Goal: Task Accomplishment & Management: Complete application form

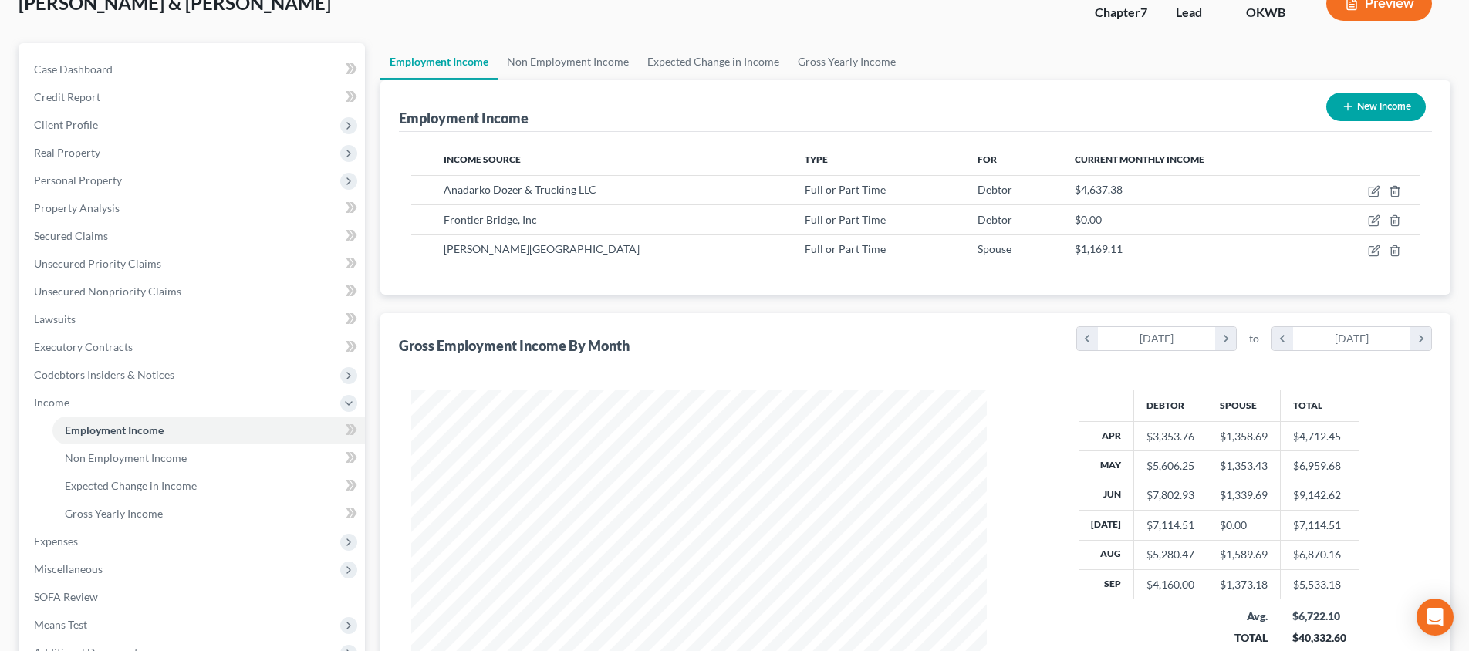
scroll to position [158, 0]
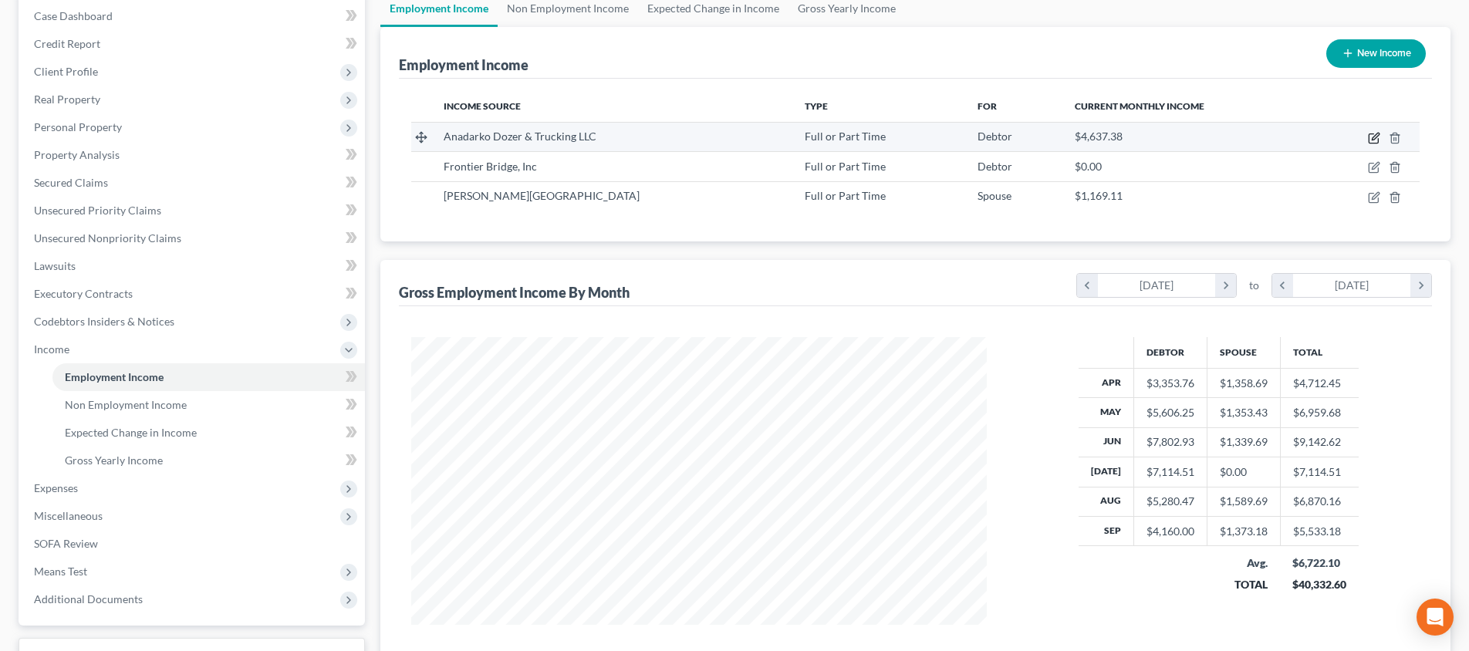
click at [1377, 140] on icon "button" at bounding box center [1374, 138] width 12 height 12
select select "0"
select select "37"
select select "2"
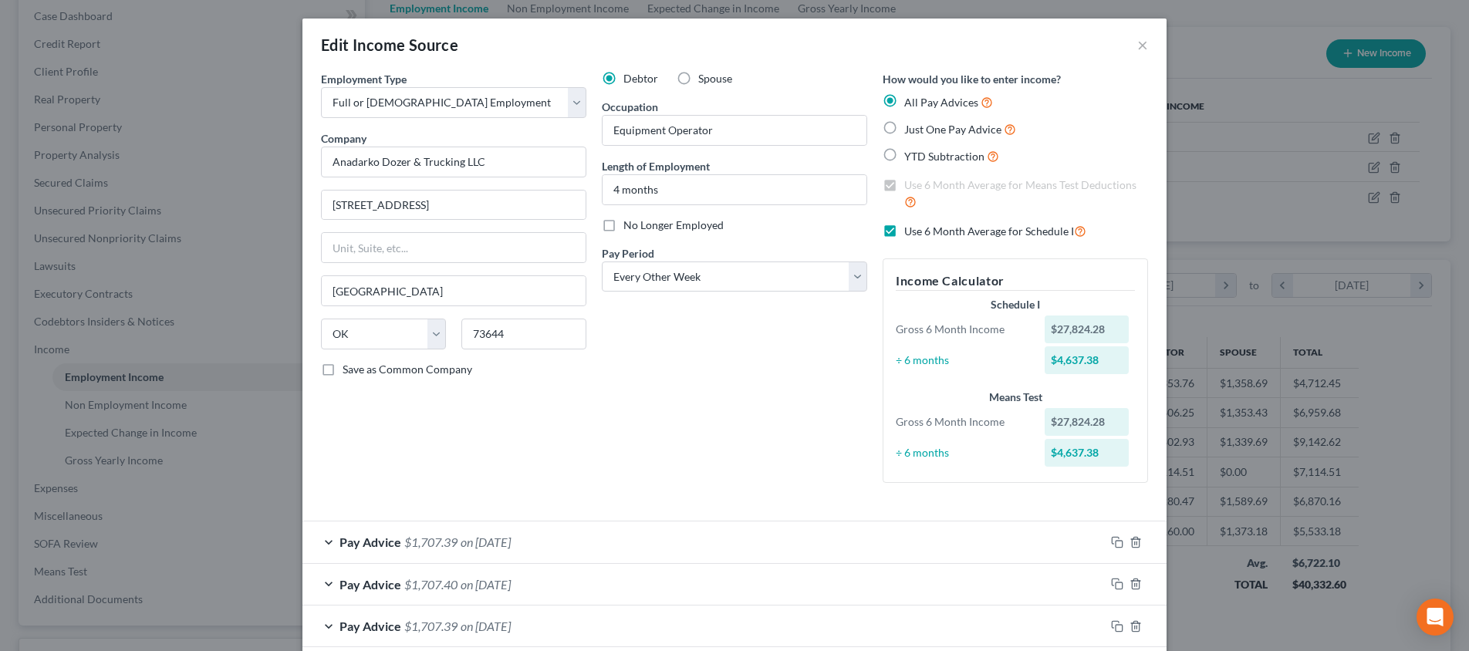
scroll to position [0, 0]
click at [1139, 45] on button "×" at bounding box center [1142, 44] width 11 height 19
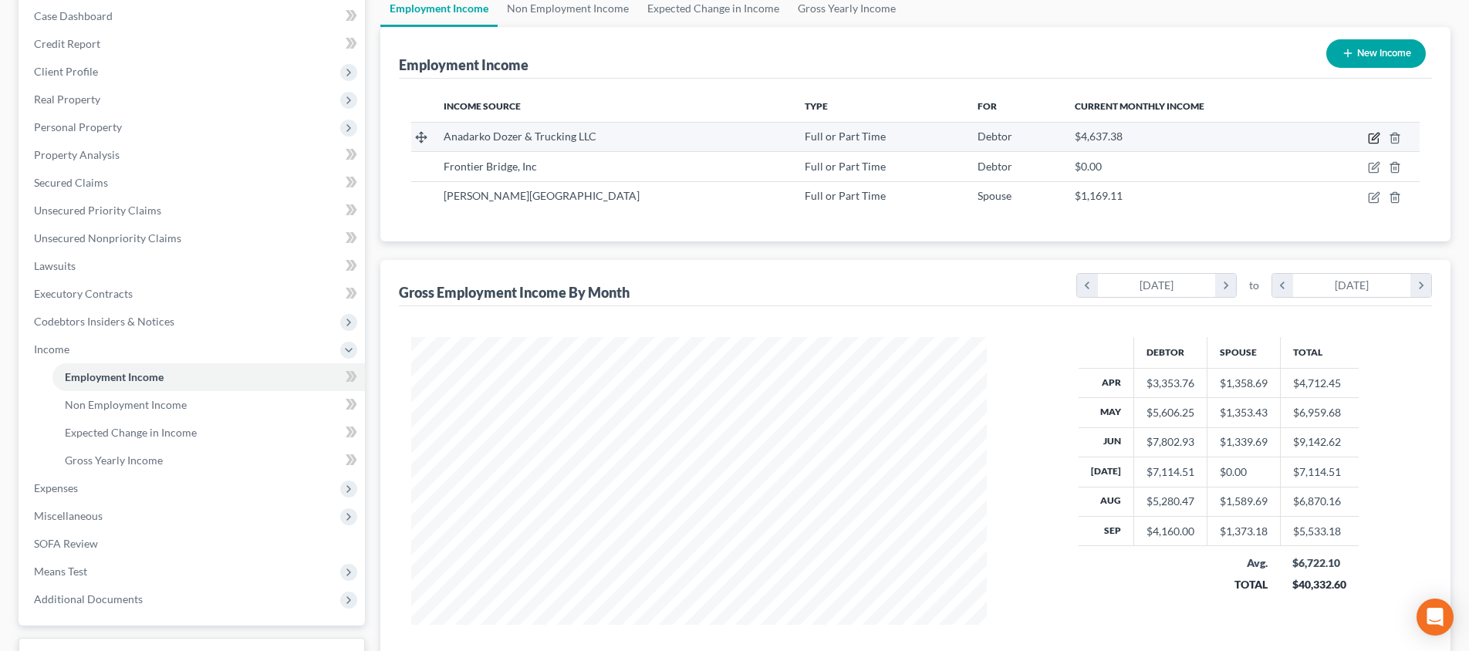
click at [1372, 138] on icon "button" at bounding box center [1374, 138] width 12 height 12
select select "0"
select select "37"
select select "2"
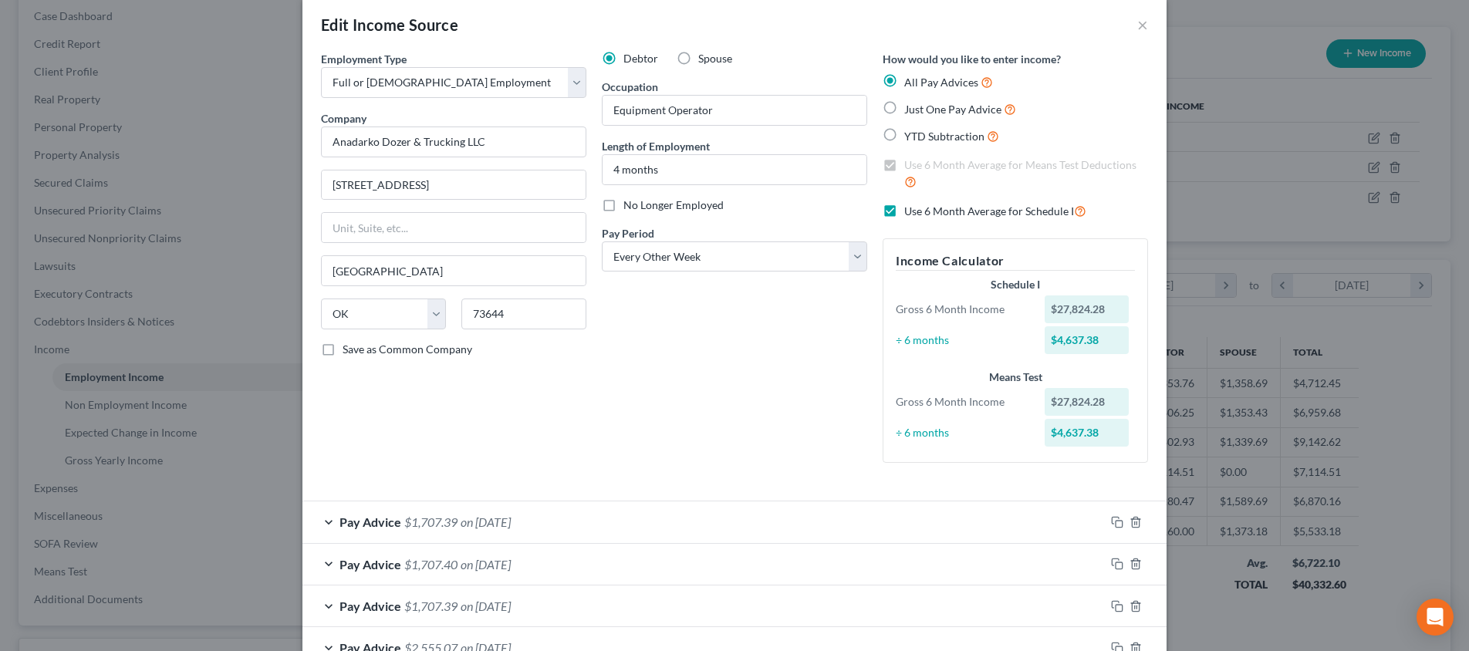
scroll to position [25, 0]
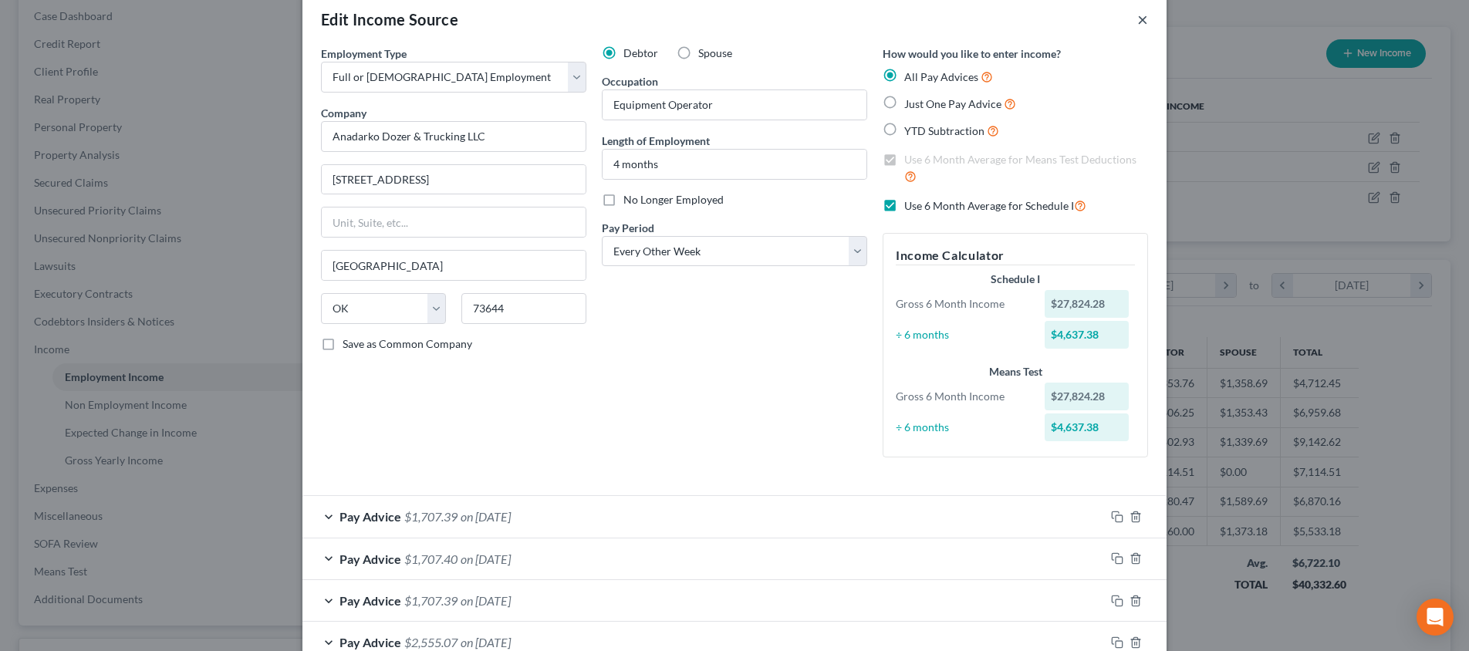
click at [1144, 21] on button "×" at bounding box center [1142, 19] width 11 height 19
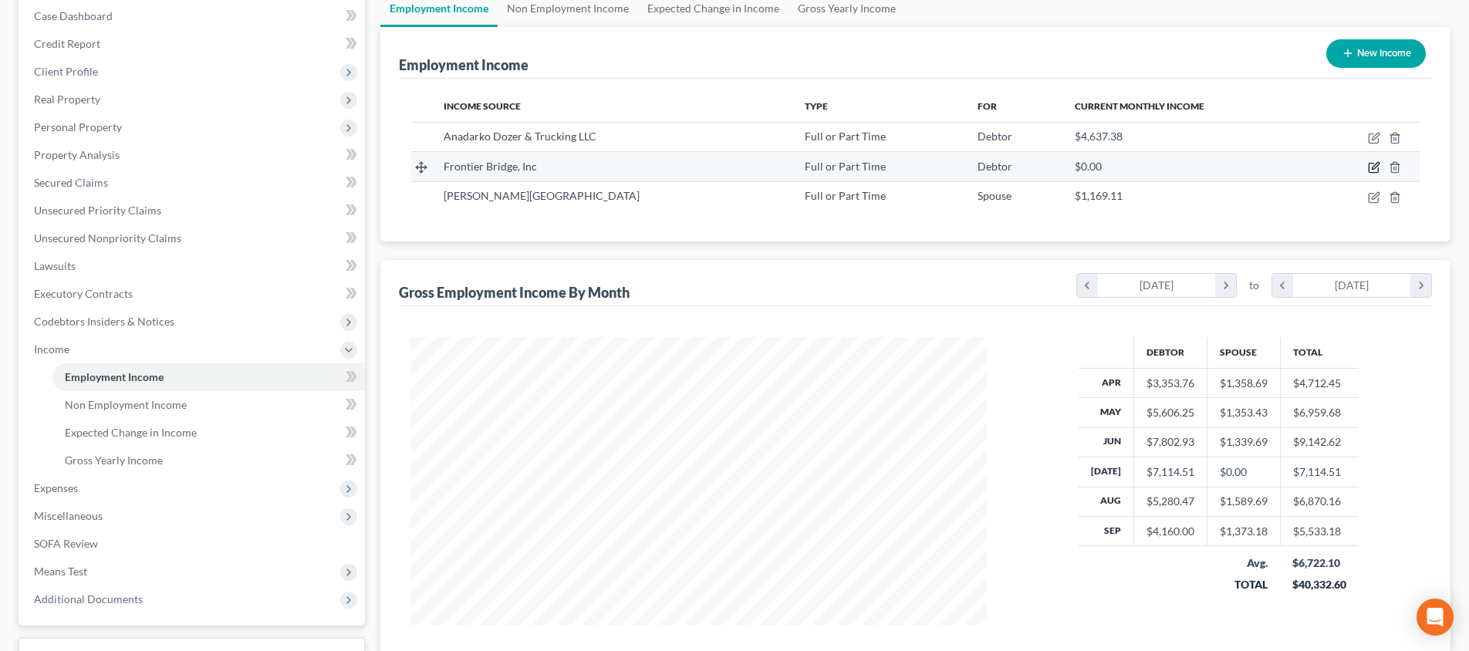
click at [1376, 164] on icon "button" at bounding box center [1375, 166] width 7 height 7
select select "0"
select select "37"
select select "3"
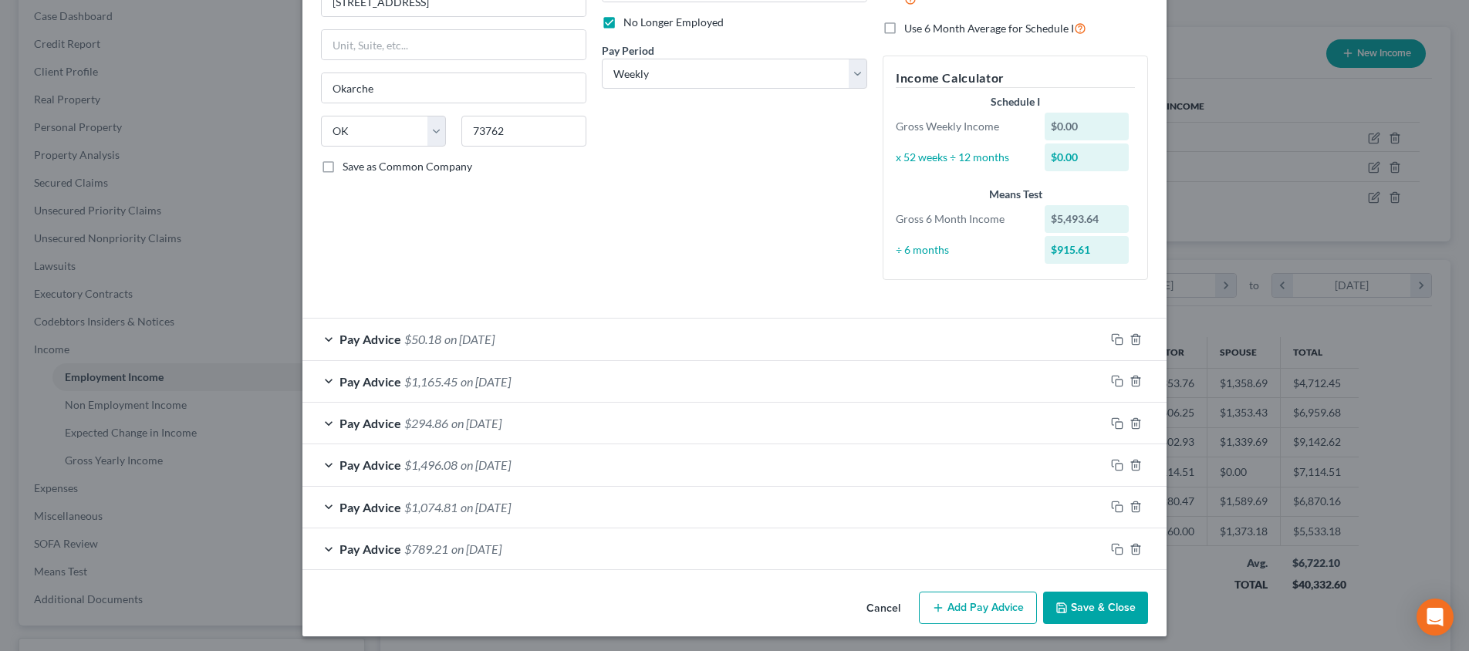
scroll to position [202, 0]
click at [586, 547] on div "Pay Advice $789.21 on [DATE]" at bounding box center [703, 549] width 802 height 41
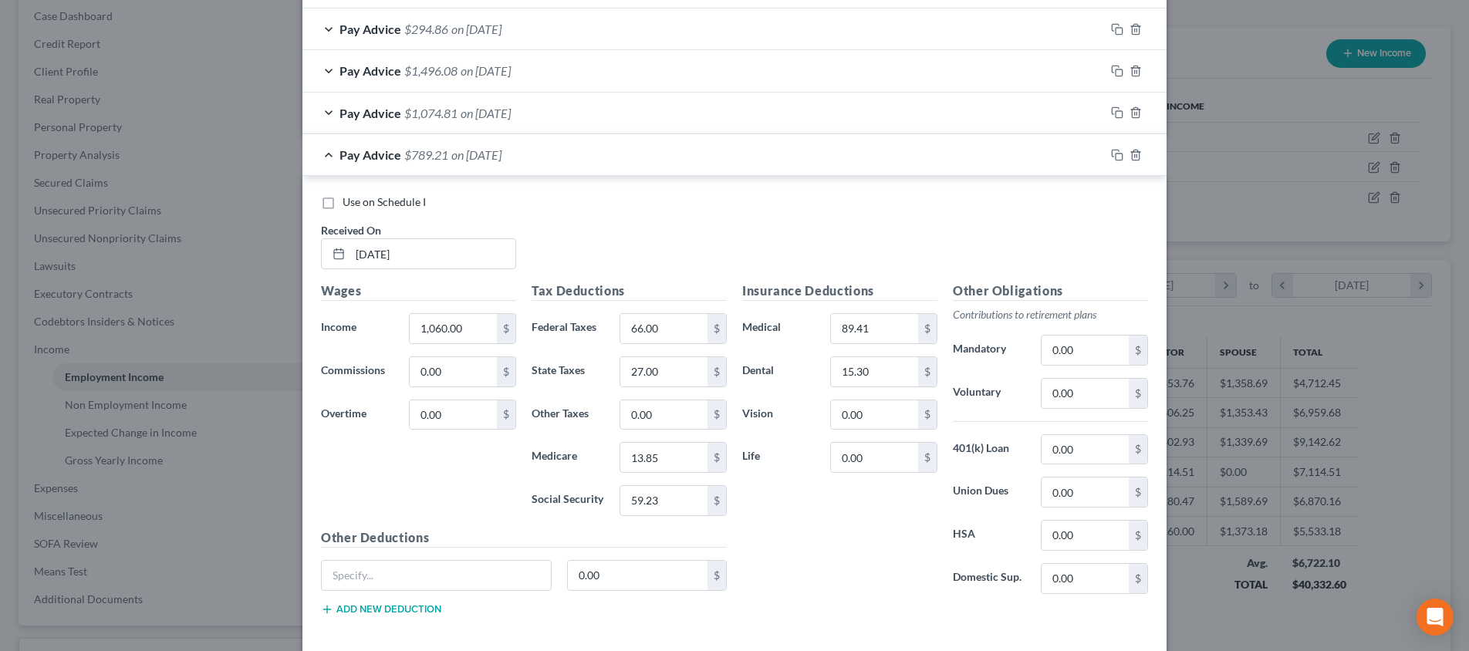
scroll to position [645, 0]
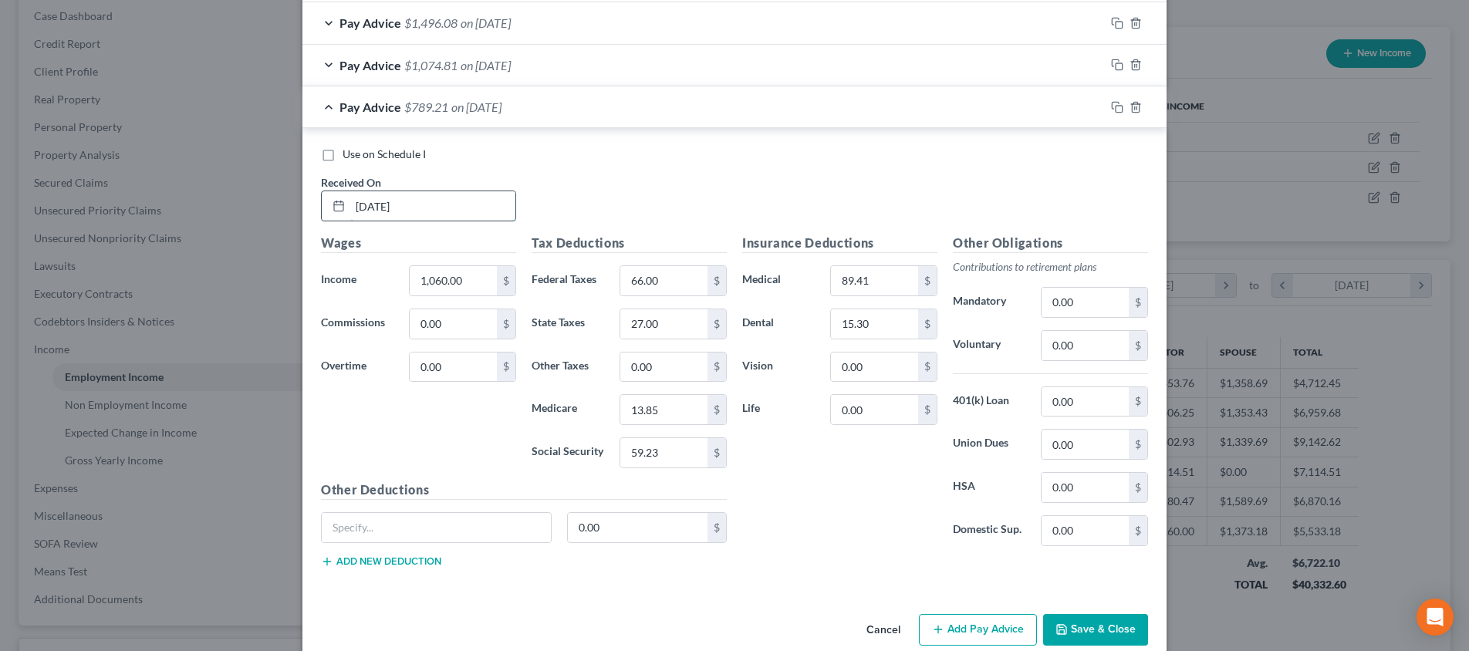
click at [447, 195] on input "[DATE]" at bounding box center [432, 205] width 165 height 29
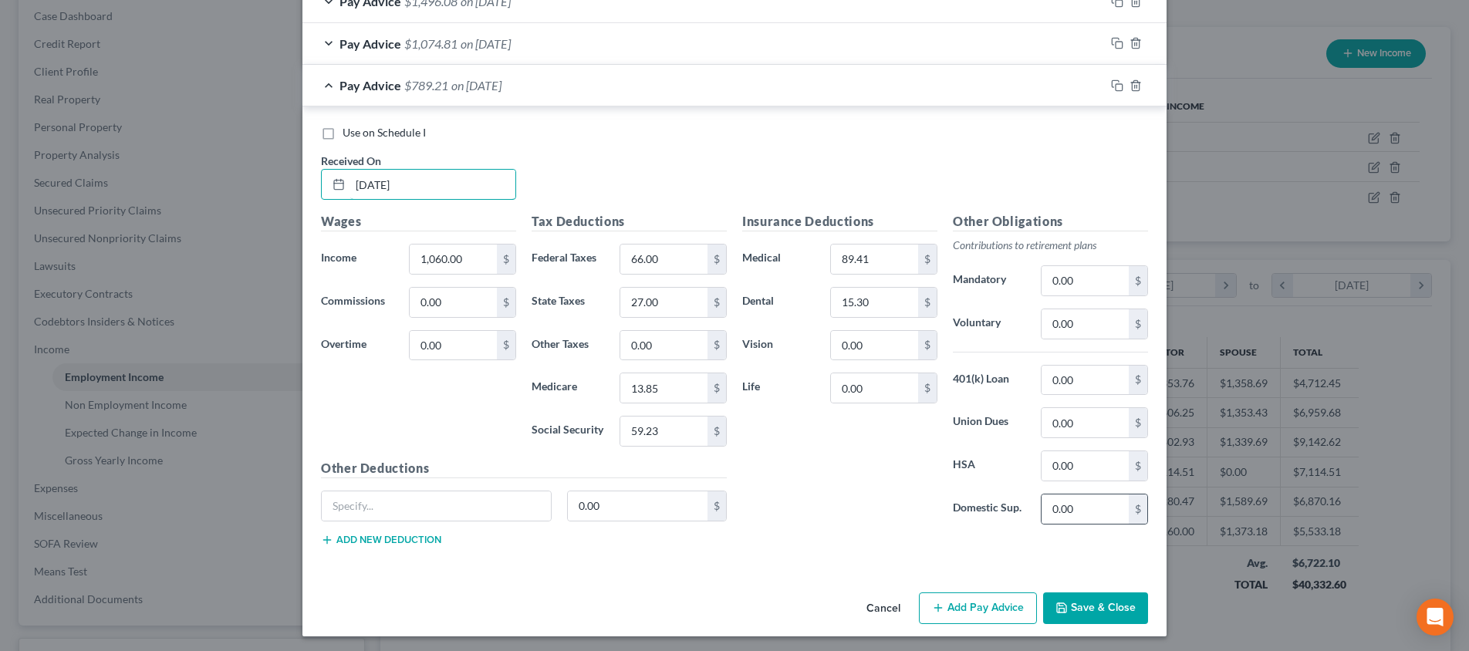
scroll to position [666, 0]
type input "[DATE]"
click at [1113, 605] on button "Save & Close" at bounding box center [1095, 609] width 105 height 32
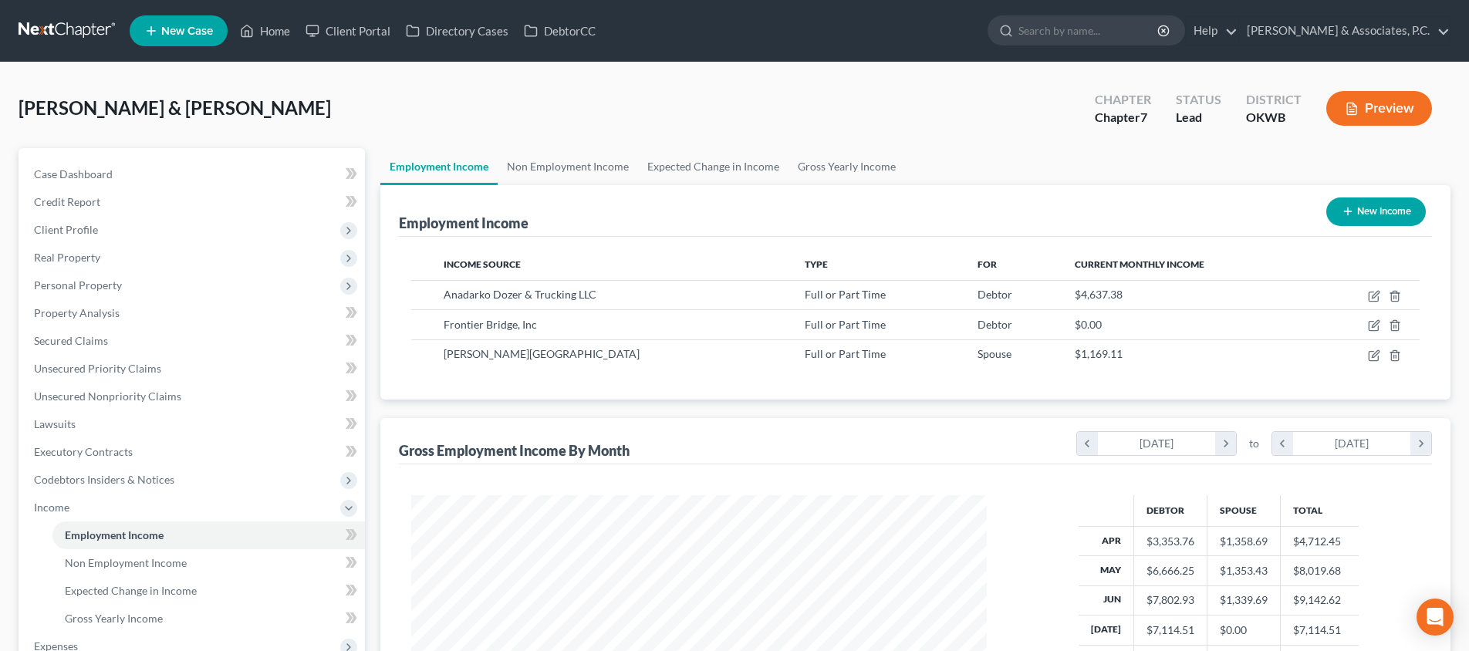
scroll to position [0, 0]
click at [1372, 324] on icon "button" at bounding box center [1374, 325] width 12 height 12
select select "0"
select select "37"
select select "3"
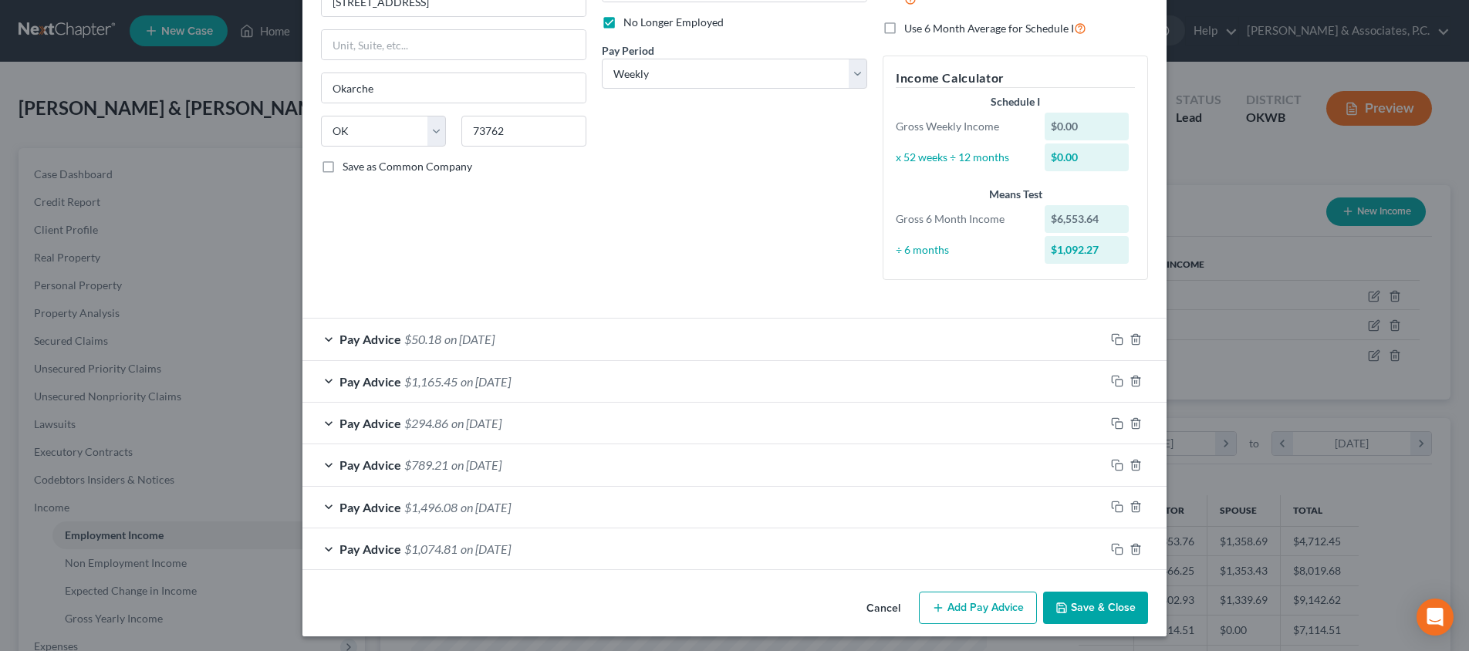
scroll to position [202, 0]
click at [1081, 599] on button "Save & Close" at bounding box center [1095, 609] width 105 height 32
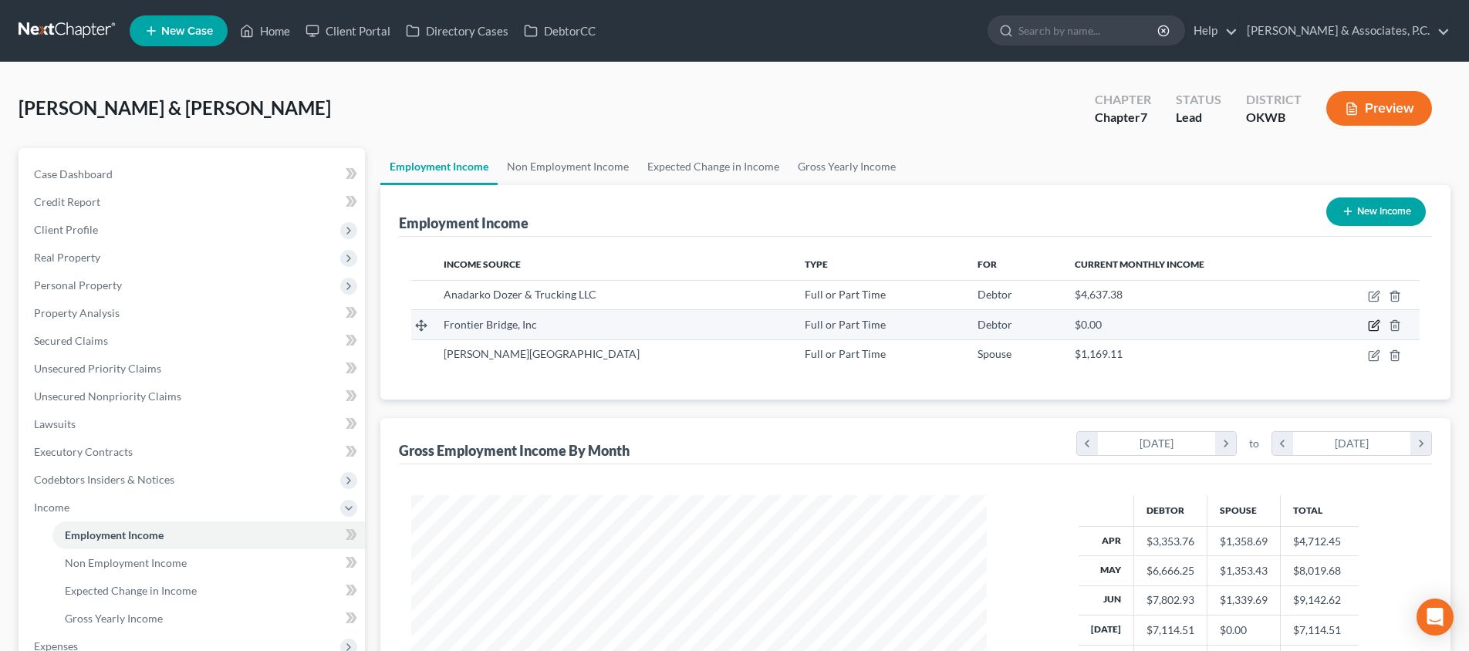
click at [1378, 326] on icon "button" at bounding box center [1373, 326] width 9 height 9
select select "0"
select select "37"
select select "3"
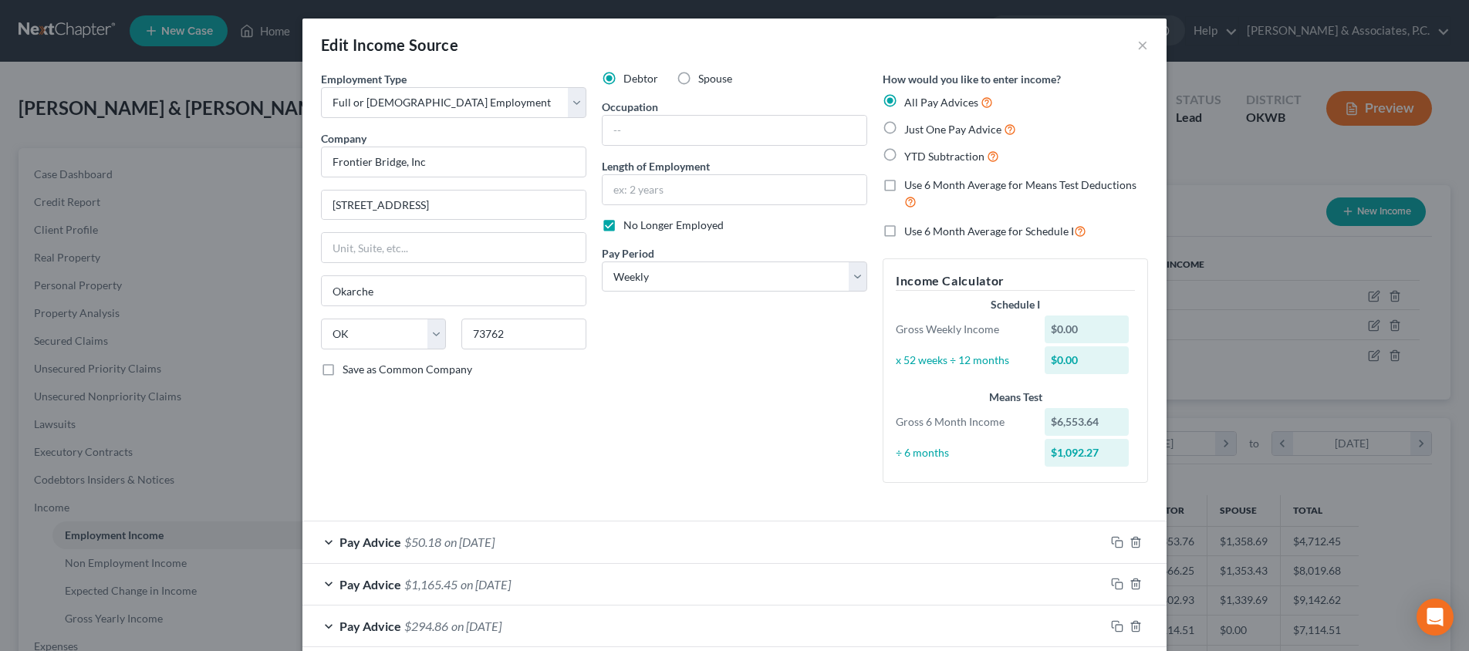
scroll to position [0, 0]
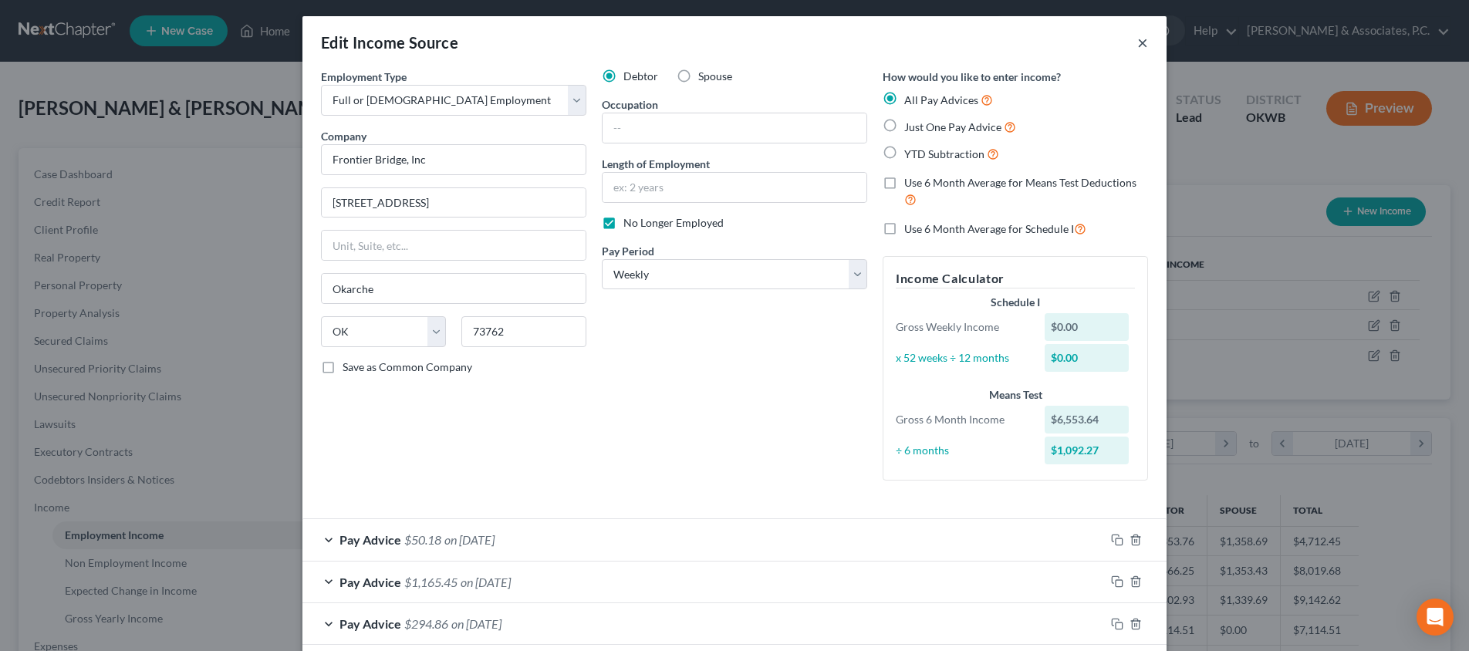
click at [1143, 42] on button "×" at bounding box center [1142, 42] width 11 height 19
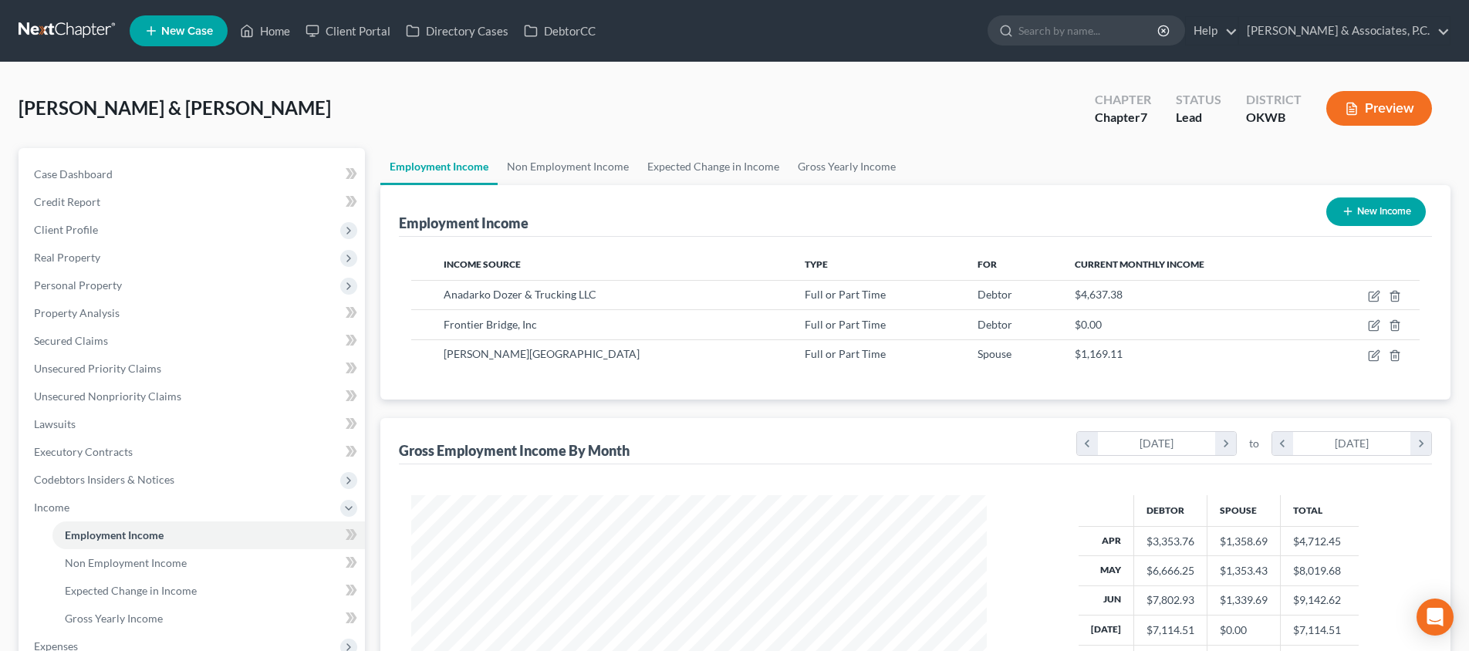
scroll to position [1, 0]
click at [1376, 356] on icon "button" at bounding box center [1374, 355] width 12 height 12
select select "0"
select select "37"
select select "0"
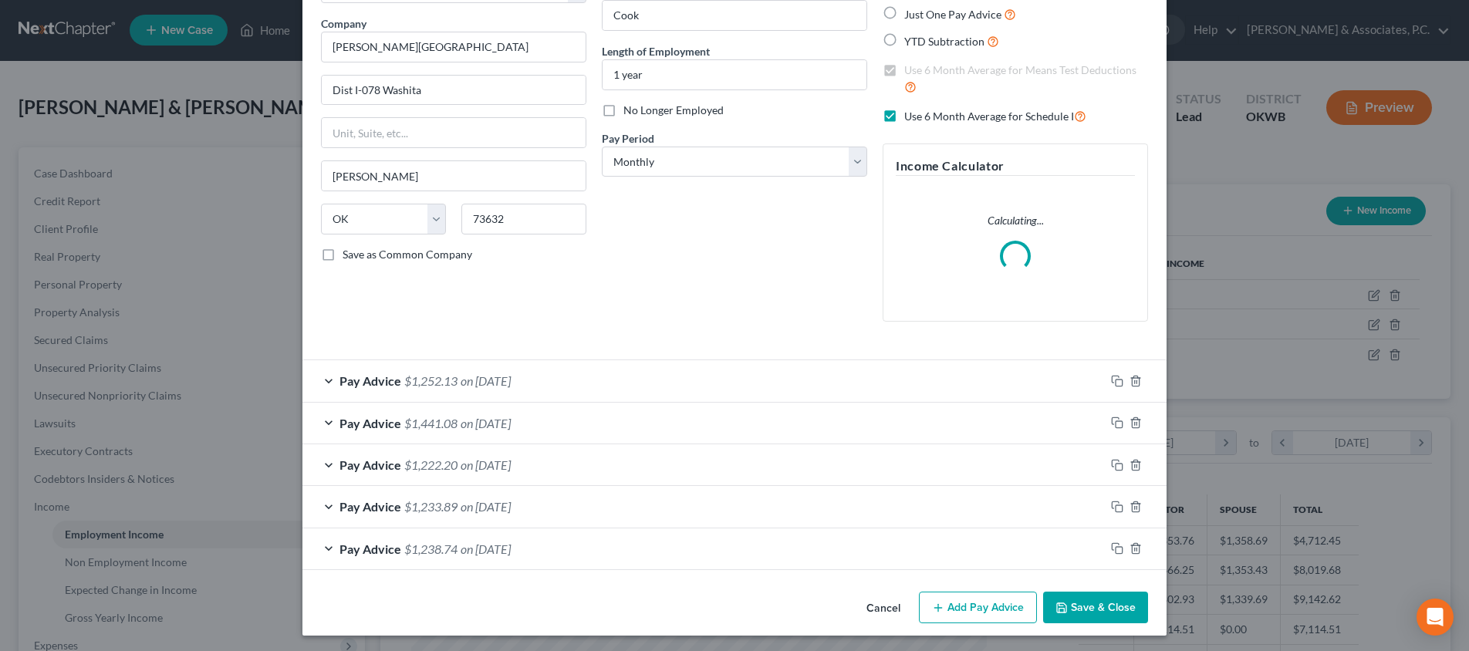
scroll to position [114, 0]
click at [1023, 599] on button "Add Pay Advice" at bounding box center [978, 609] width 118 height 32
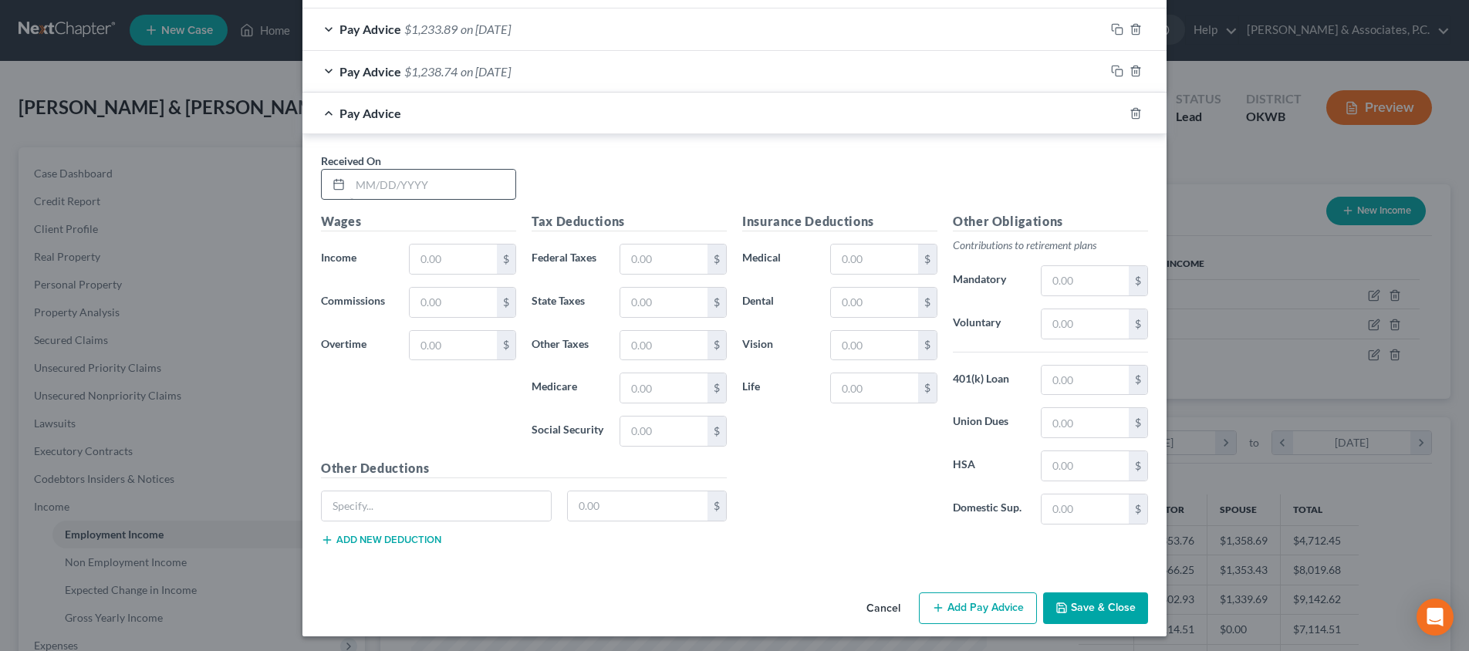
scroll to position [592, 0]
click at [413, 185] on input "text" at bounding box center [432, 184] width 165 height 29
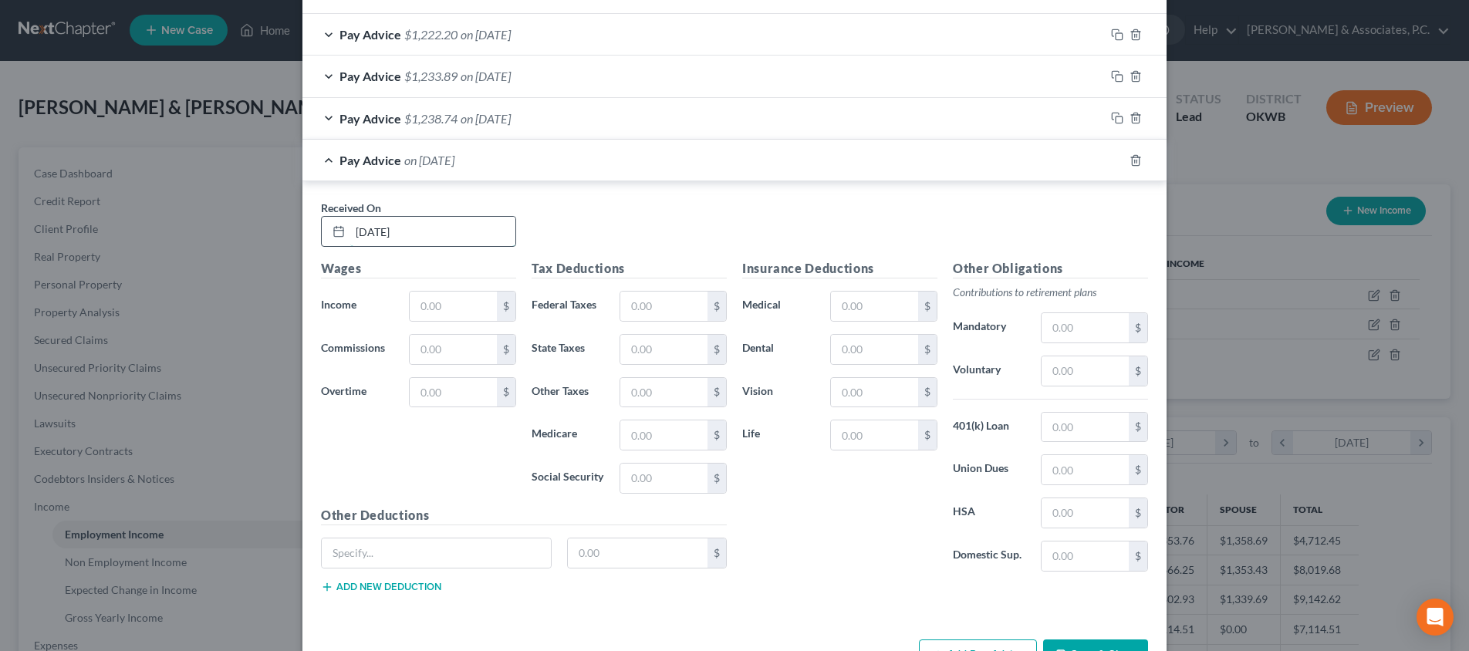
type input "[DATE]"
type input "1,339.69"
type input "1"
type input "15"
type input "19.43"
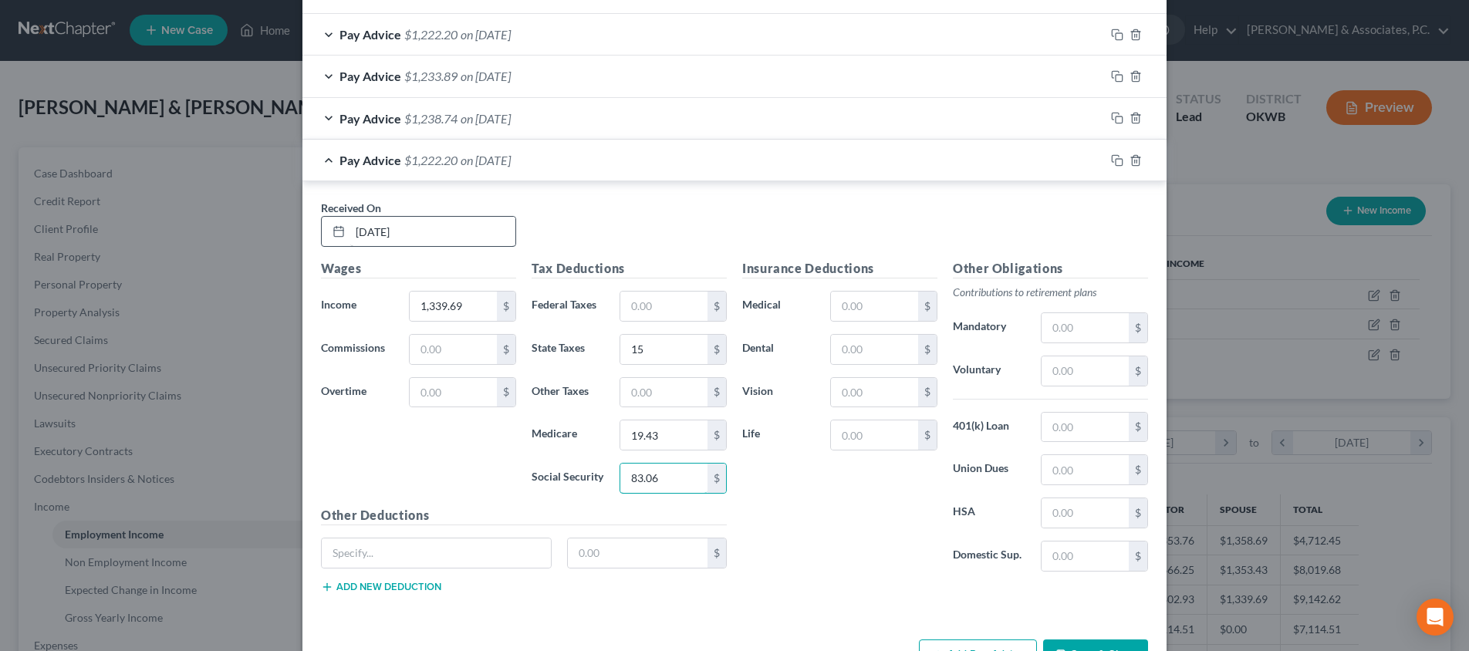
type input "83.06"
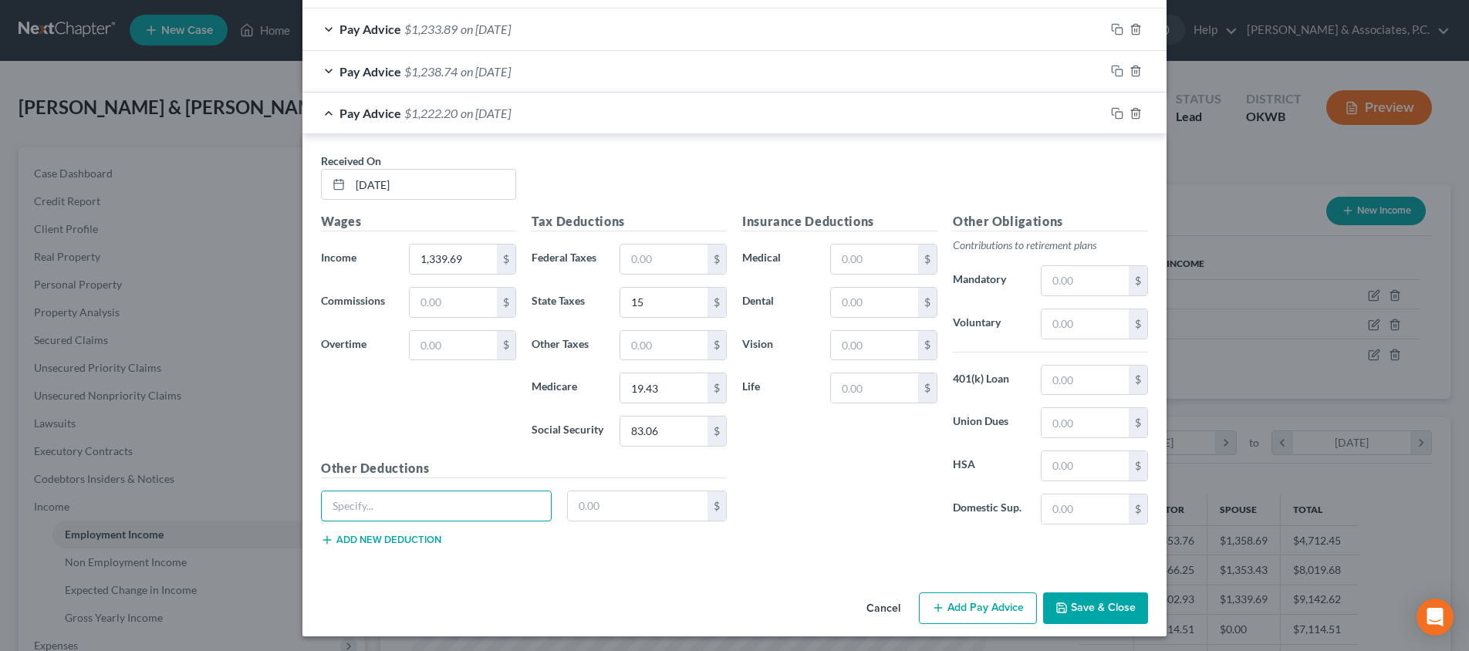
scroll to position [638, 0]
click at [1102, 604] on button "Save & Close" at bounding box center [1095, 609] width 105 height 32
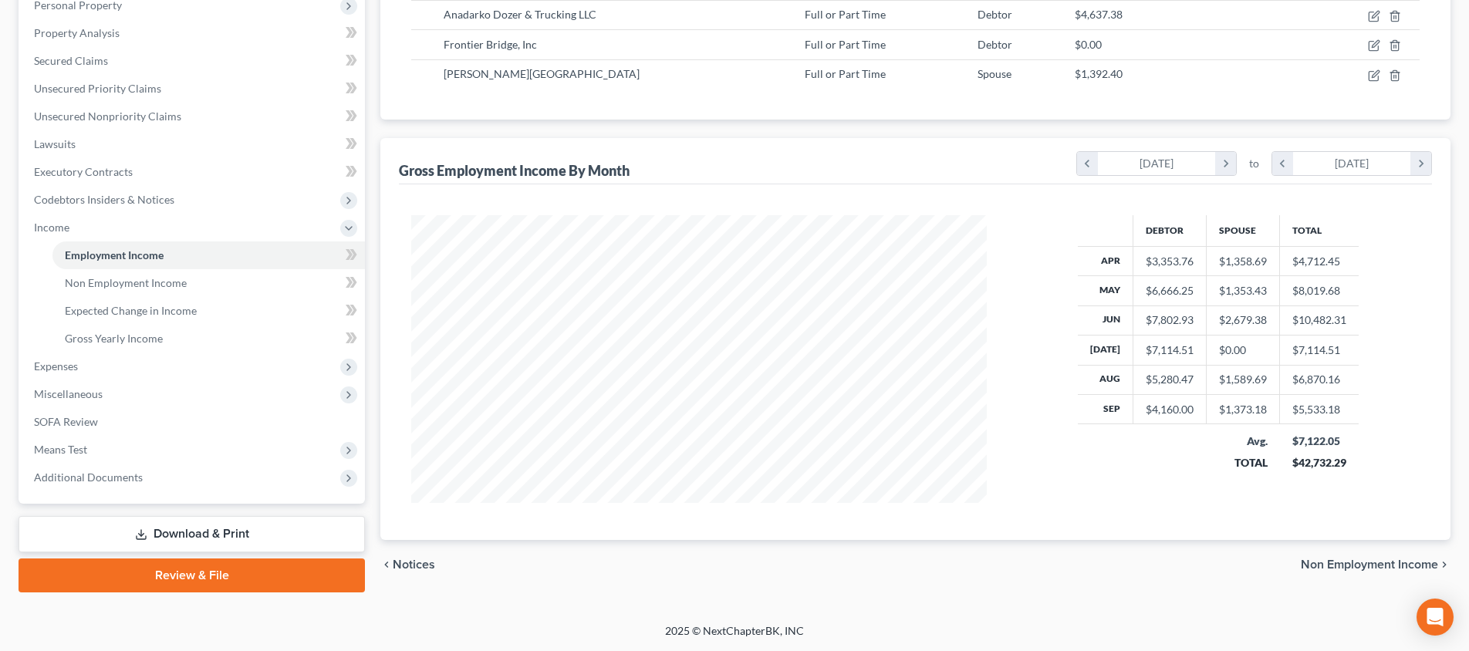
scroll to position [280, 0]
click at [1351, 561] on span "Non Employment Income" at bounding box center [1369, 565] width 137 height 12
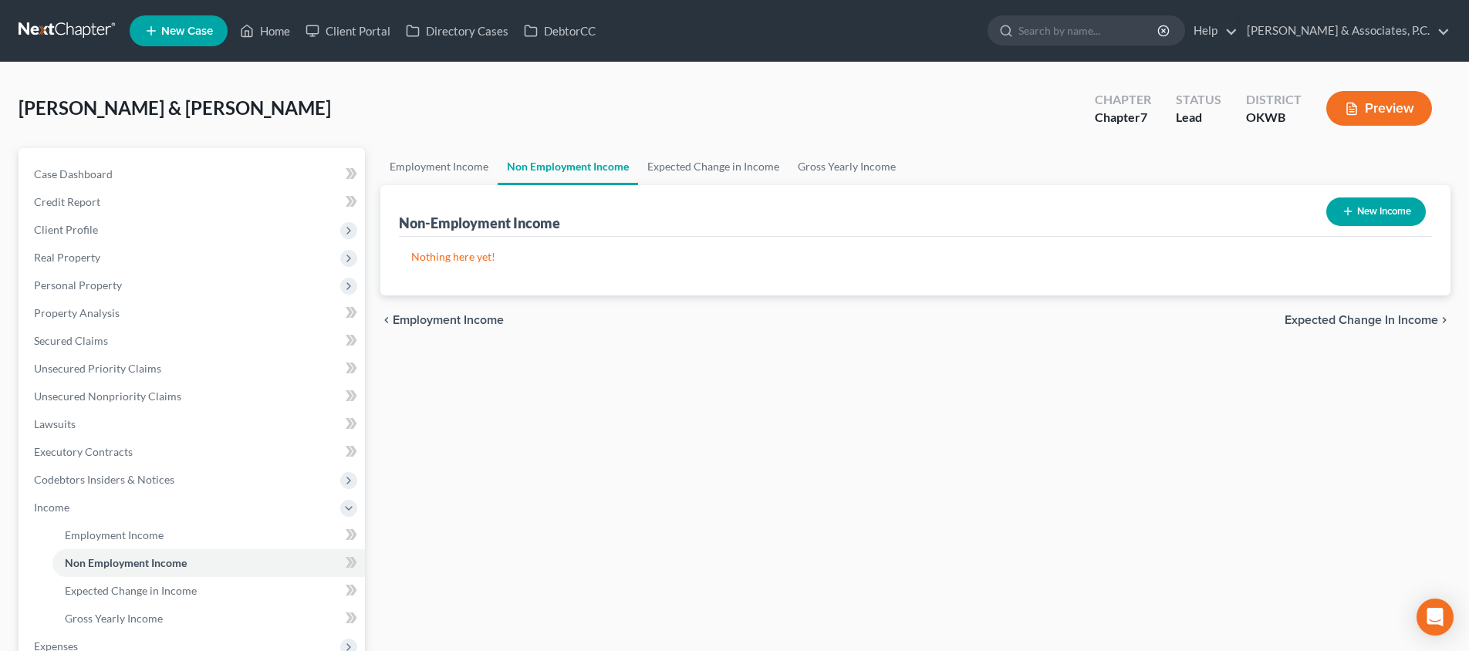
click at [1305, 324] on span "Expected Change in Income" at bounding box center [1362, 320] width 154 height 12
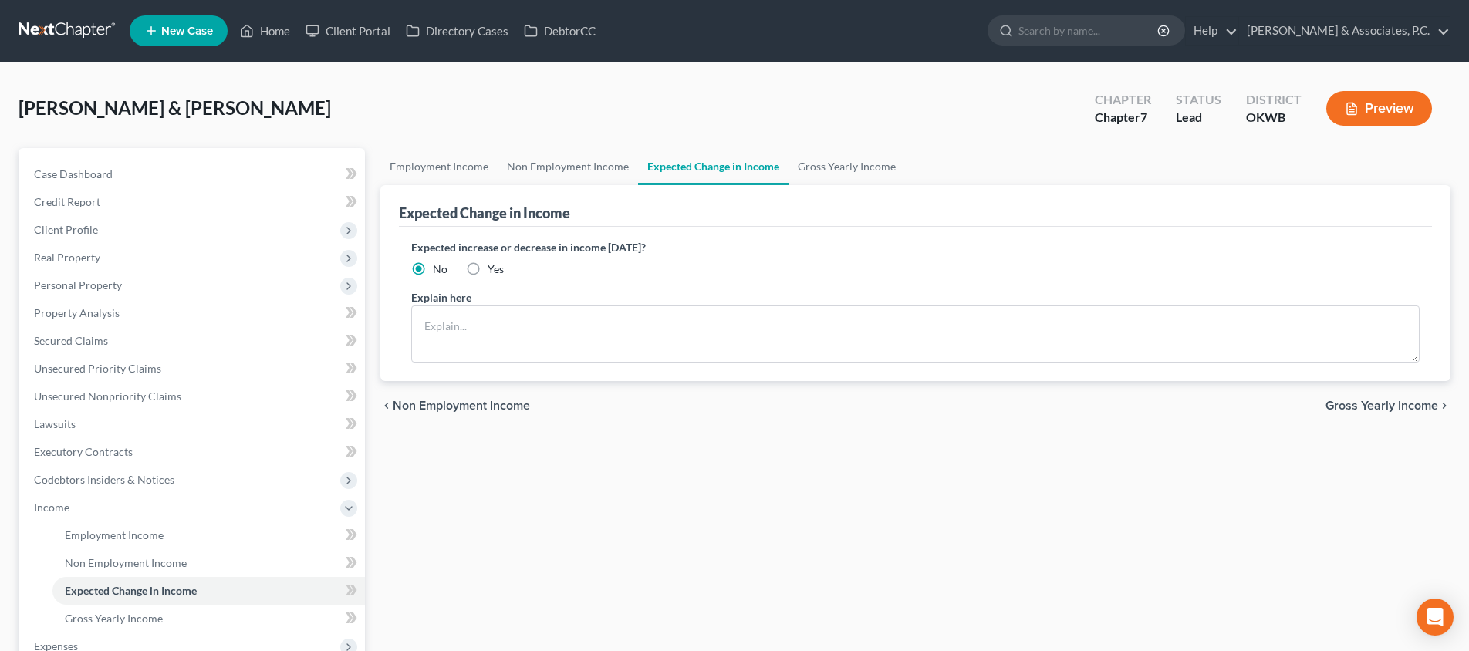
click at [1351, 410] on span "Gross Yearly Income" at bounding box center [1381, 406] width 113 height 12
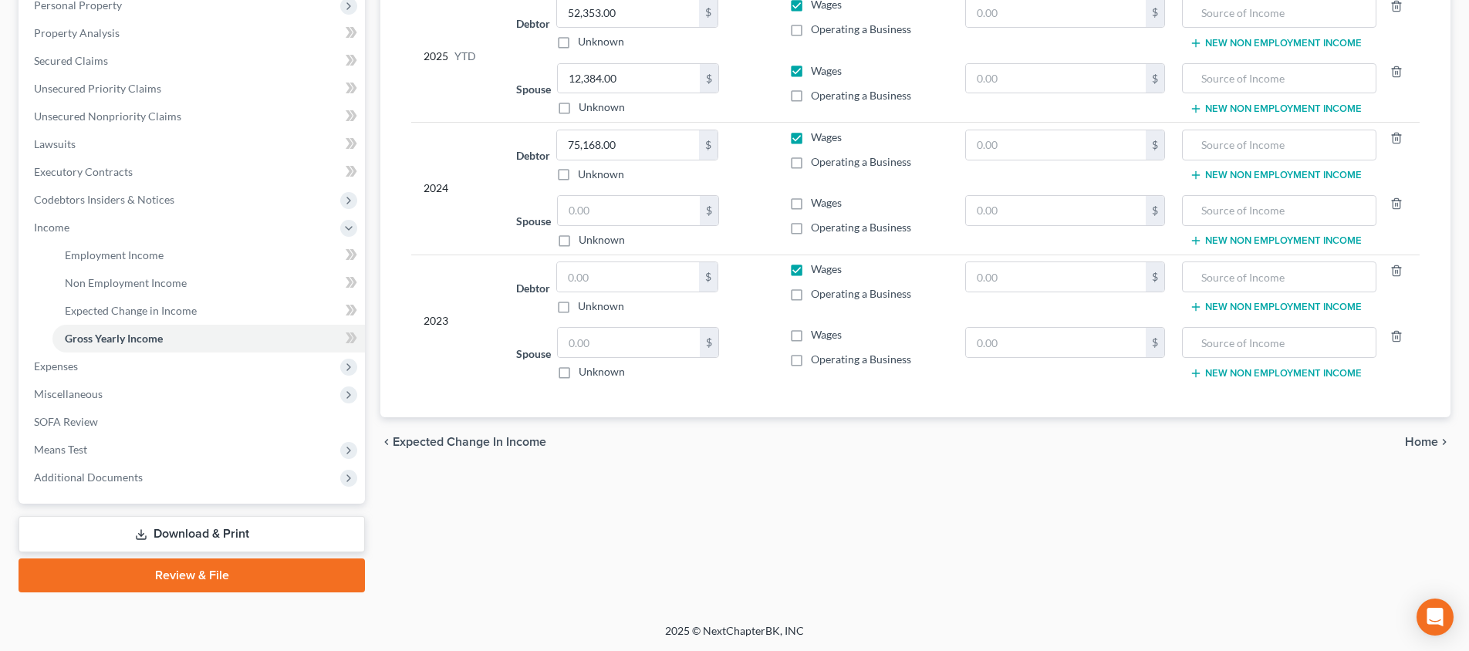
scroll to position [280, 0]
drag, startPoint x: 640, startPoint y: 279, endPoint x: 515, endPoint y: 275, distance: 124.3
click at [515, 275] on td "Debtor $ Unknown Balance Undetermined $ Unknown" at bounding box center [640, 288] width 273 height 66
type input "75,168"
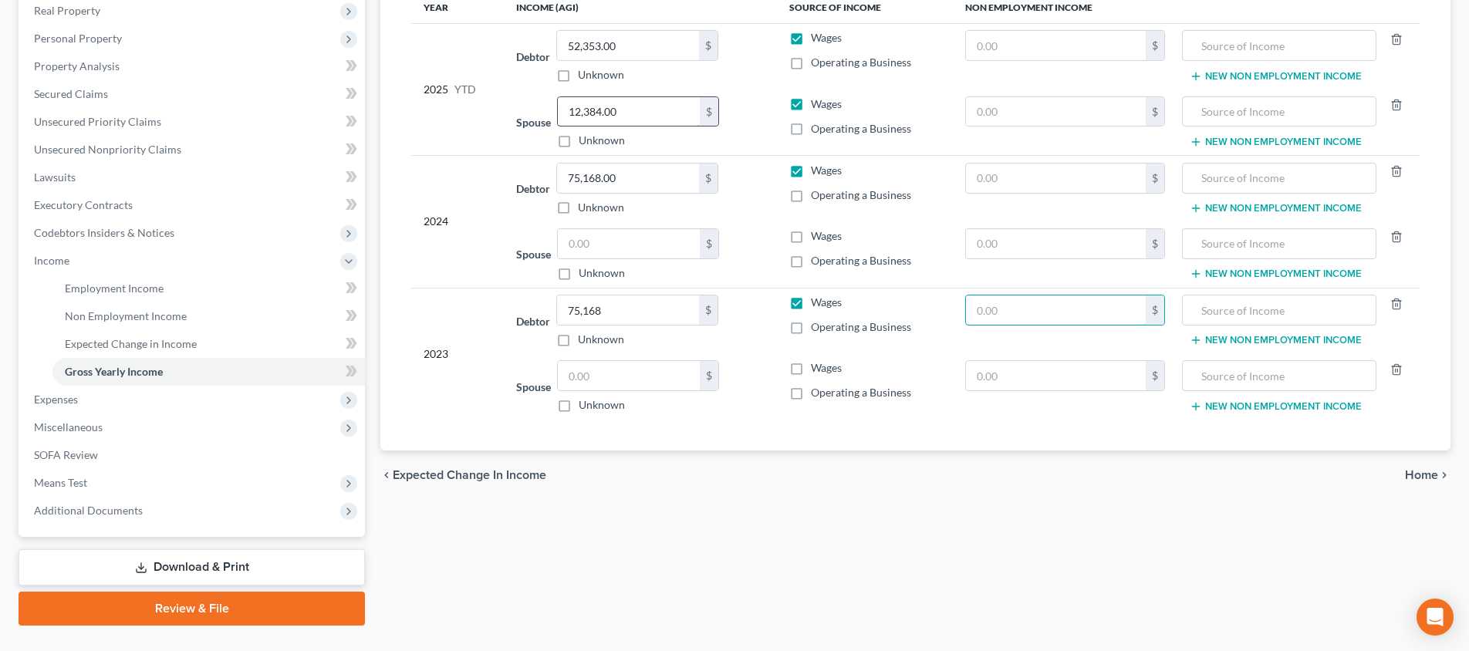
scroll to position [246, 0]
drag, startPoint x: 648, startPoint y: 183, endPoint x: 524, endPoint y: 177, distance: 124.4
click at [524, 177] on div "Debtor 75,168.00 $ Unknown Balance Undetermined 75,168.00 $ Unknown" at bounding box center [640, 190] width 248 height 52
type input "184,956"
click at [1425, 473] on span "Home" at bounding box center [1421, 476] width 33 height 12
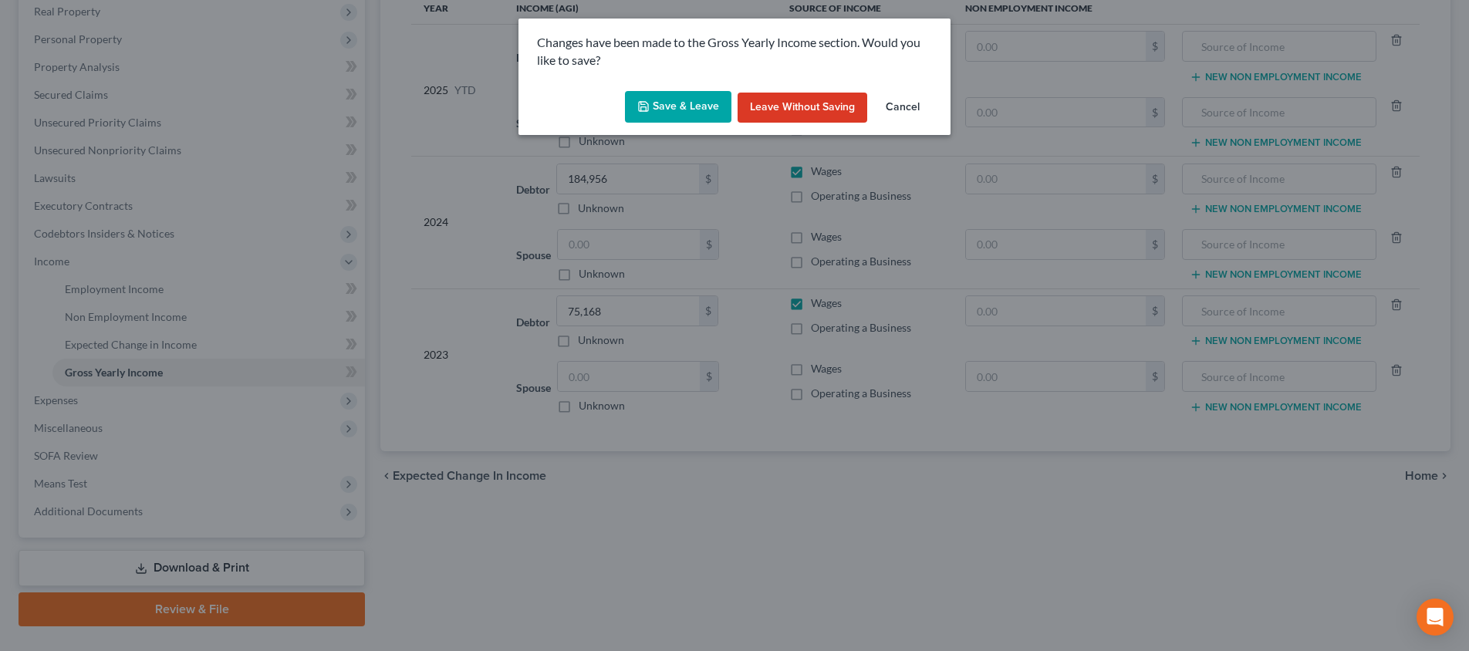
click at [670, 96] on button "Save & Leave" at bounding box center [678, 107] width 106 height 32
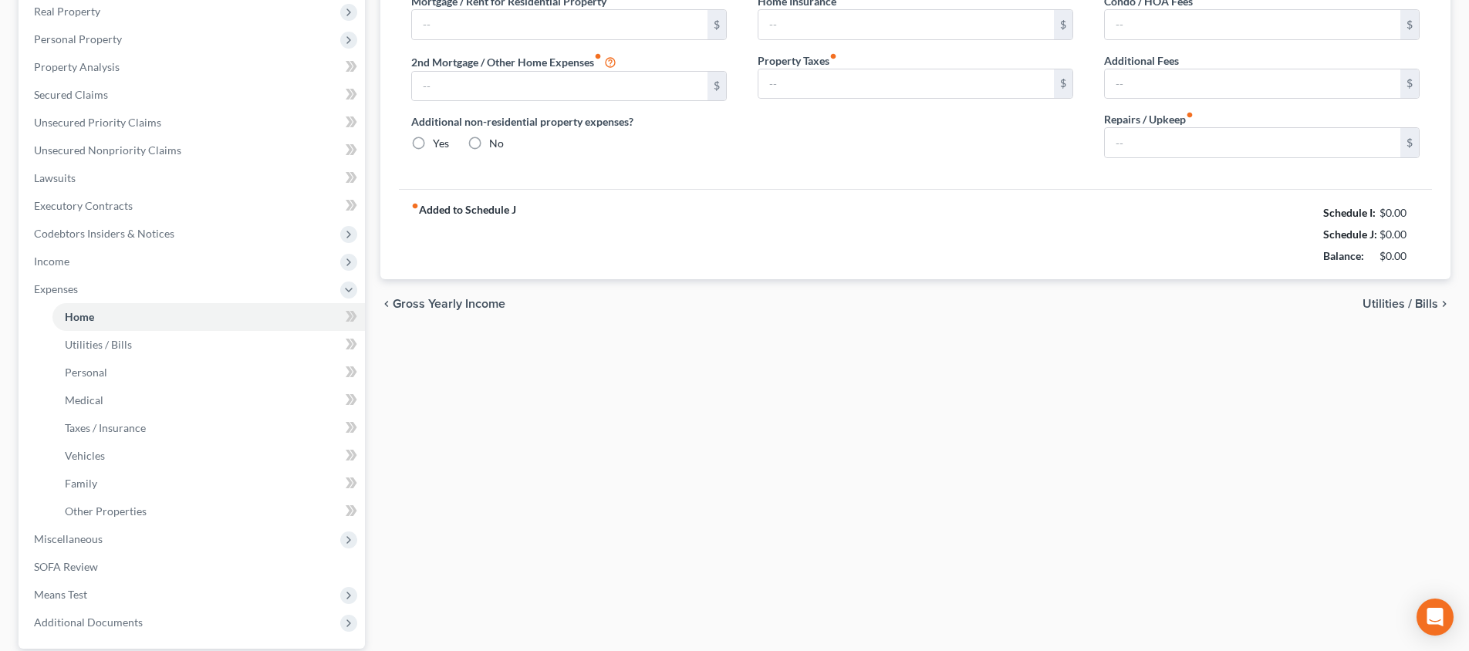
type input "914.55"
type input "0.00"
radio input "true"
type input "0.00"
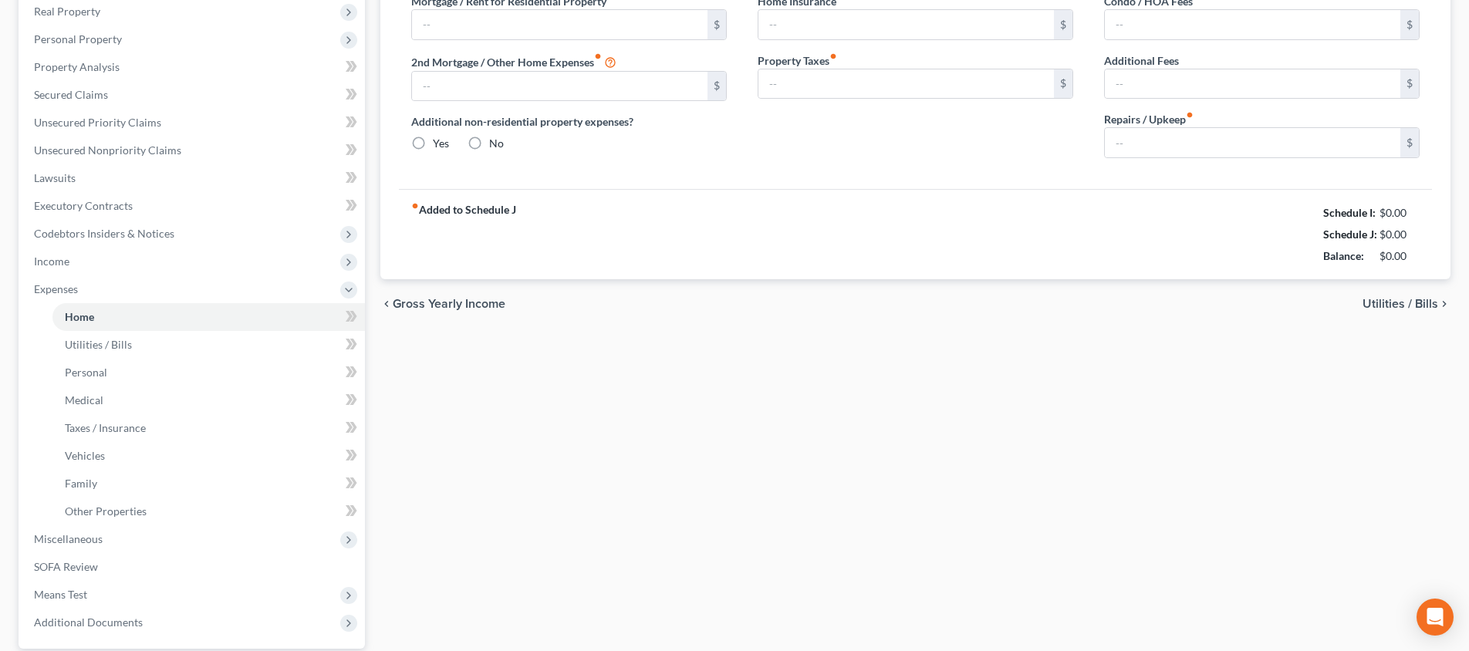
type input "0.00"
type input "100.00"
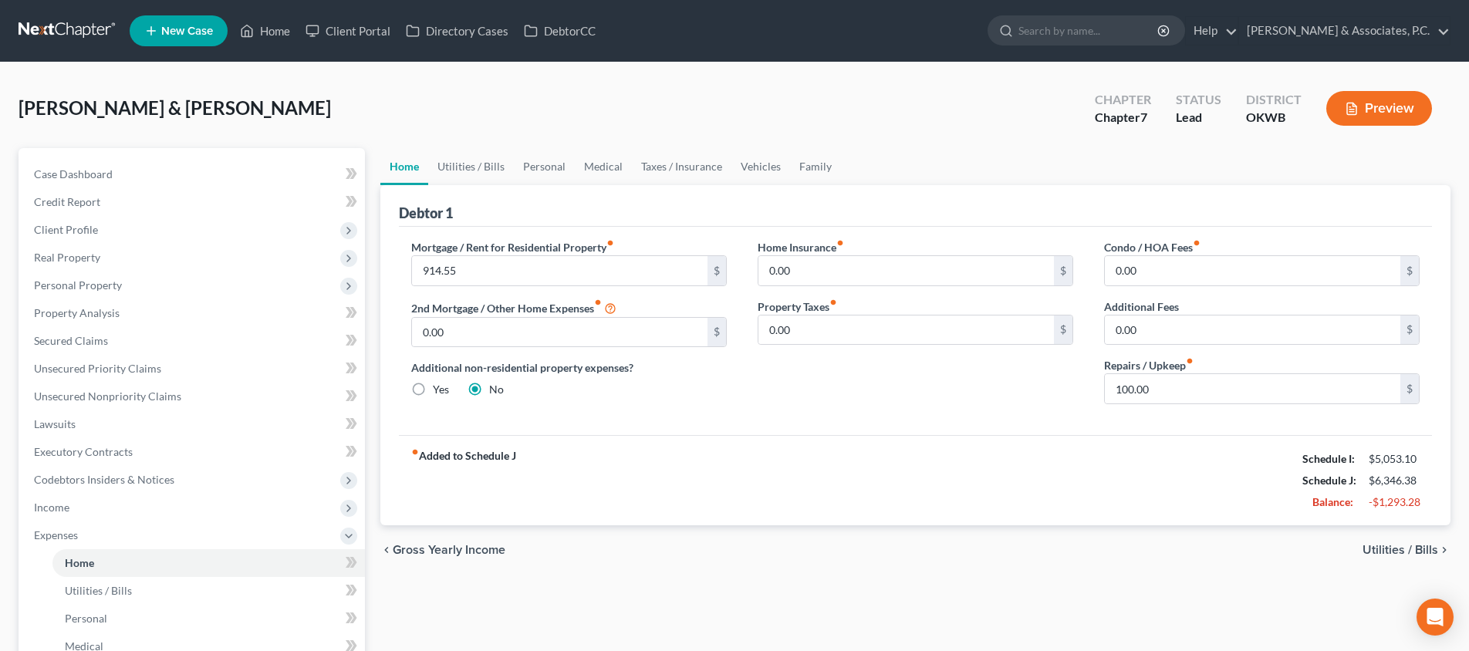
scroll to position [326, 0]
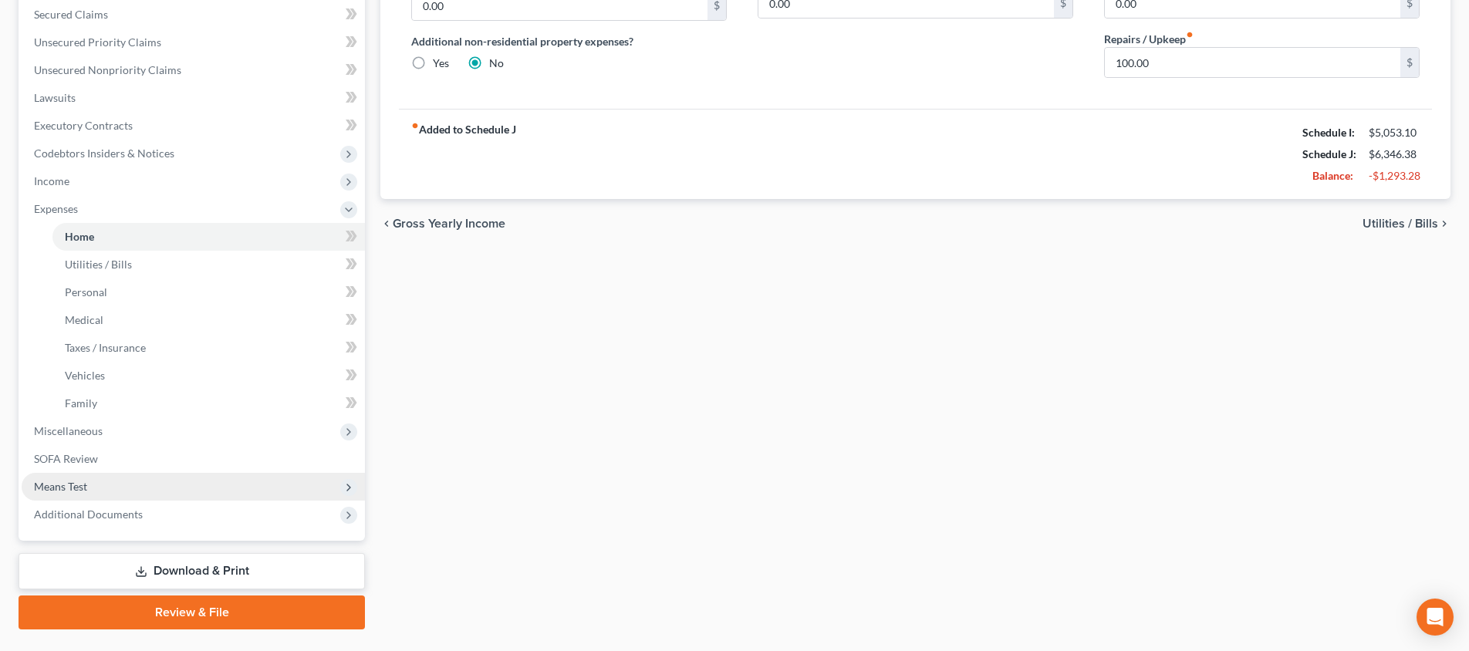
click at [157, 473] on span "Means Test" at bounding box center [193, 487] width 343 height 28
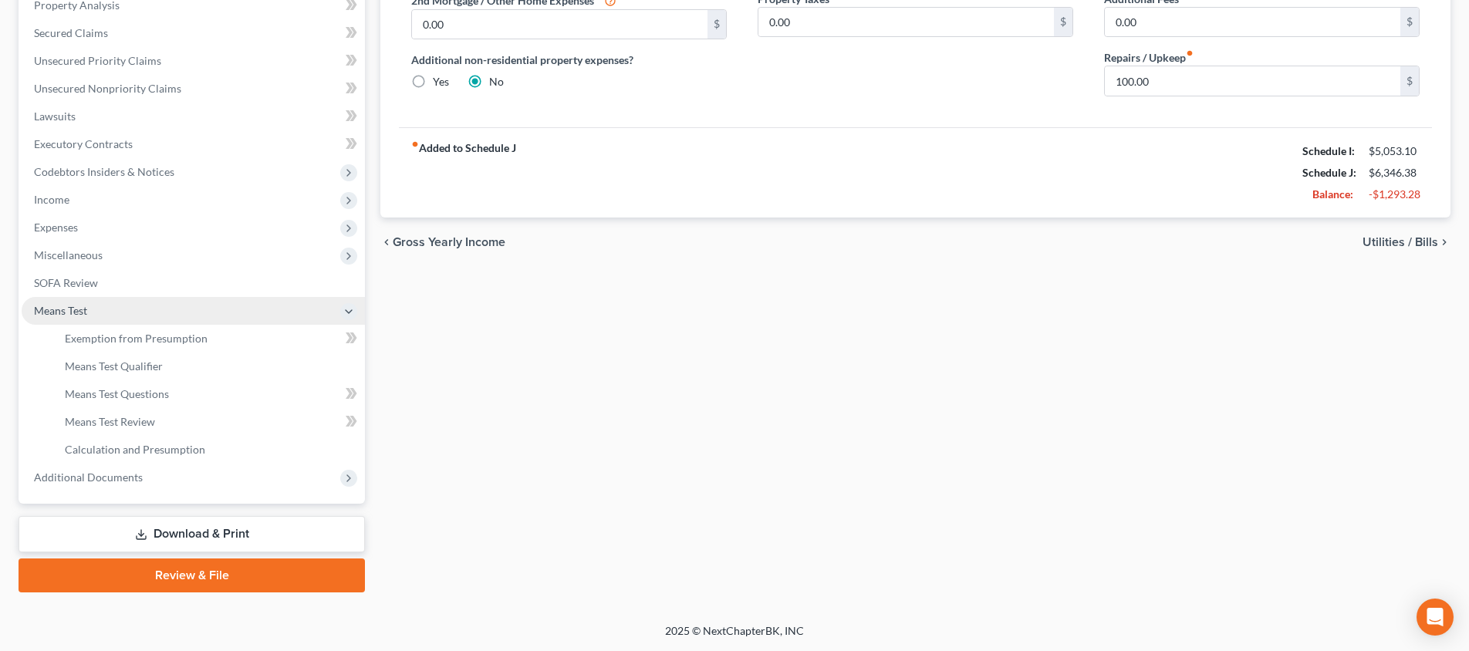
scroll to position [308, 0]
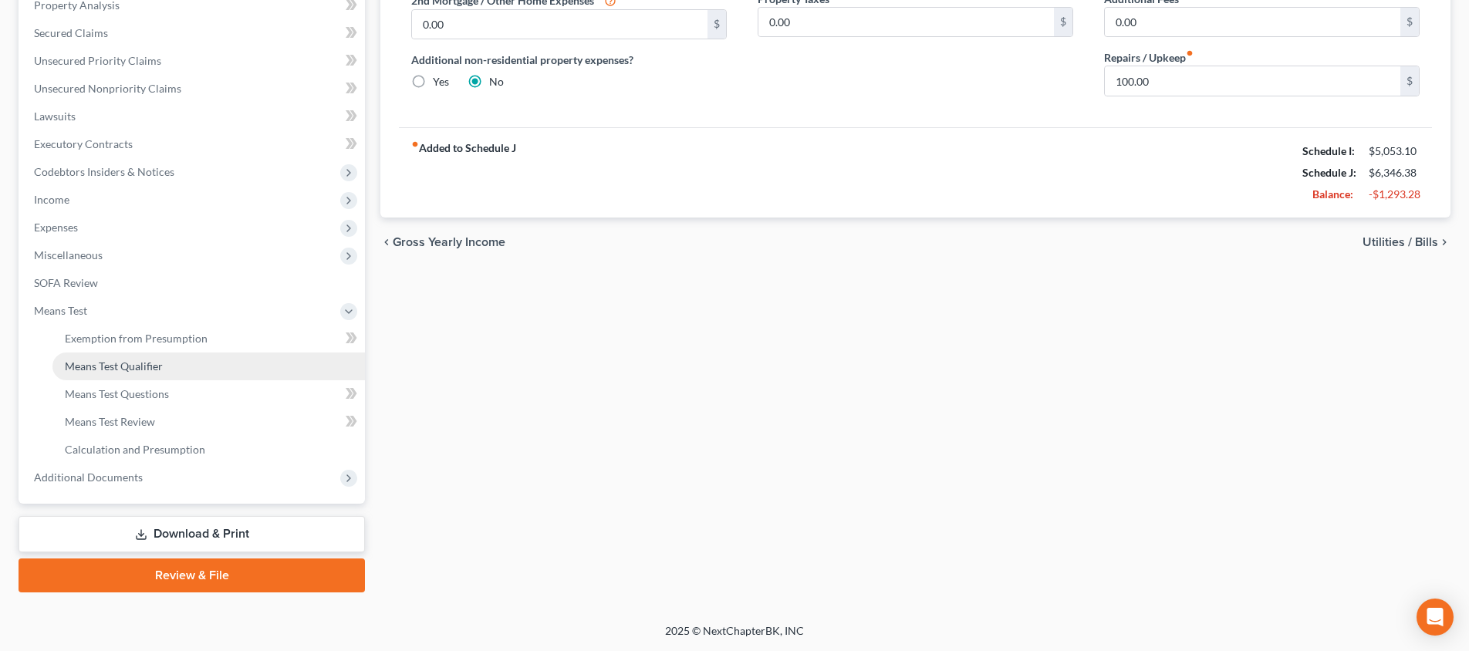
click at [204, 365] on link "Means Test Qualifier" at bounding box center [208, 367] width 312 height 28
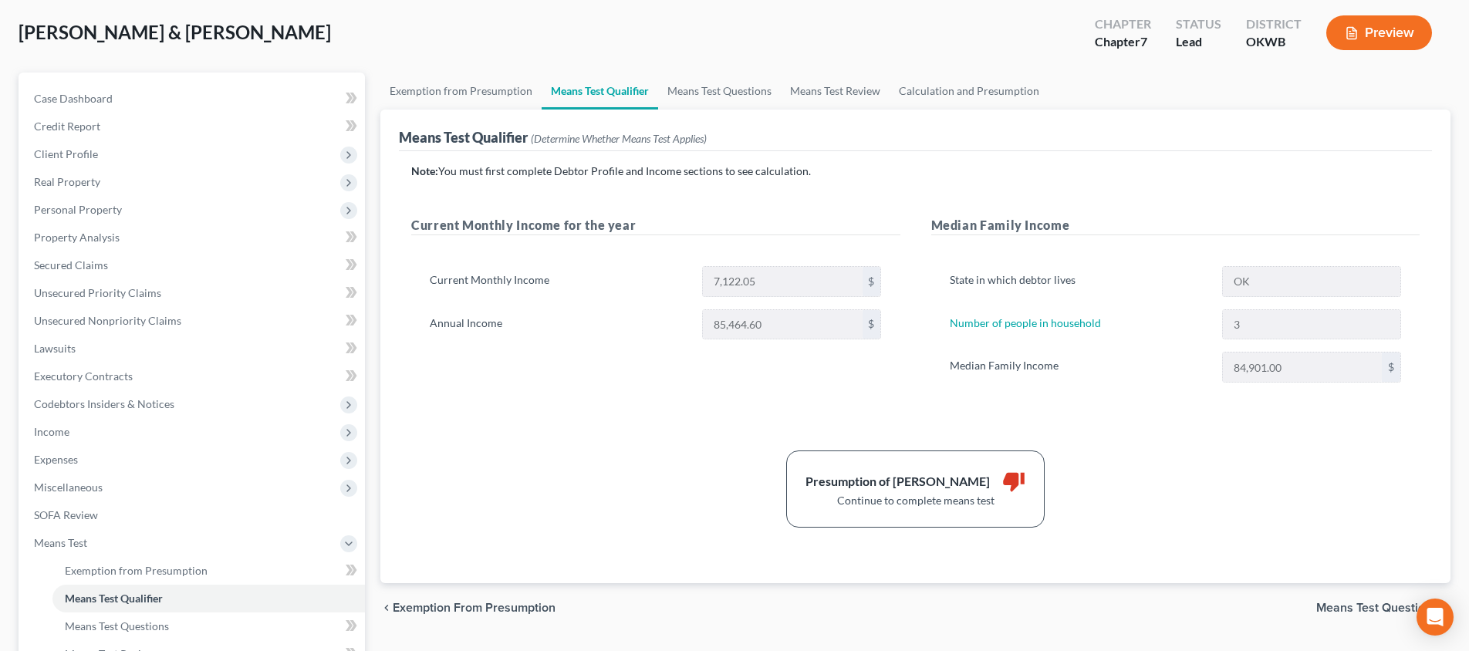
scroll to position [104, 0]
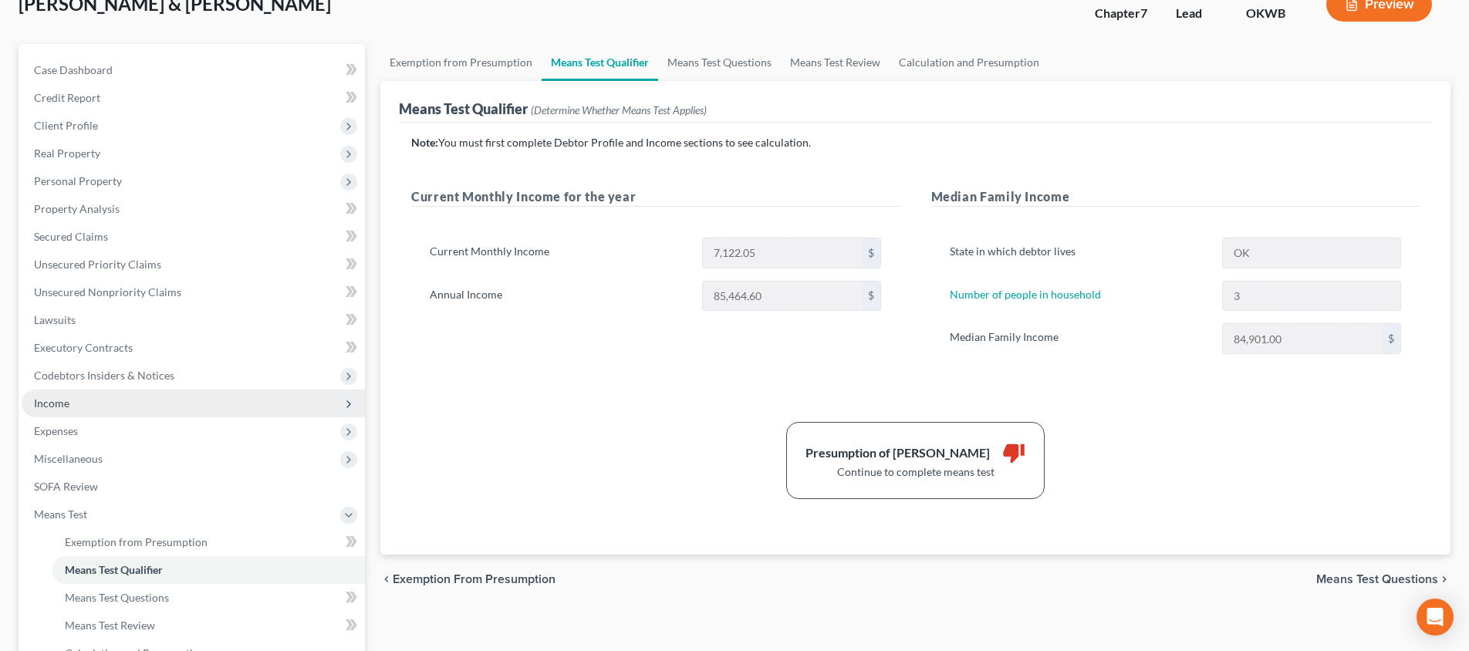
click at [106, 403] on span "Income" at bounding box center [193, 404] width 343 height 28
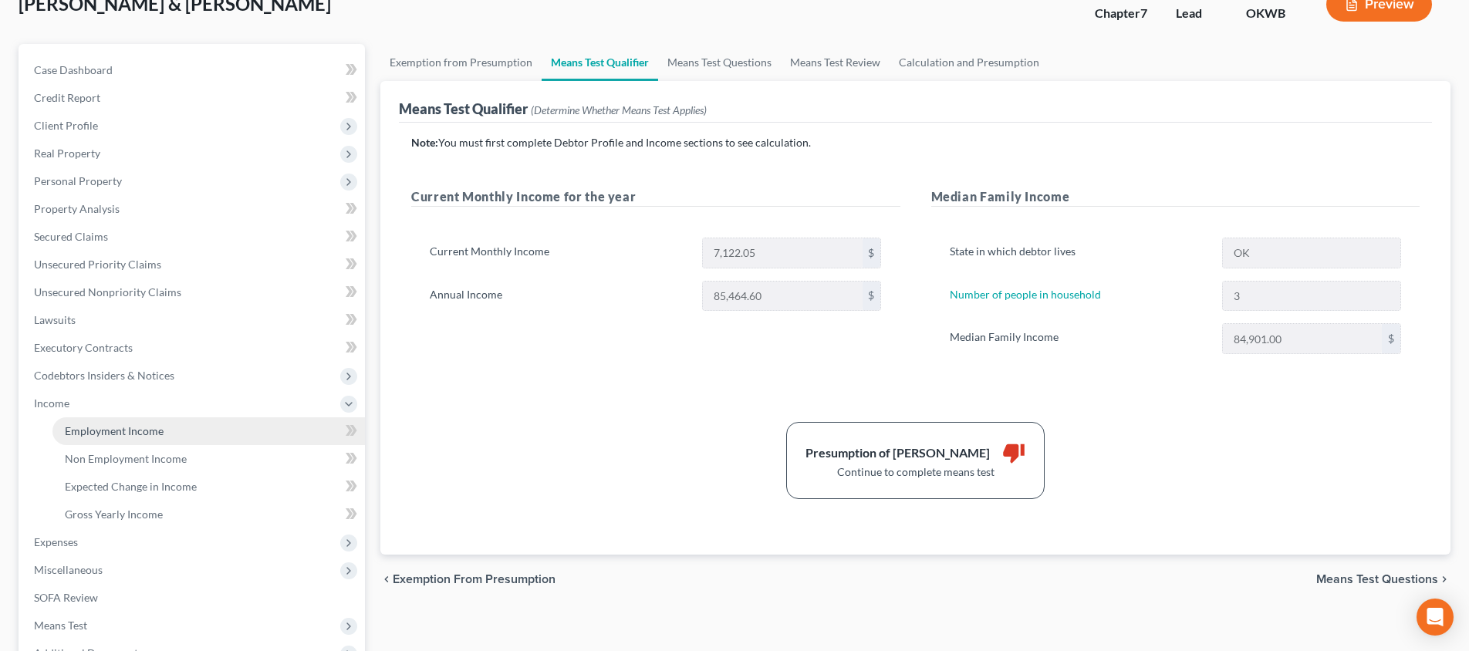
click at [127, 424] on span "Employment Income" at bounding box center [114, 430] width 99 height 13
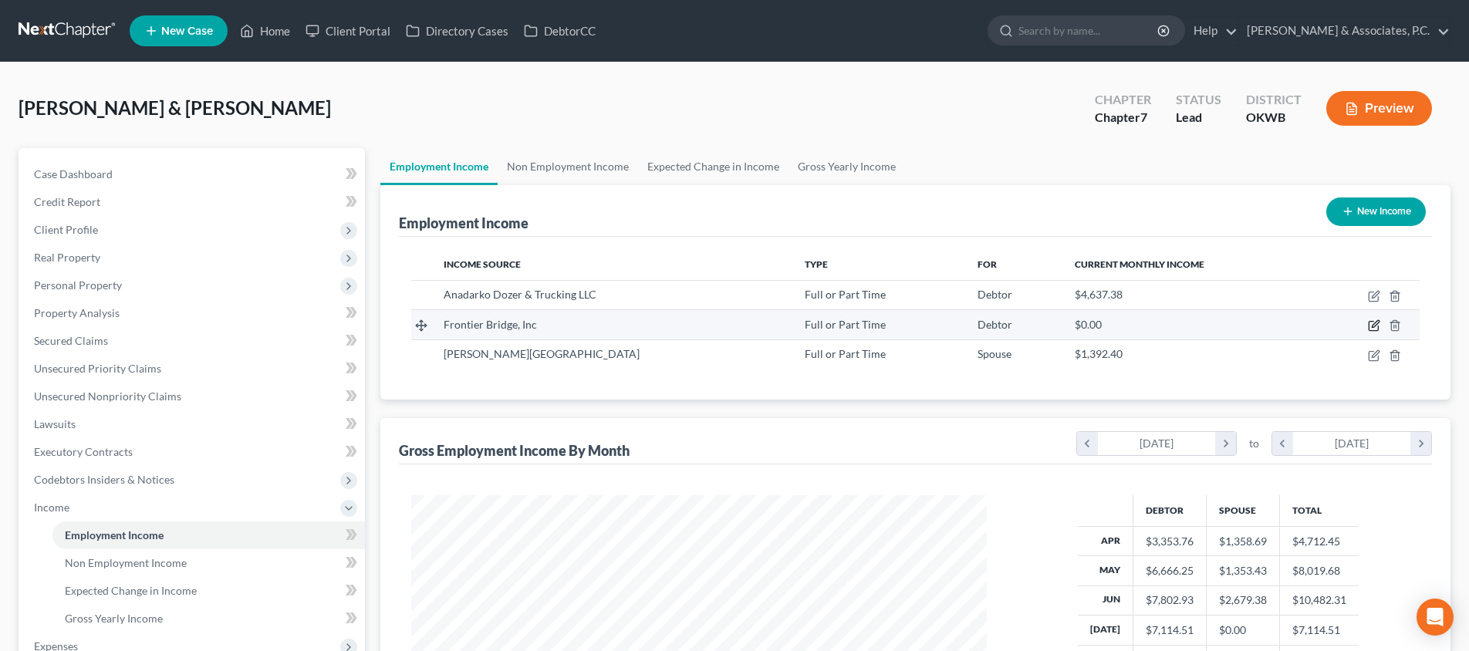
click at [1372, 326] on icon "button" at bounding box center [1374, 325] width 12 height 12
select select "0"
select select "37"
select select "3"
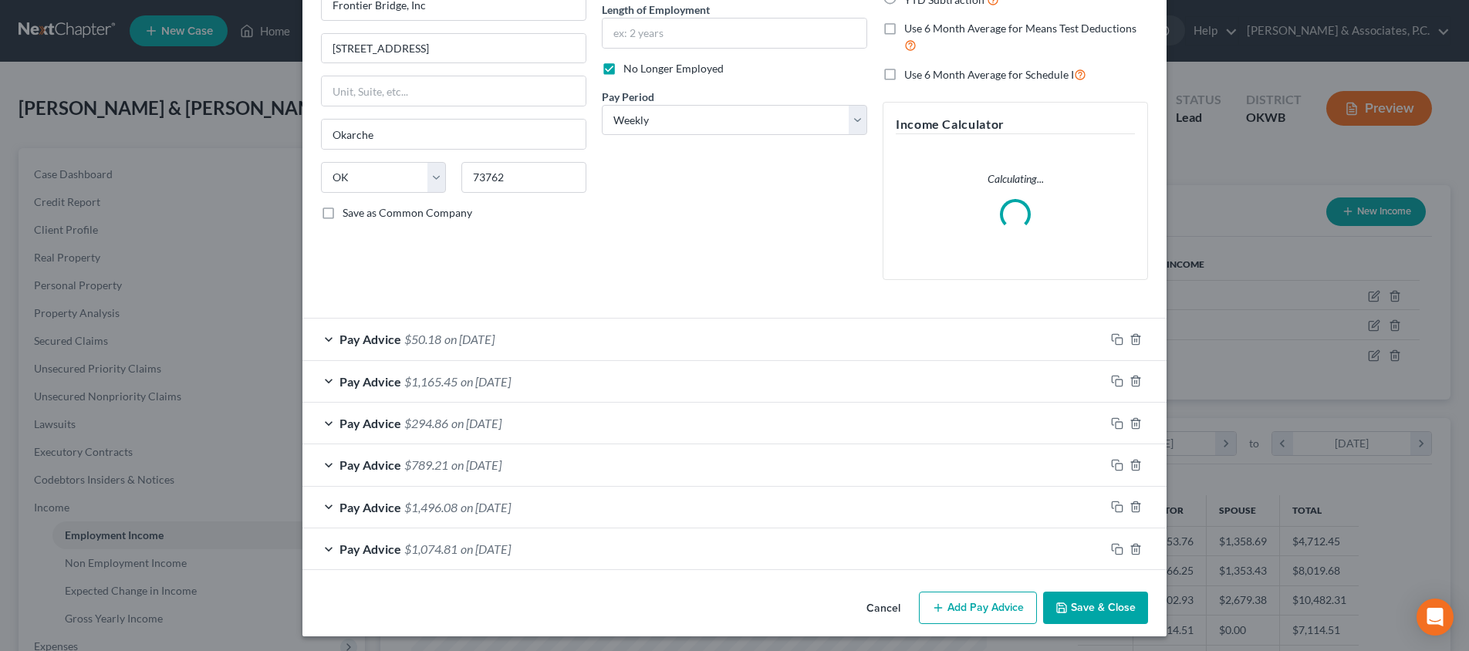
scroll to position [156, 0]
click at [873, 339] on div "Pay Advice $50.18 on [DATE]" at bounding box center [703, 339] width 802 height 41
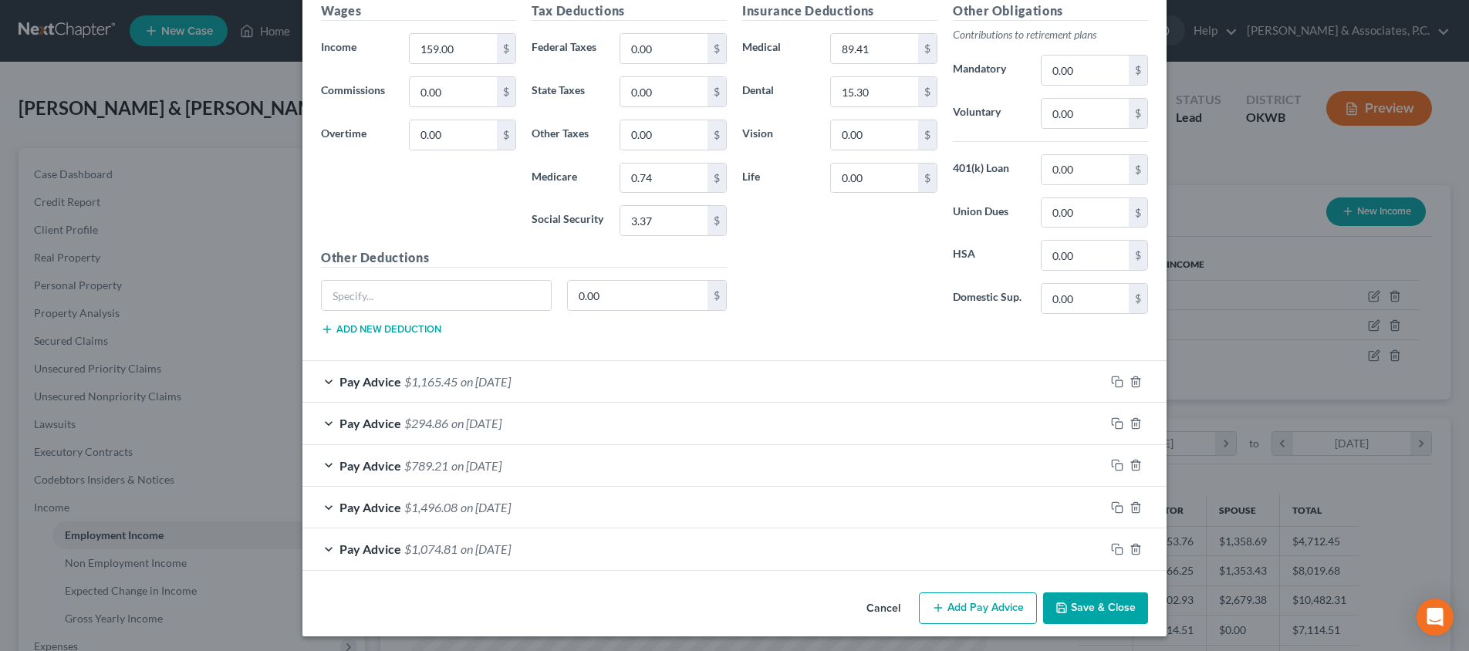
scroll to position [620, 0]
click at [1104, 570] on div "Pay Advice $1,074.81 on [DATE]" at bounding box center [703, 549] width 802 height 41
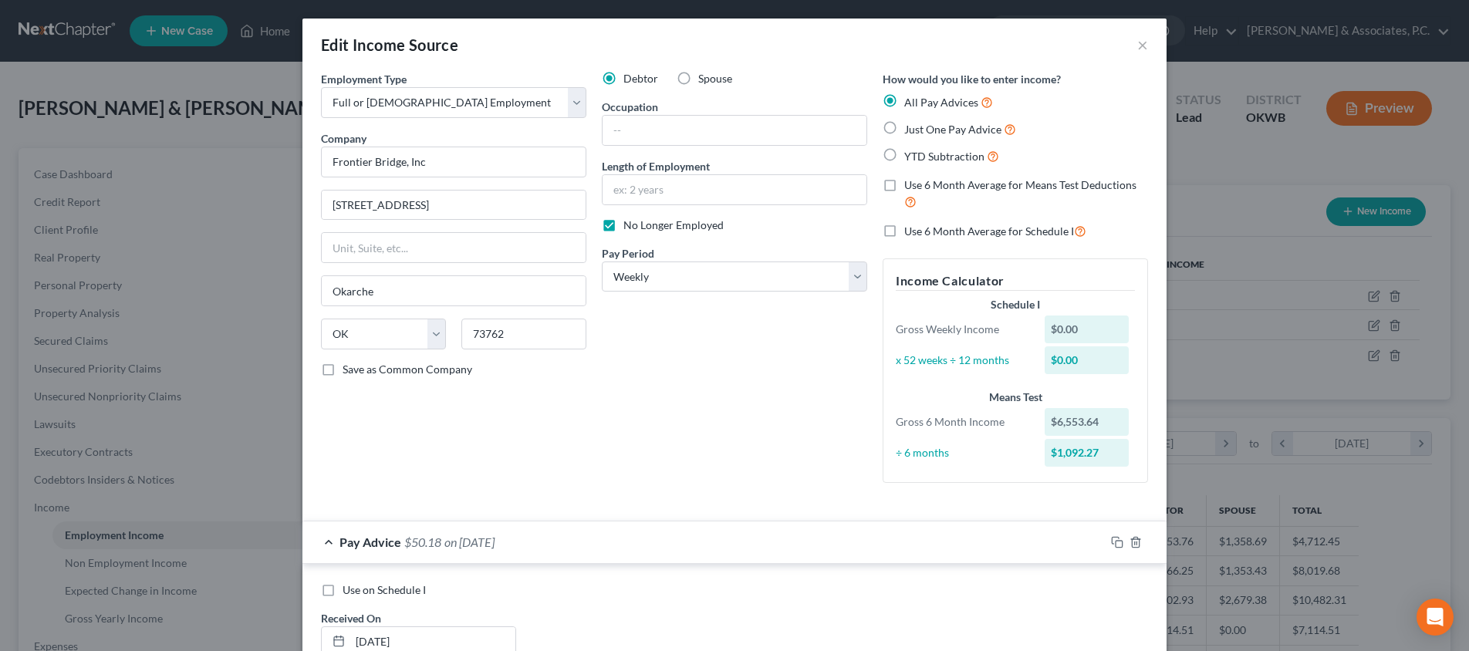
scroll to position [0, 0]
click at [1143, 43] on button "×" at bounding box center [1142, 44] width 11 height 19
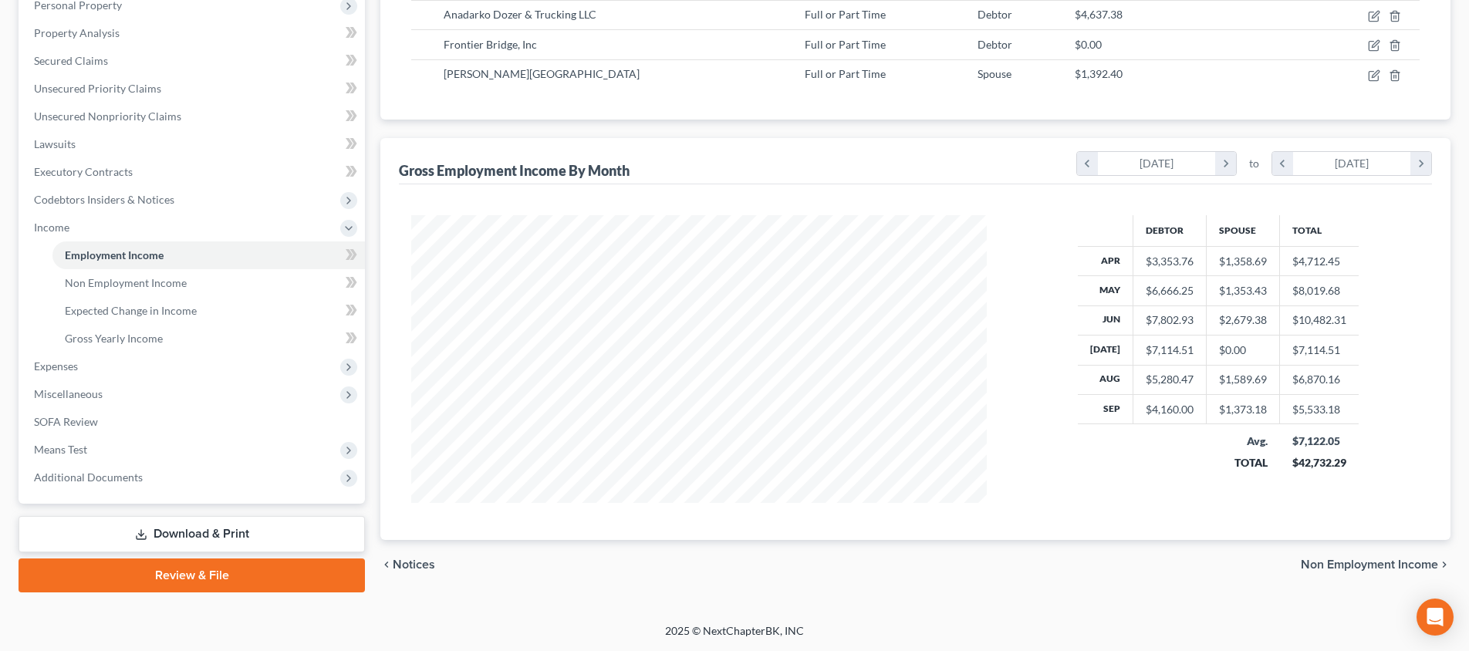
scroll to position [280, 0]
click at [42, 447] on span "Means Test" at bounding box center [60, 449] width 53 height 13
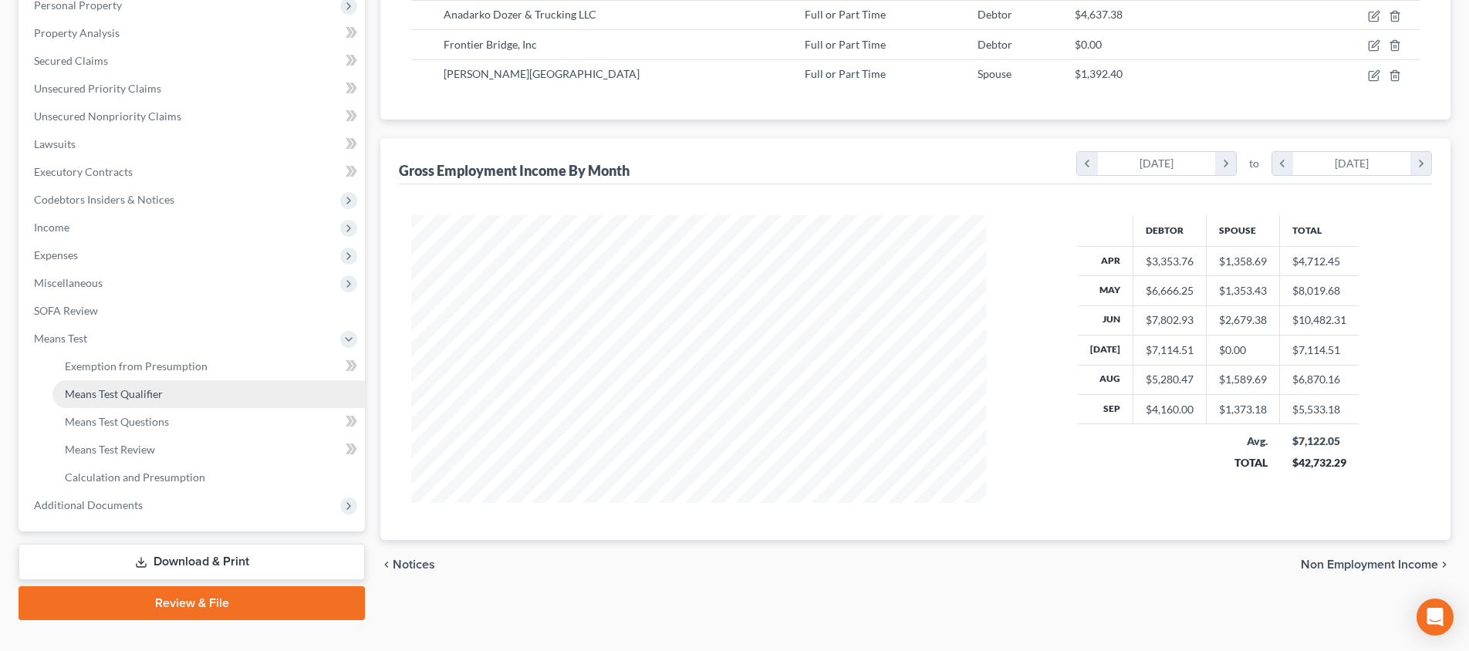
click at [140, 398] on span "Means Test Qualifier" at bounding box center [114, 393] width 98 height 13
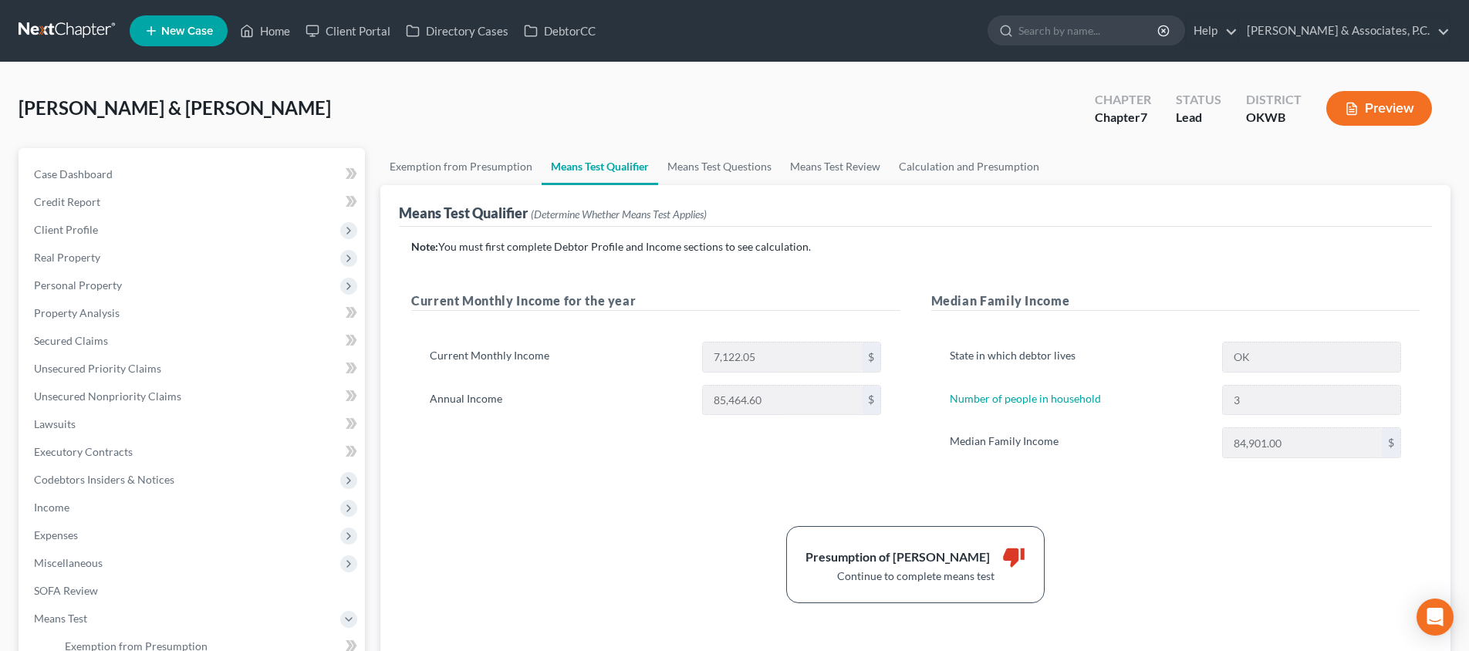
scroll to position [246, 0]
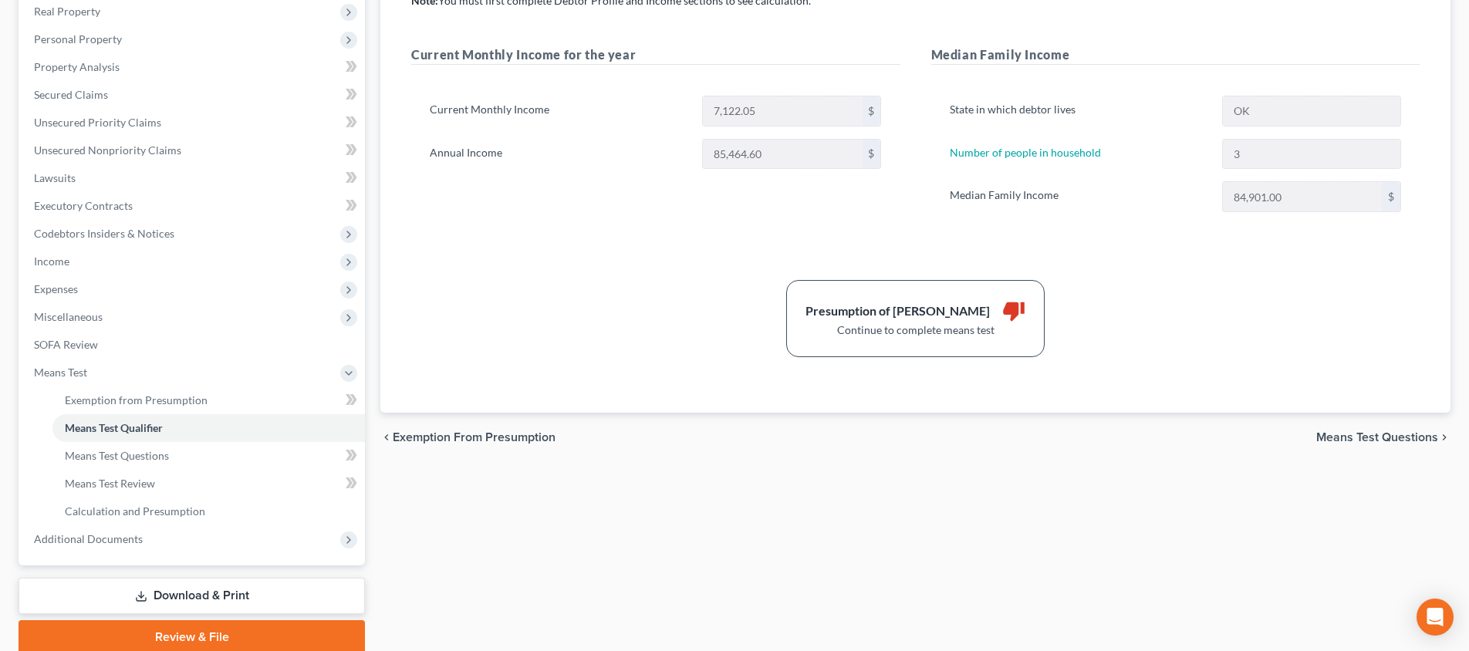
click at [1352, 439] on span "Means Test Questions" at bounding box center [1377, 437] width 122 height 12
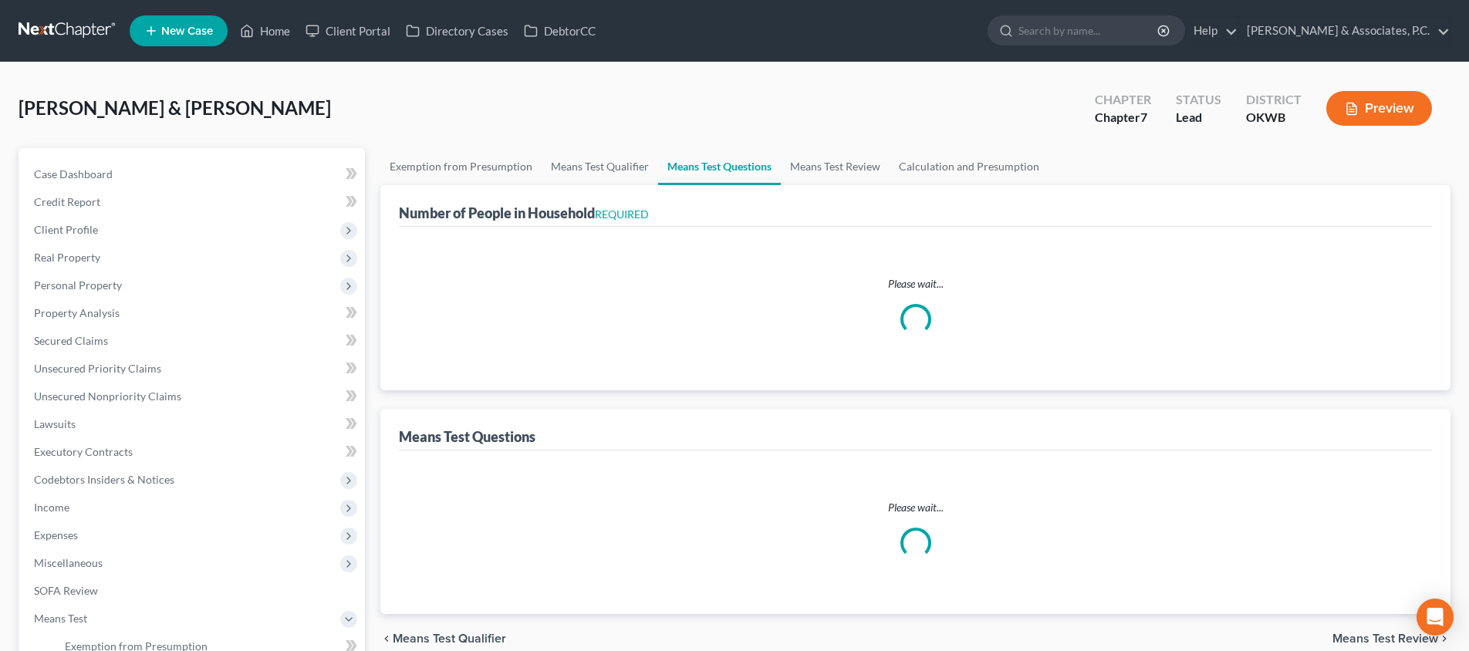
select select "0"
select select "60"
select select "1"
select select "60"
select select "1"
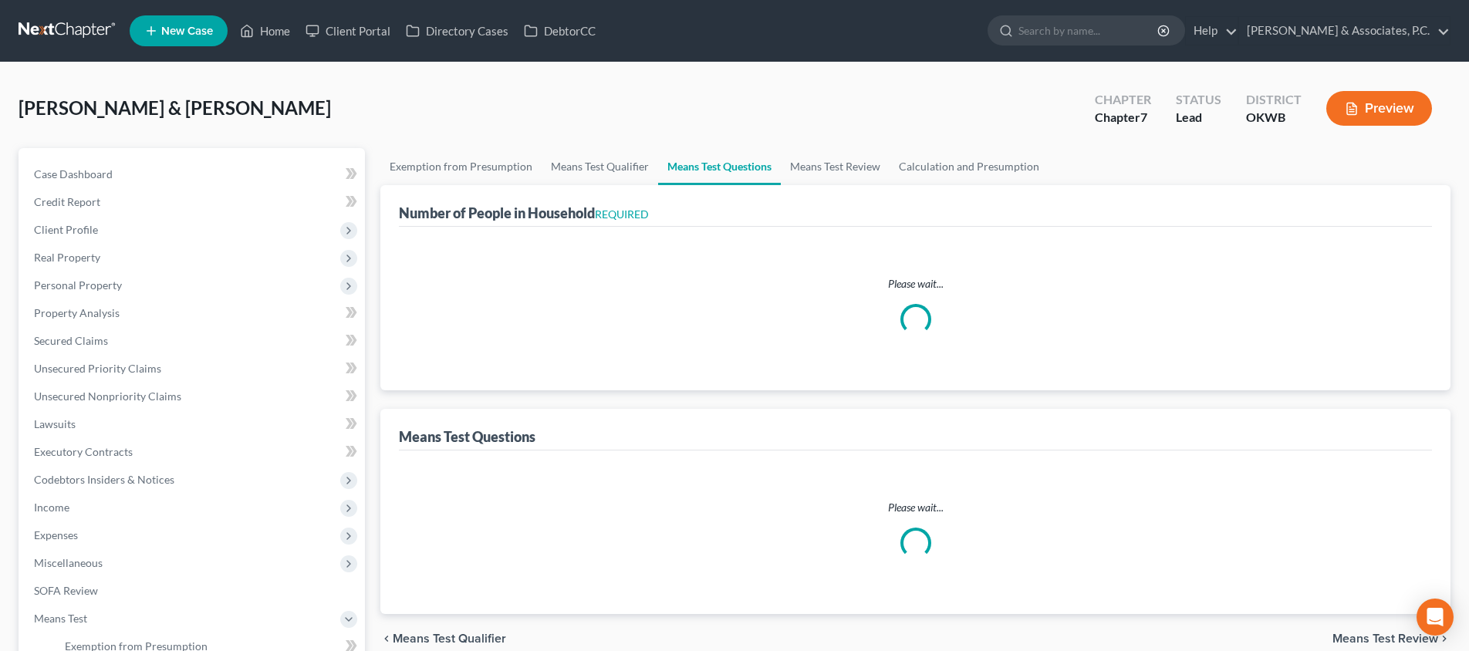
select select "60"
select select "3"
select select "2"
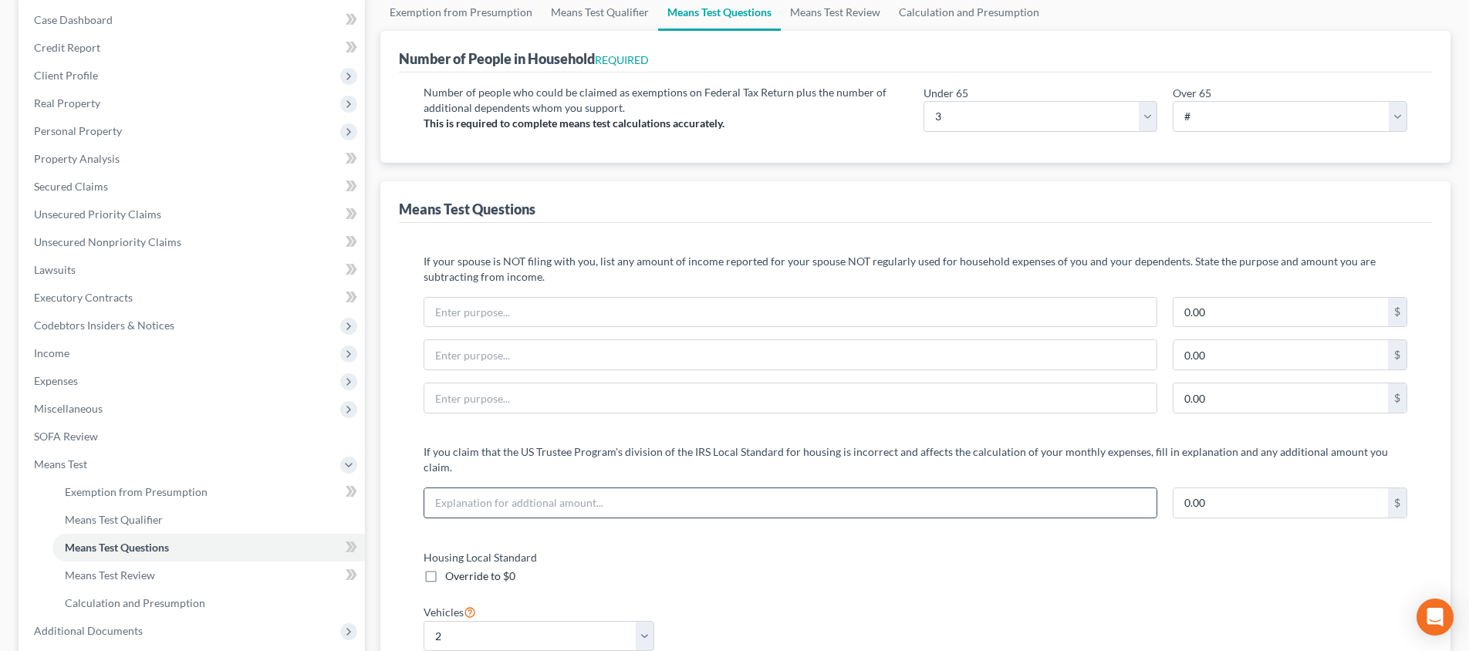
scroll to position [102, 0]
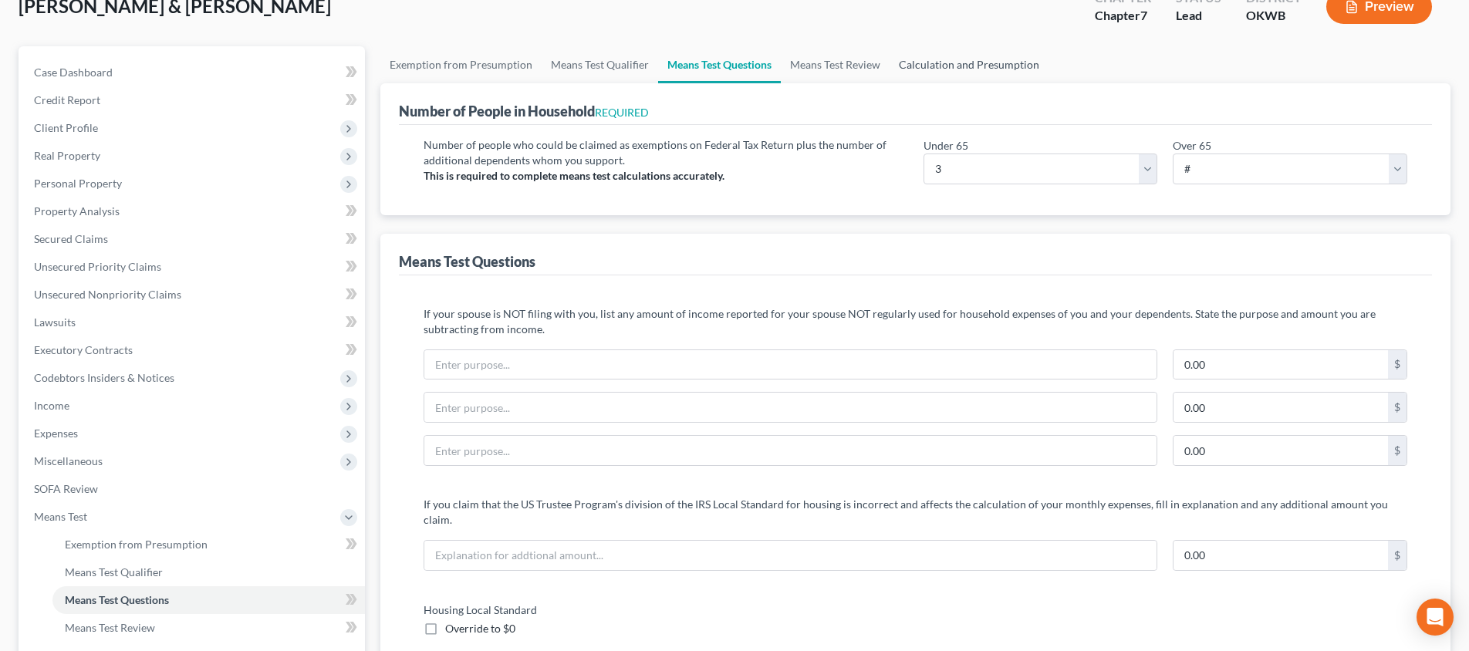
click at [921, 71] on link "Calculation and Presumption" at bounding box center [969, 64] width 159 height 37
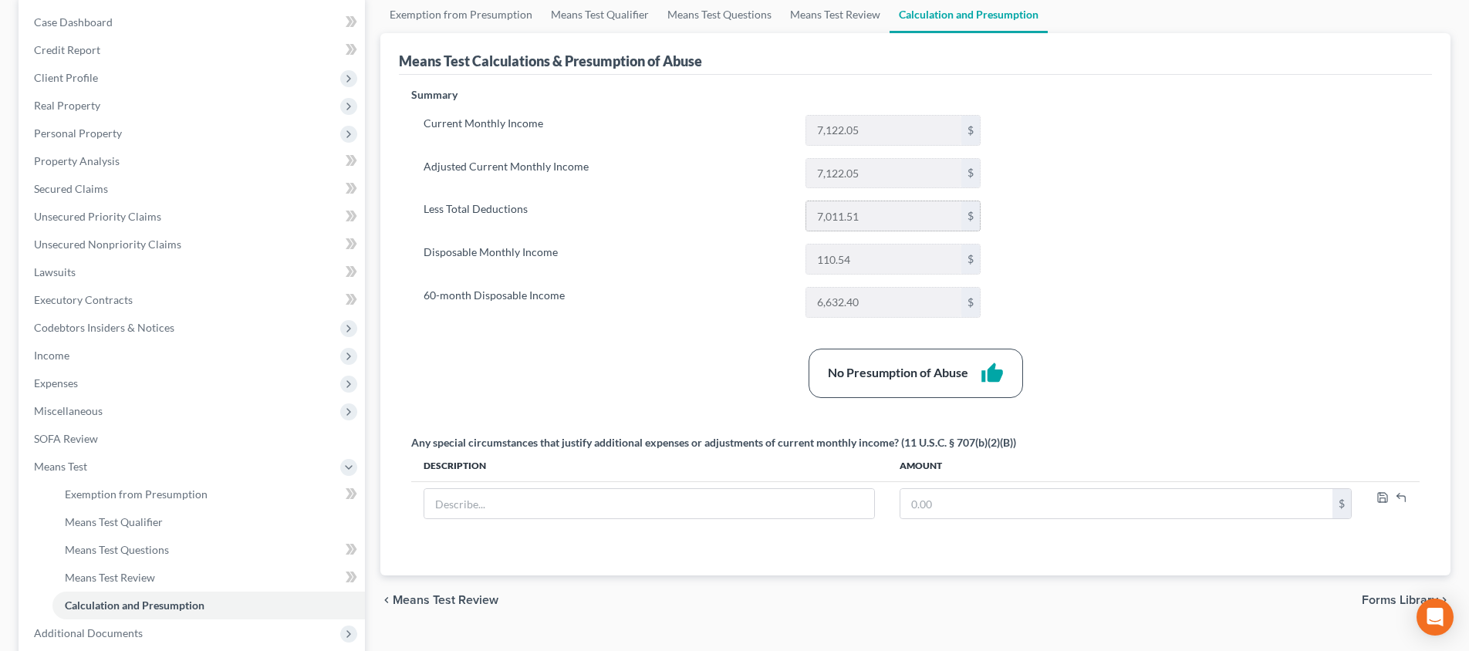
scroll to position [218, 0]
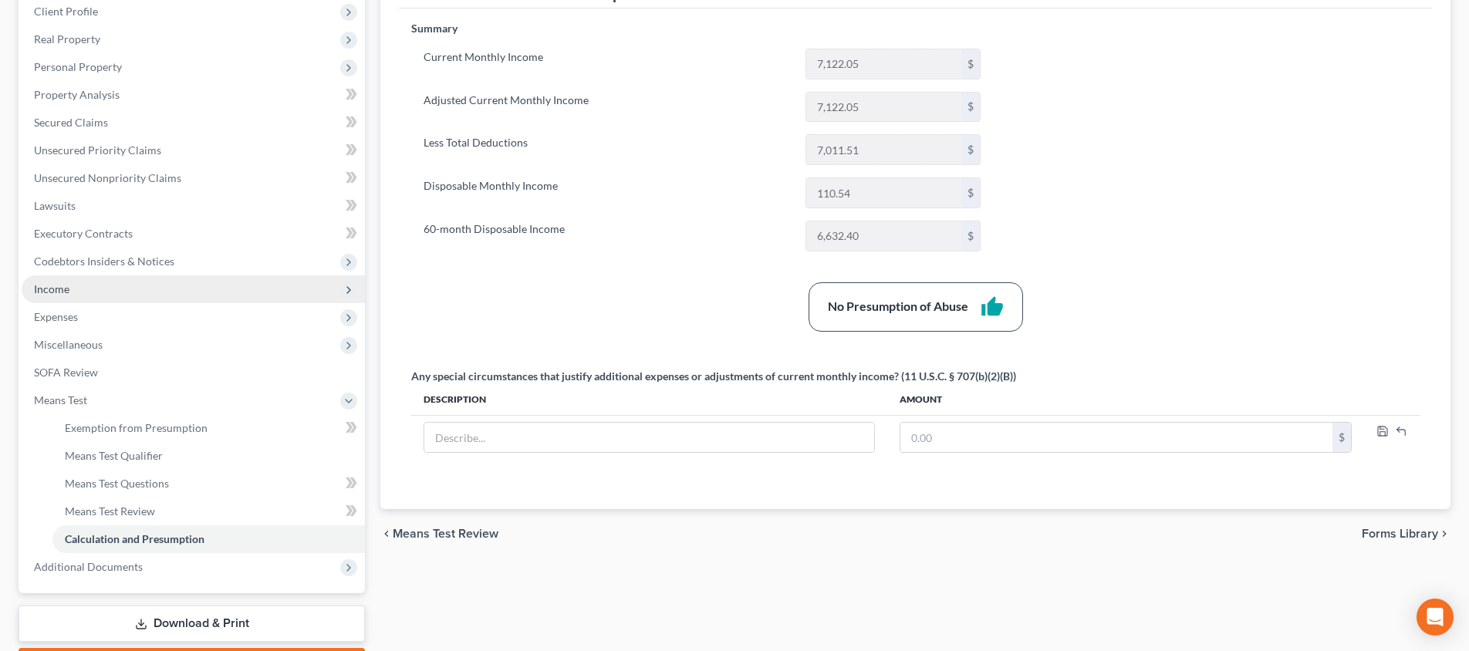
click at [221, 299] on span "Income" at bounding box center [193, 289] width 343 height 28
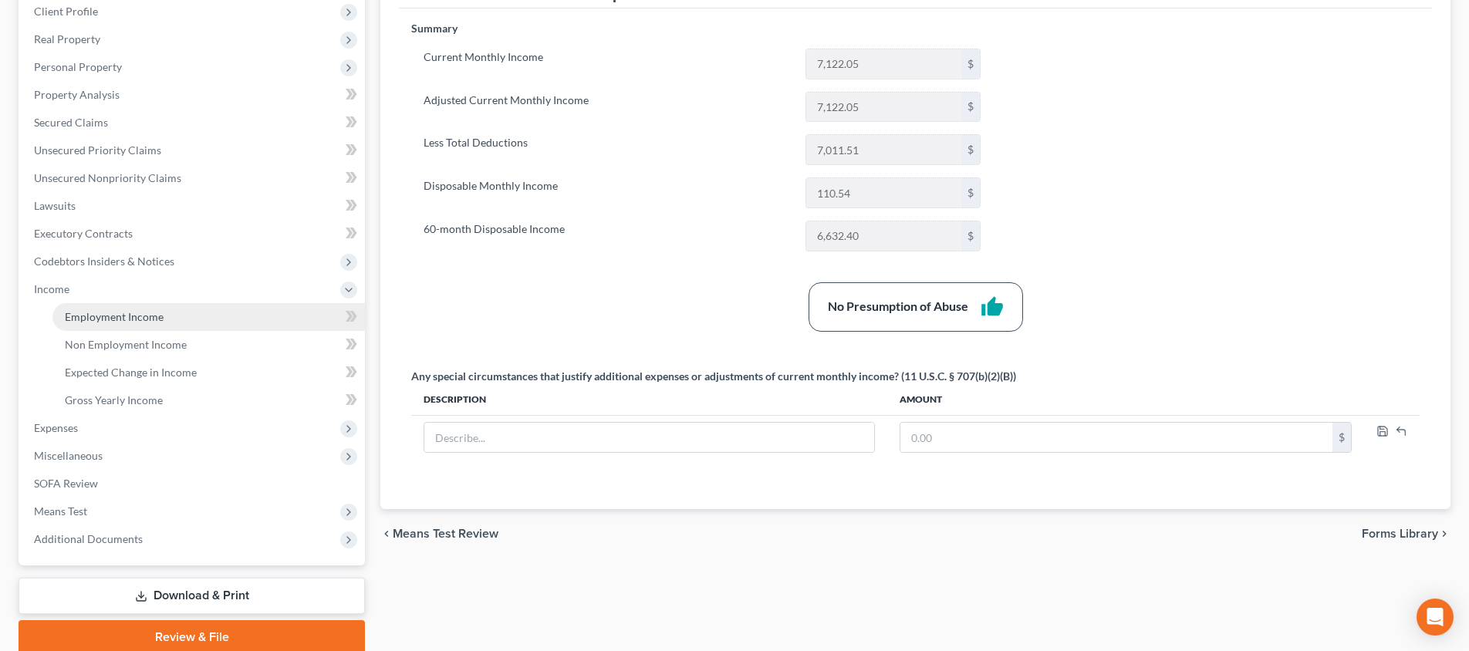
click at [221, 307] on link "Employment Income" at bounding box center [208, 317] width 312 height 28
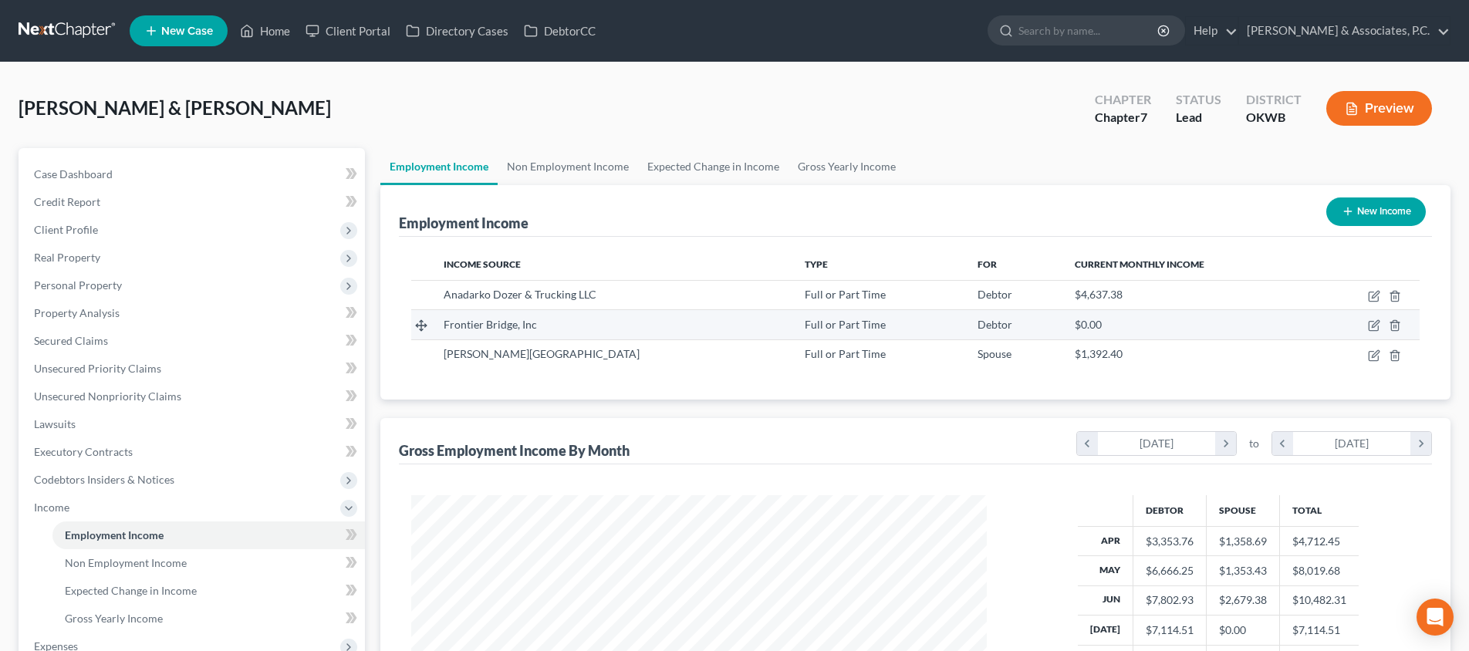
scroll to position [288, 606]
click at [1378, 326] on icon "button" at bounding box center [1373, 326] width 9 height 9
select select "0"
select select "37"
select select "3"
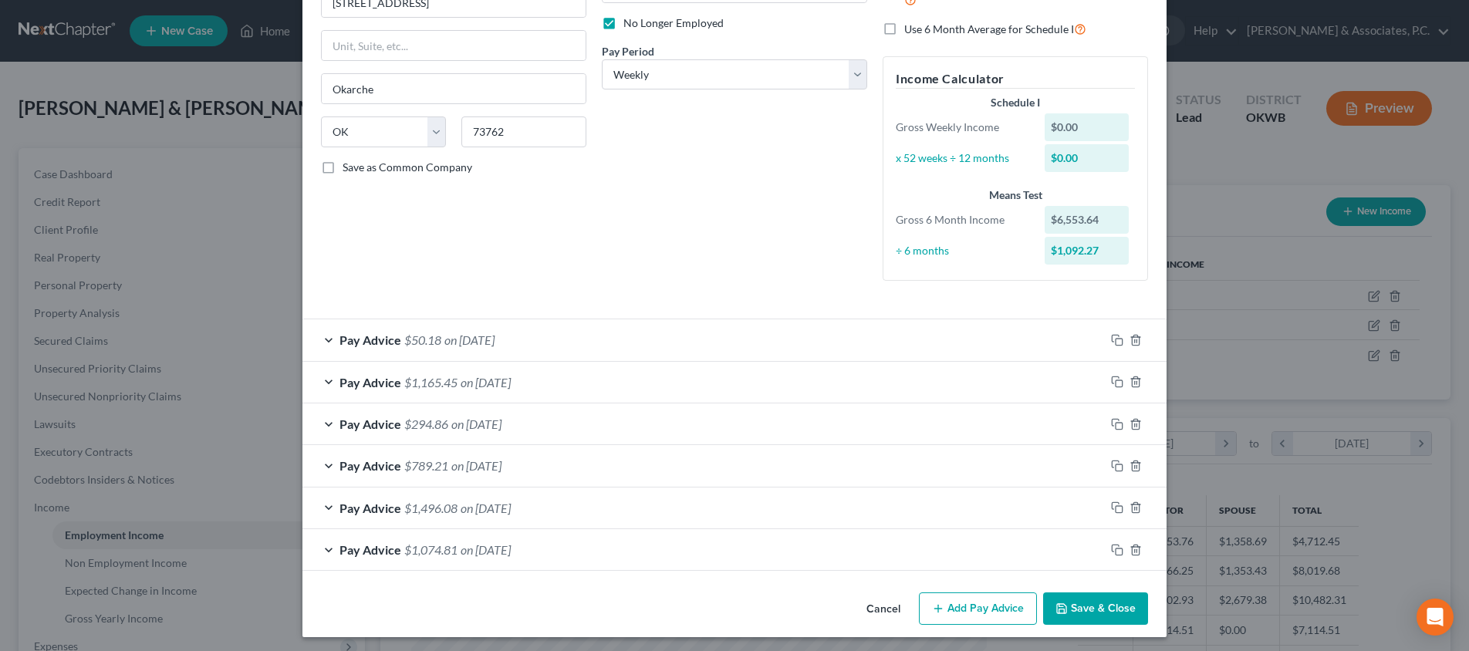
scroll to position [200, 0]
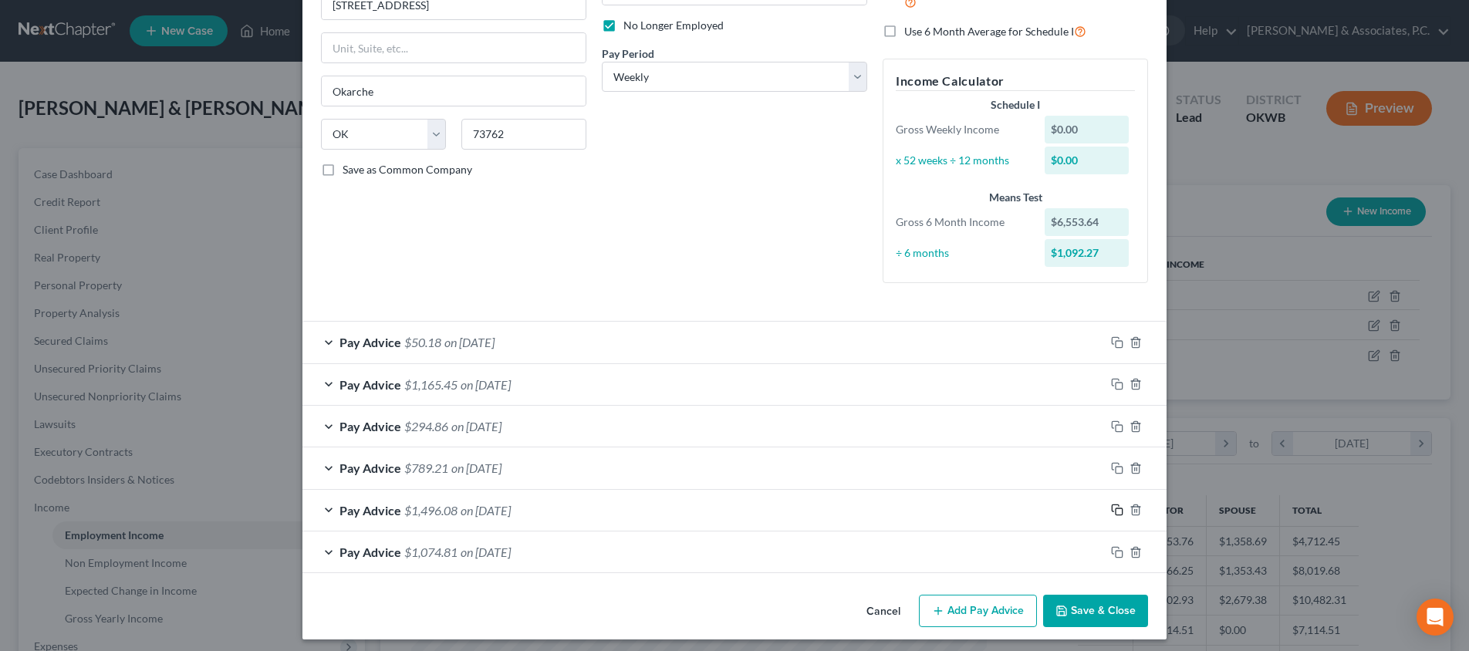
click at [1118, 508] on icon "button" at bounding box center [1117, 510] width 12 height 12
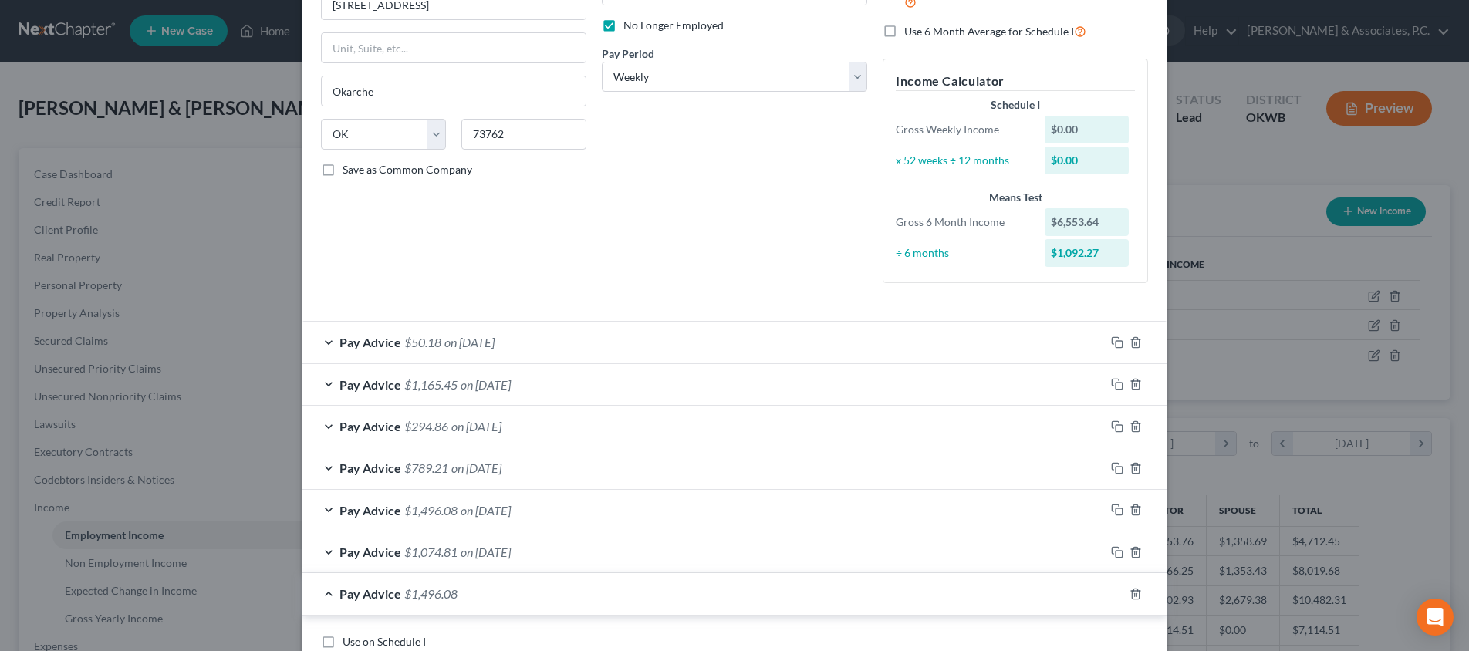
scroll to position [443, 0]
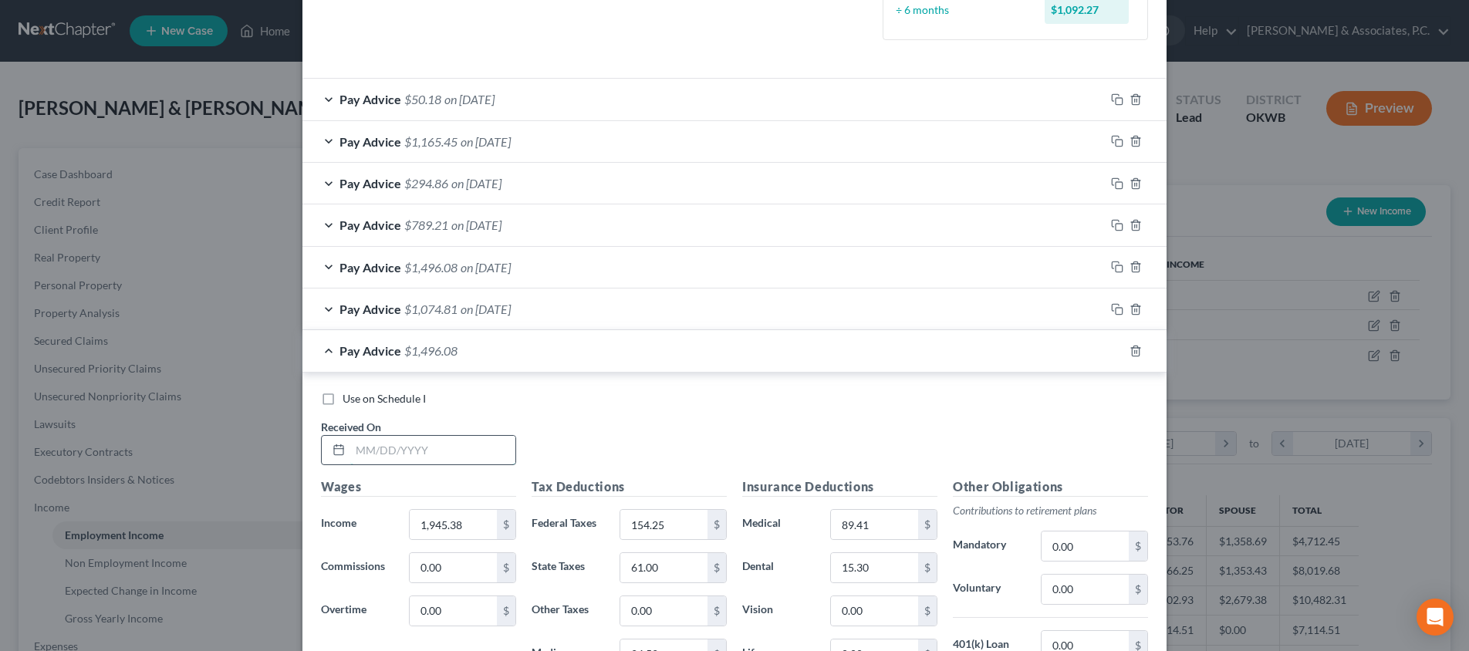
click at [480, 448] on input "text" at bounding box center [432, 450] width 165 height 29
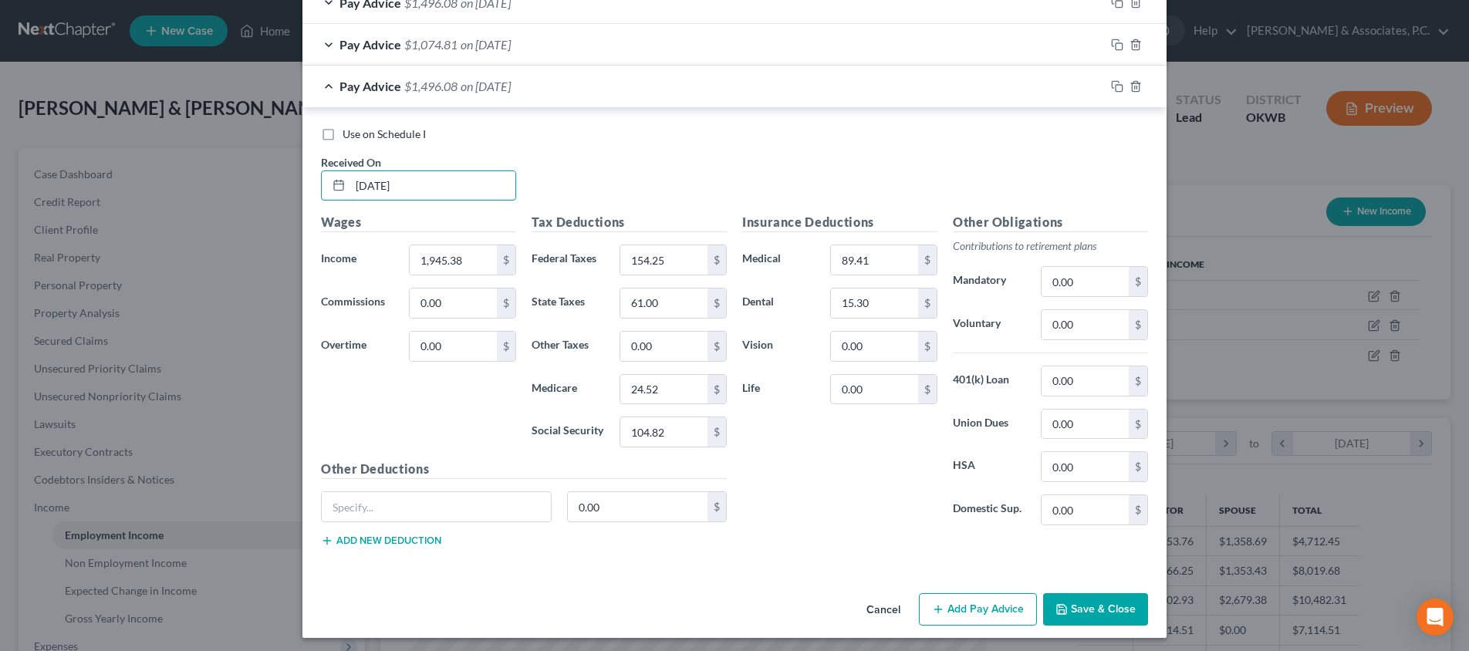
scroll to position [692, 0]
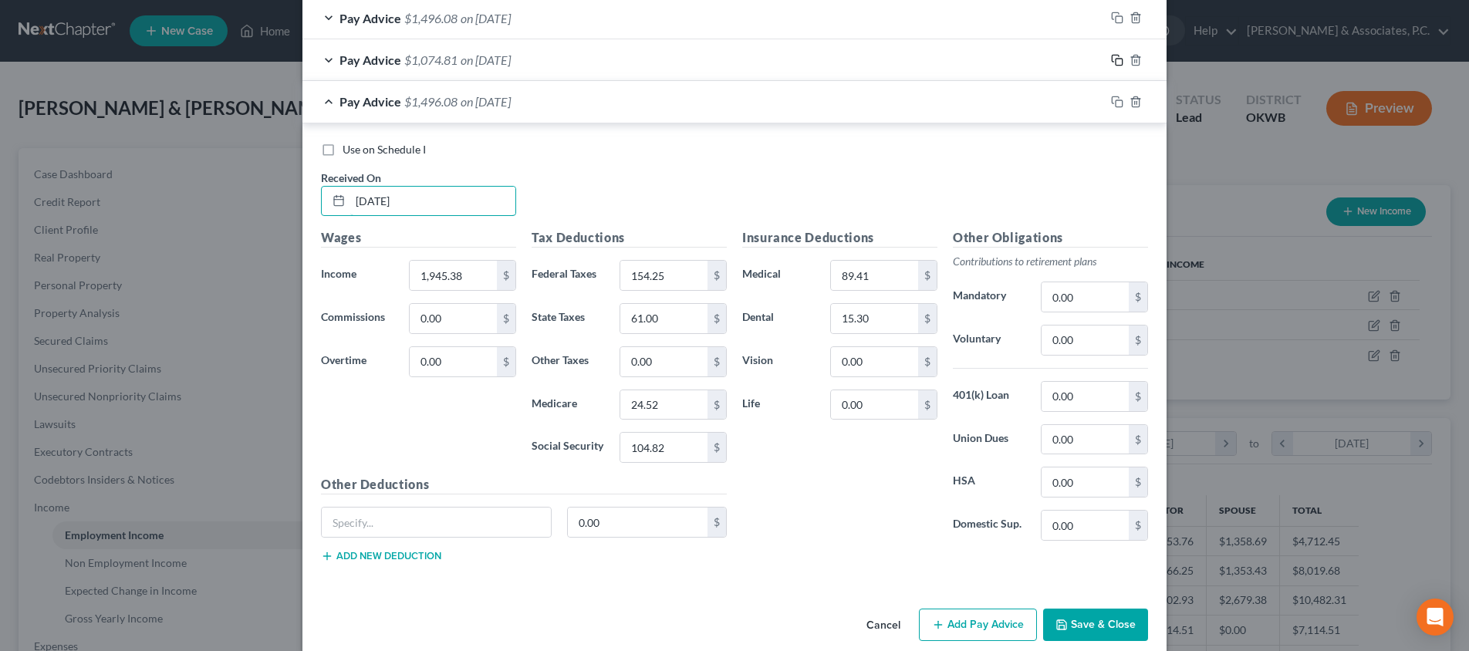
type input "[DATE]"
click at [1116, 55] on icon "button" at bounding box center [1117, 60] width 12 height 12
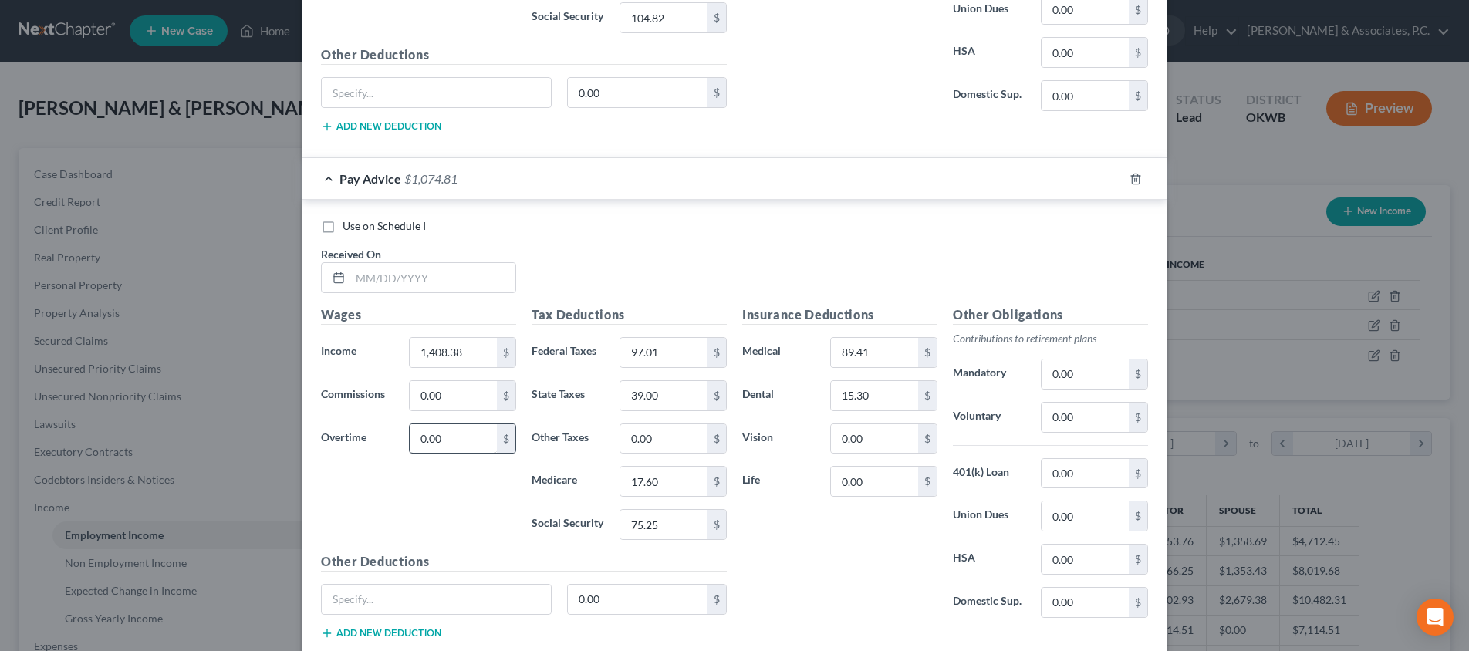
scroll to position [1204, 0]
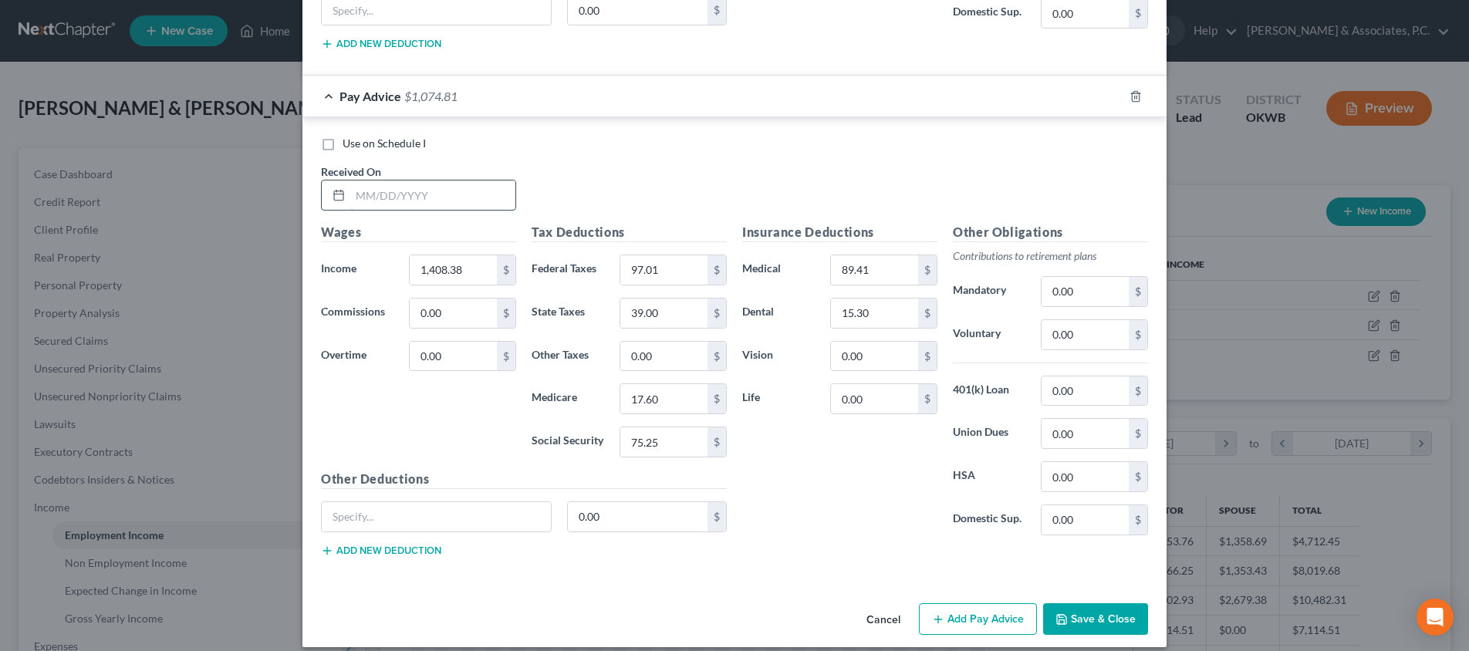
click at [454, 191] on input "text" at bounding box center [432, 195] width 165 height 29
type input "[DATE]"
click at [1072, 606] on button "Save & Close" at bounding box center [1095, 619] width 105 height 32
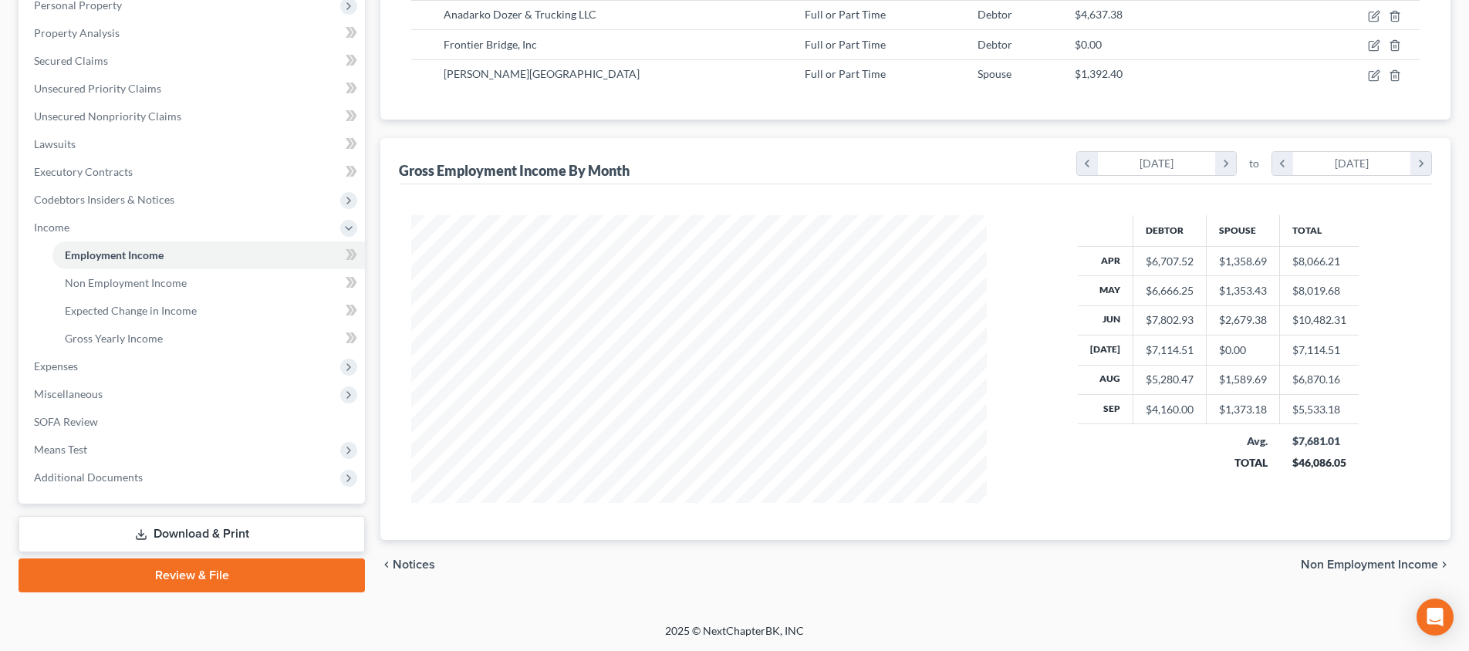
scroll to position [280, 0]
click at [181, 451] on span "Means Test" at bounding box center [193, 450] width 343 height 28
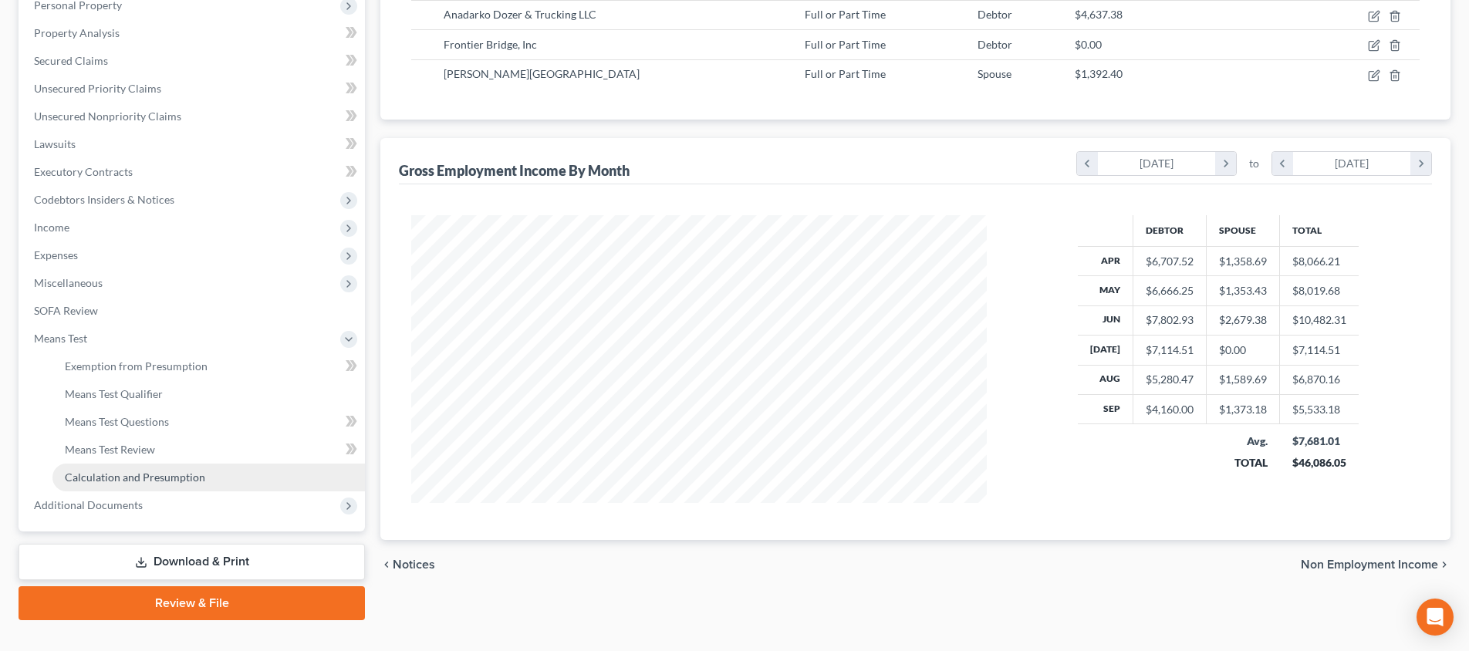
click at [179, 477] on span "Calculation and Presumption" at bounding box center [135, 477] width 140 height 13
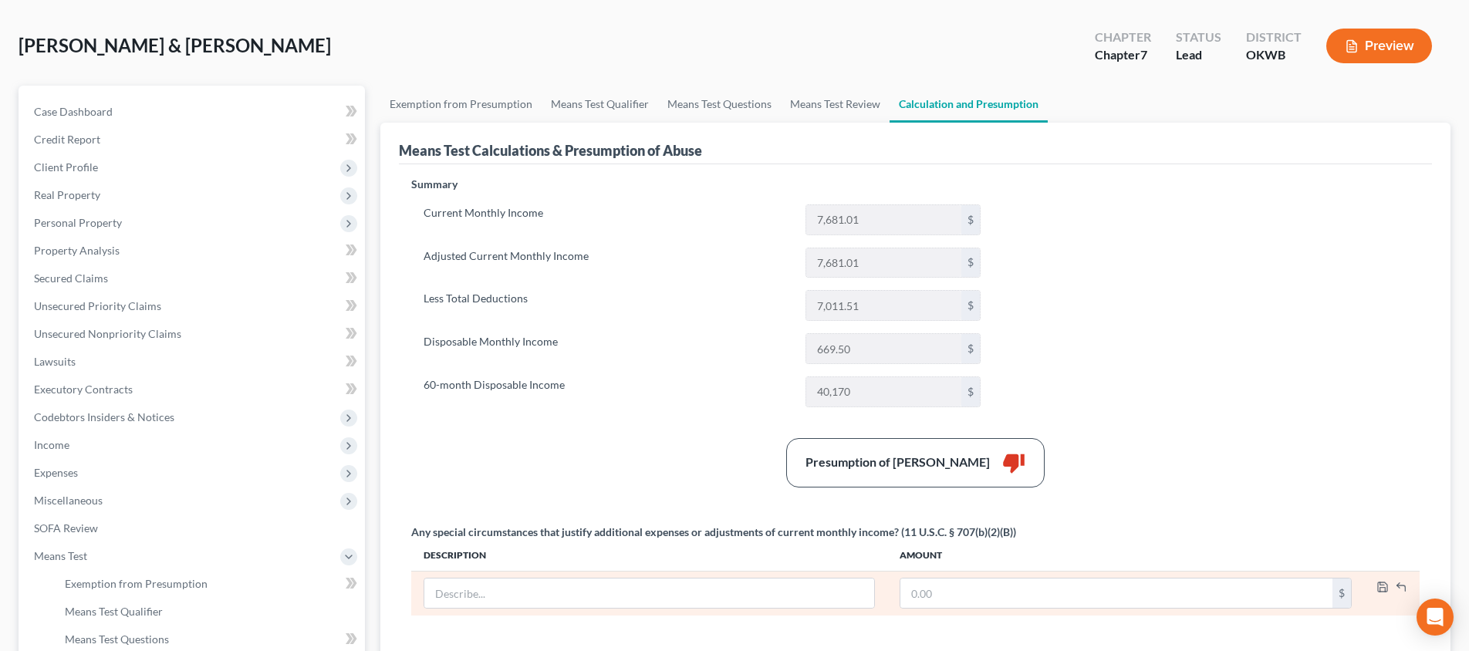
scroll to position [41, 0]
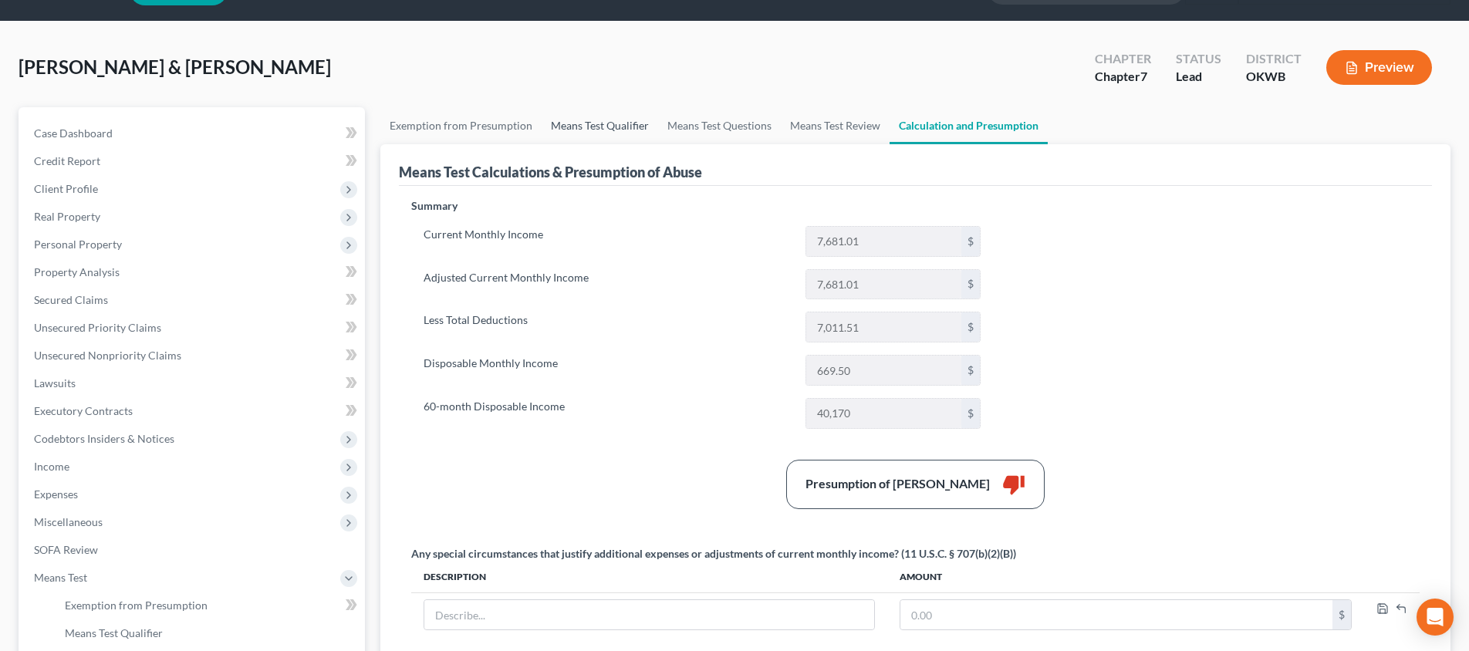
click at [576, 120] on link "Means Test Qualifier" at bounding box center [600, 125] width 116 height 37
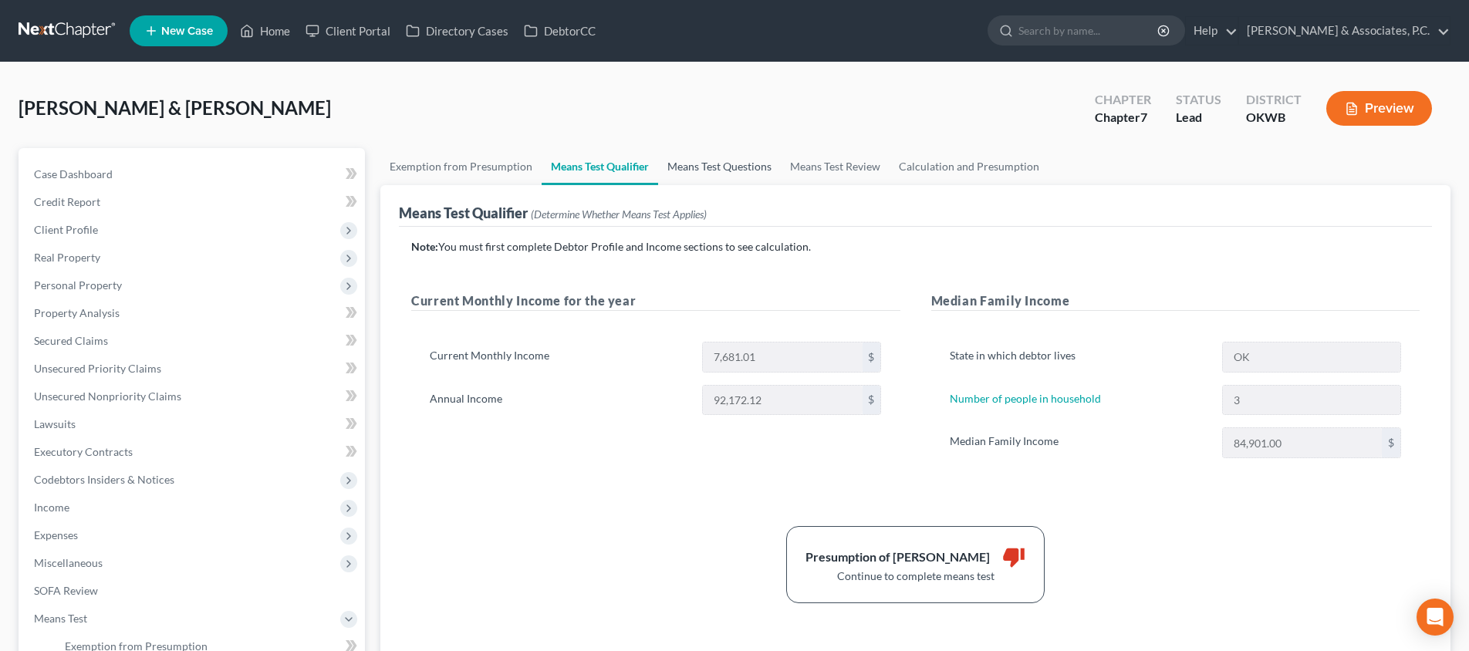
click at [728, 170] on link "Means Test Questions" at bounding box center [719, 166] width 123 height 37
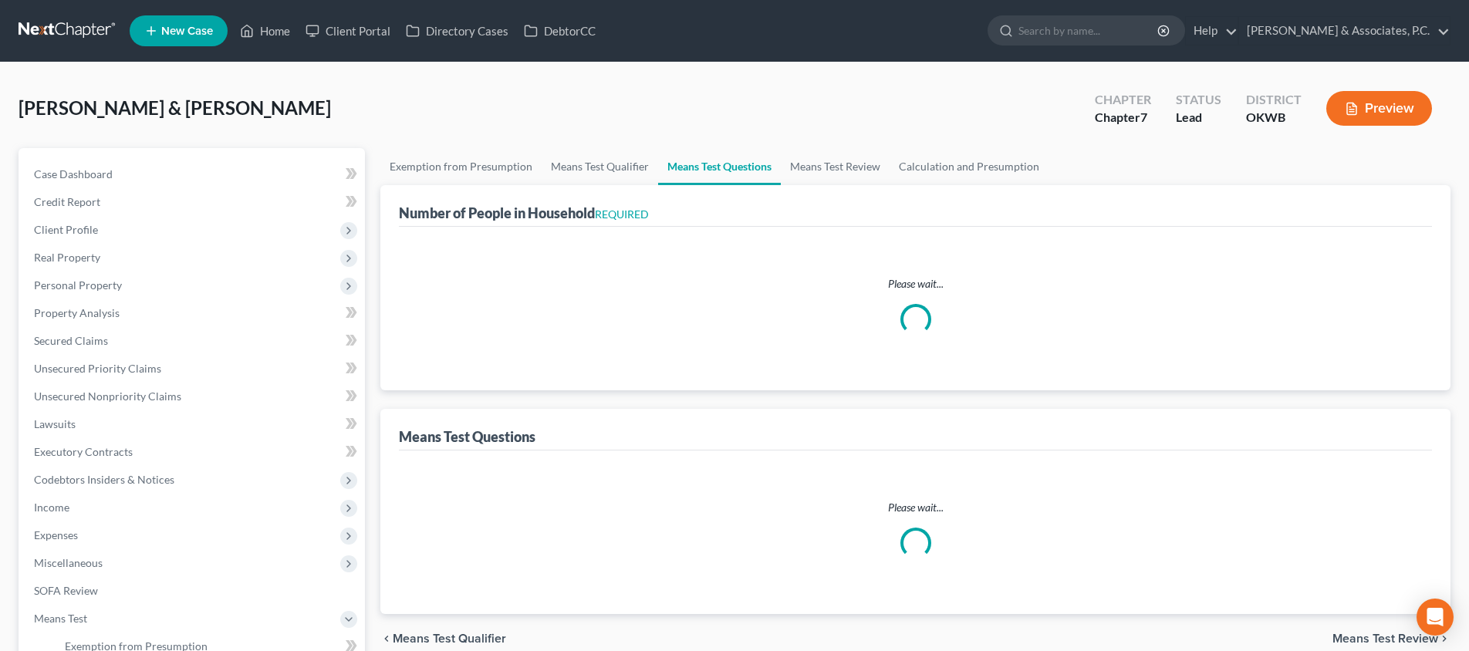
select select "0"
select select "60"
select select "1"
select select "60"
select select "1"
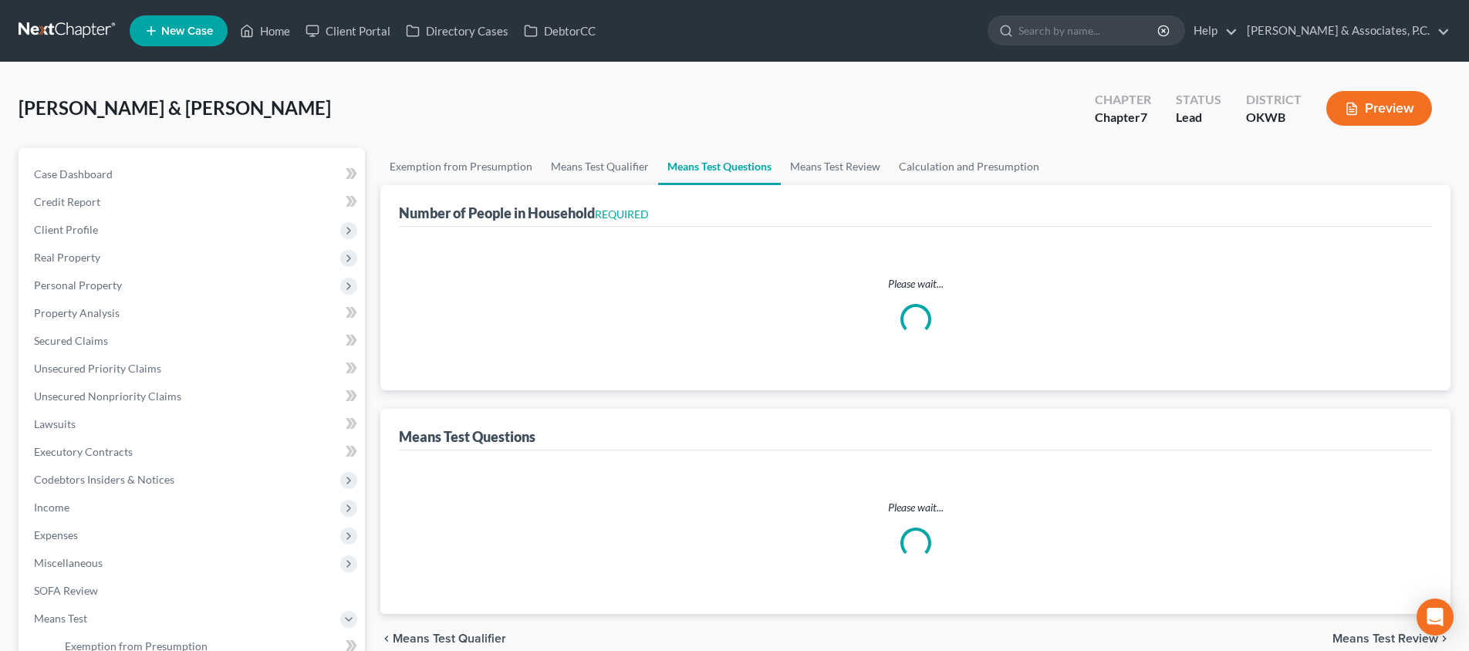
select select "60"
select select "3"
select select "2"
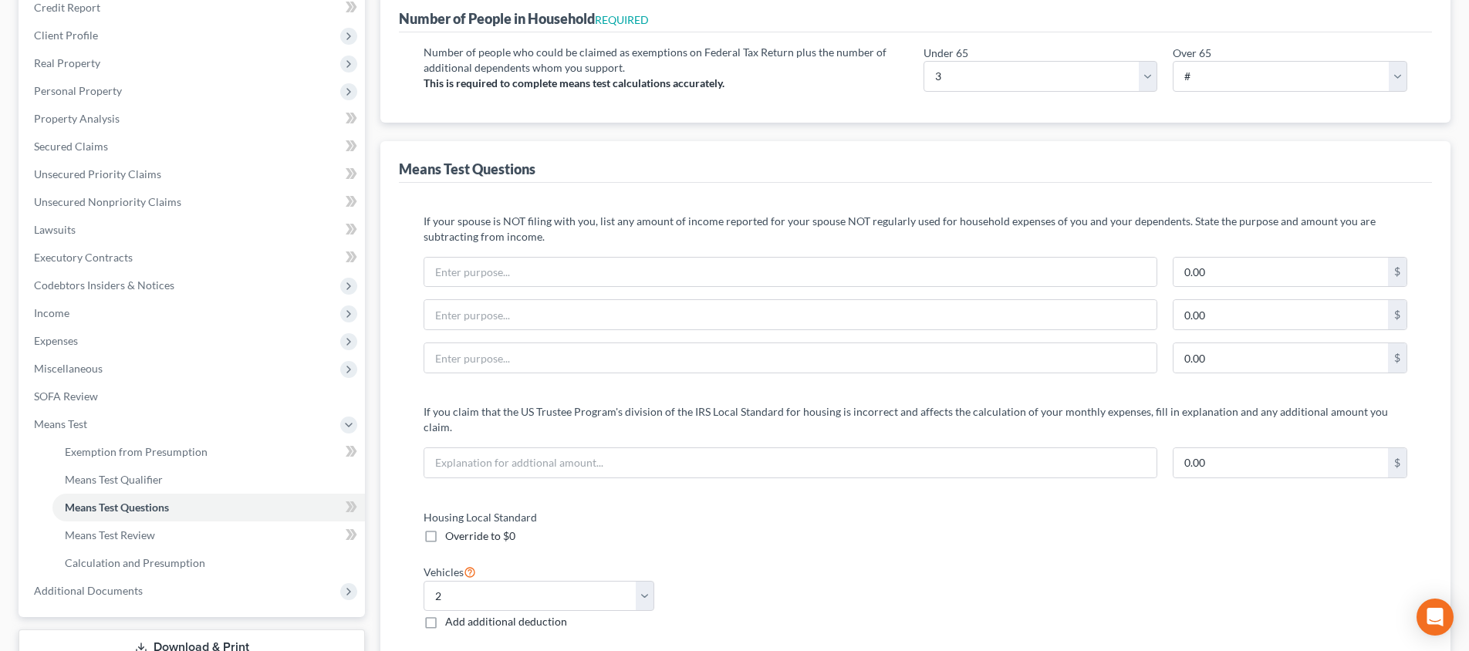
scroll to position [159, 0]
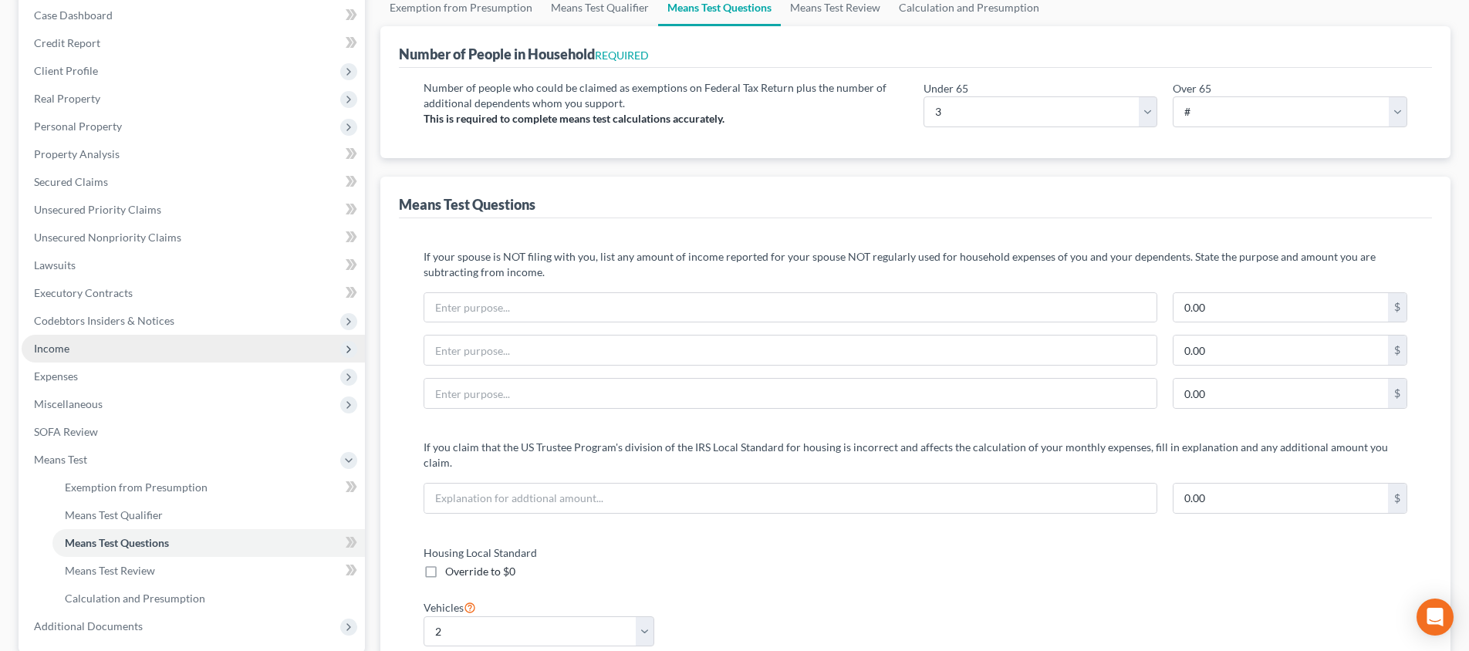
click at [234, 350] on span "Income" at bounding box center [193, 349] width 343 height 28
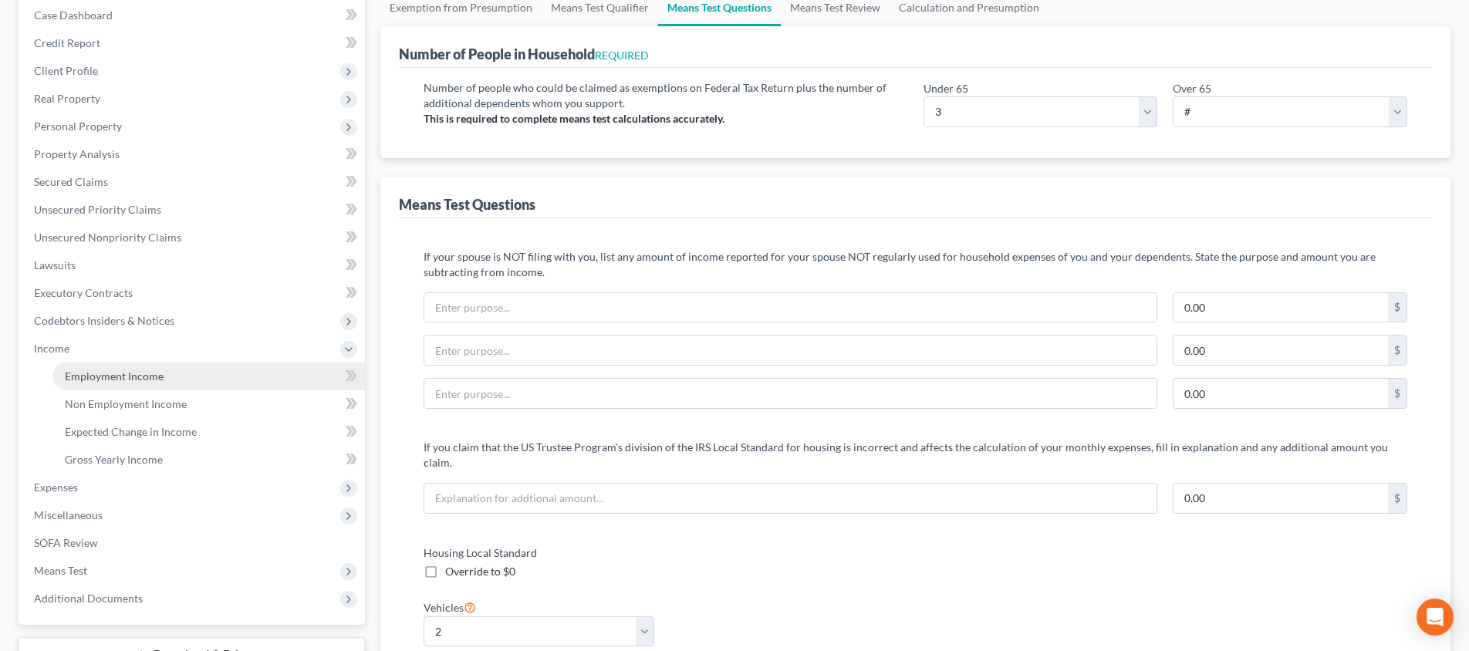
click at [228, 374] on link "Employment Income" at bounding box center [208, 377] width 312 height 28
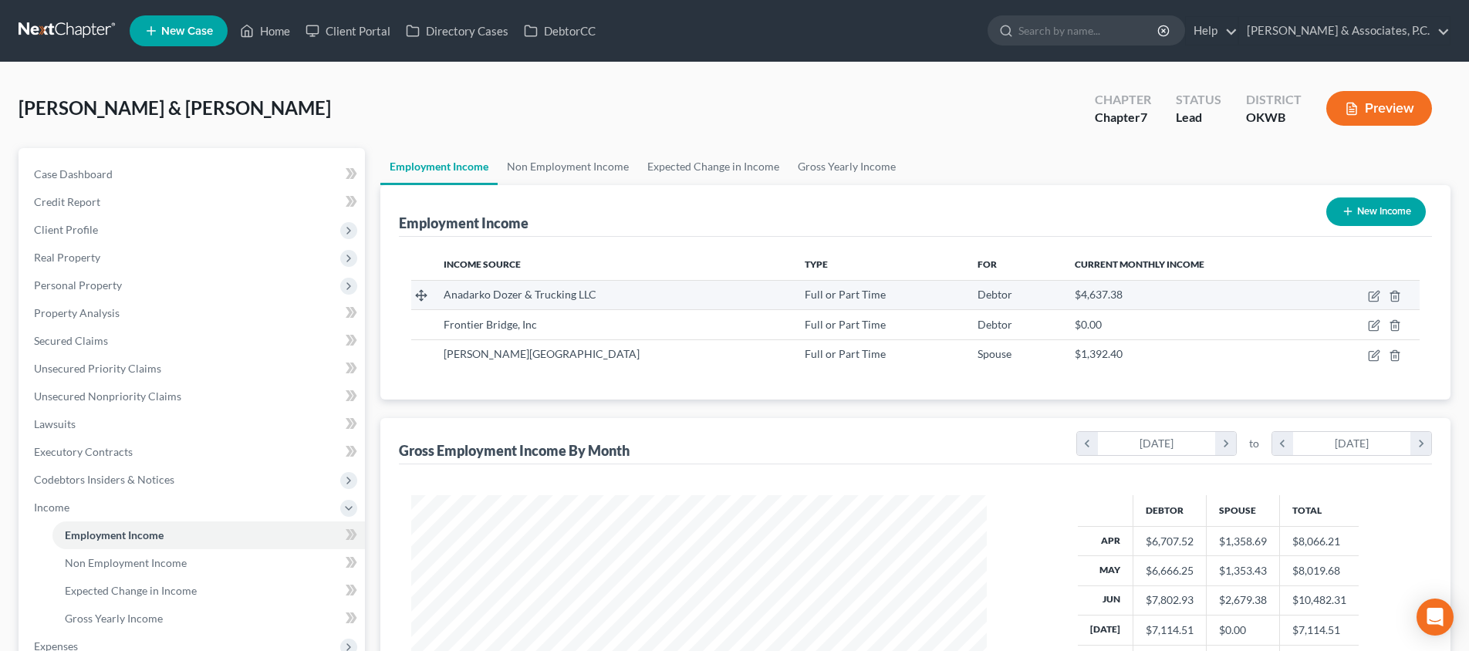
scroll to position [288, 606]
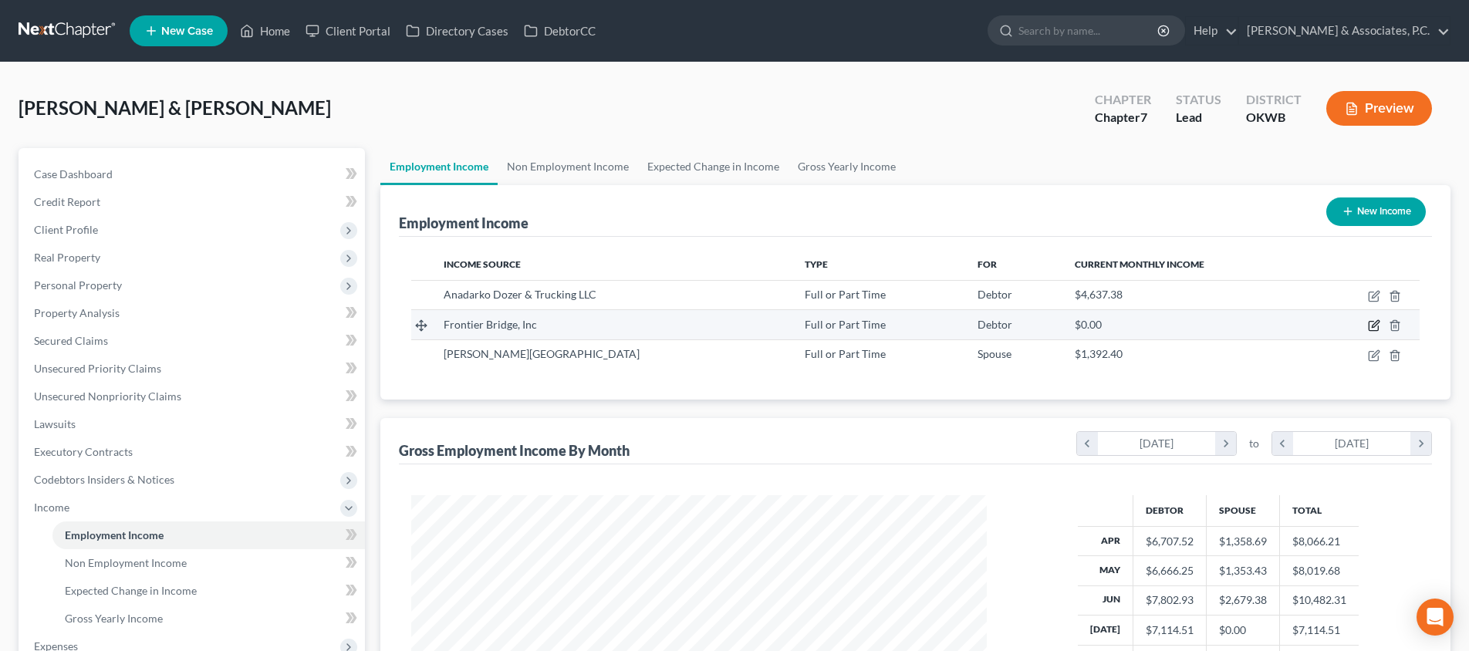
click at [1376, 324] on icon "button" at bounding box center [1374, 325] width 12 height 12
select select "0"
select select "37"
select select "3"
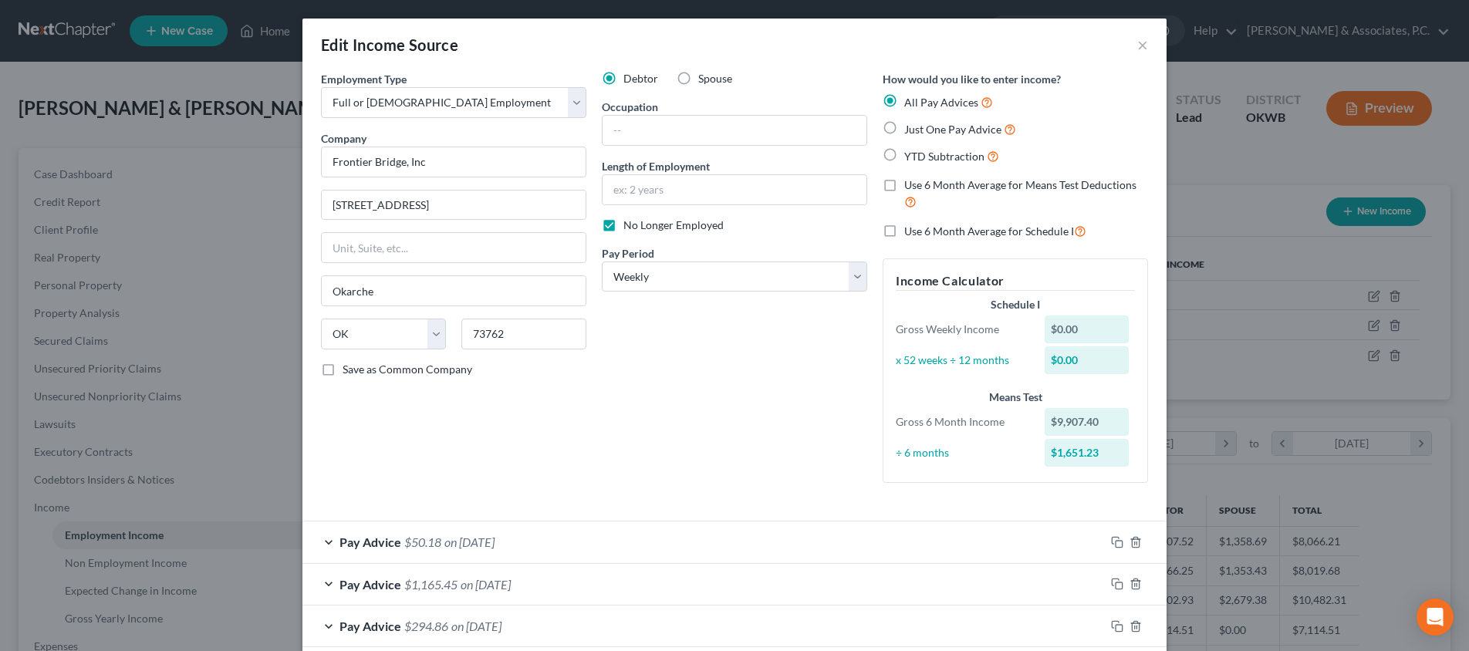
click at [904, 184] on label "Use 6 Month Average for Means Test Deductions" at bounding box center [1026, 193] width 244 height 33
click at [910, 184] on input "Use 6 Month Average for Means Test Deductions" at bounding box center [915, 182] width 10 height 10
checkbox input "true"
click at [904, 222] on label "Use 6 Month Average for Schedule I" at bounding box center [995, 231] width 182 height 18
click at [910, 222] on input "Use 6 Month Average for Schedule I" at bounding box center [915, 227] width 10 height 10
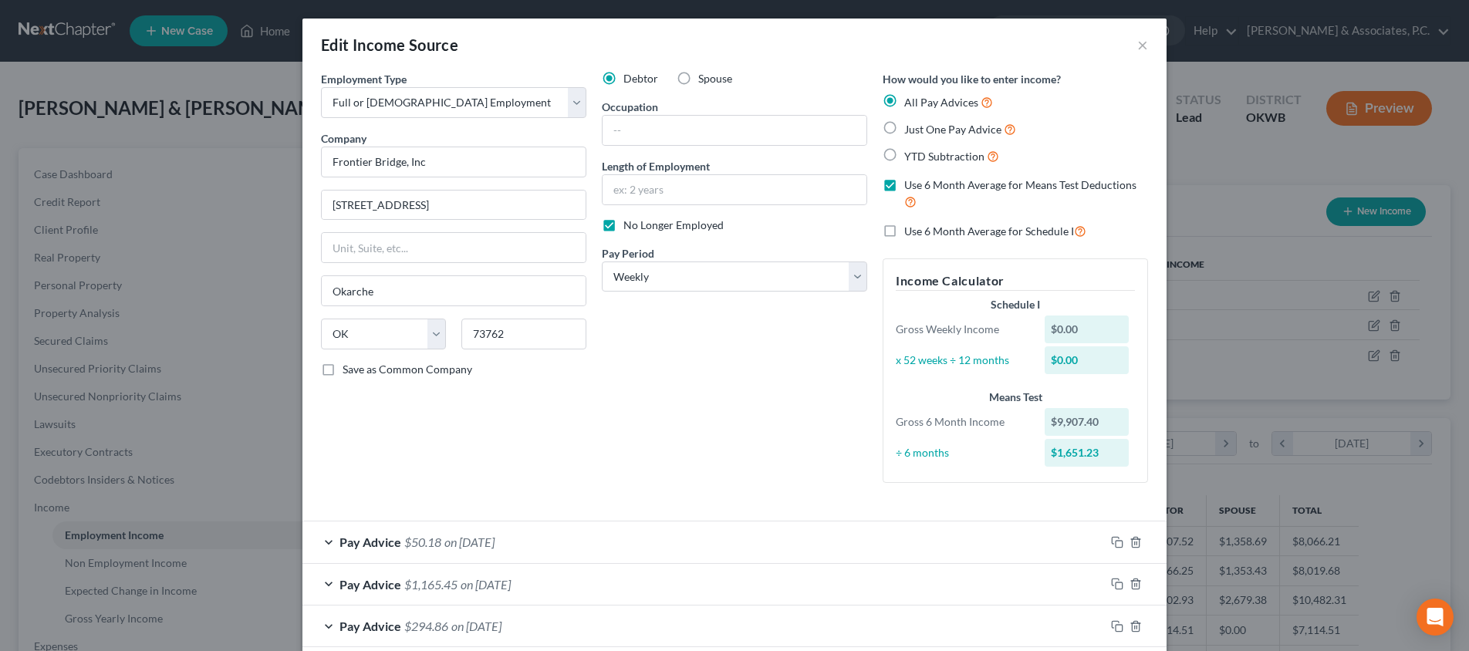
checkbox input "true"
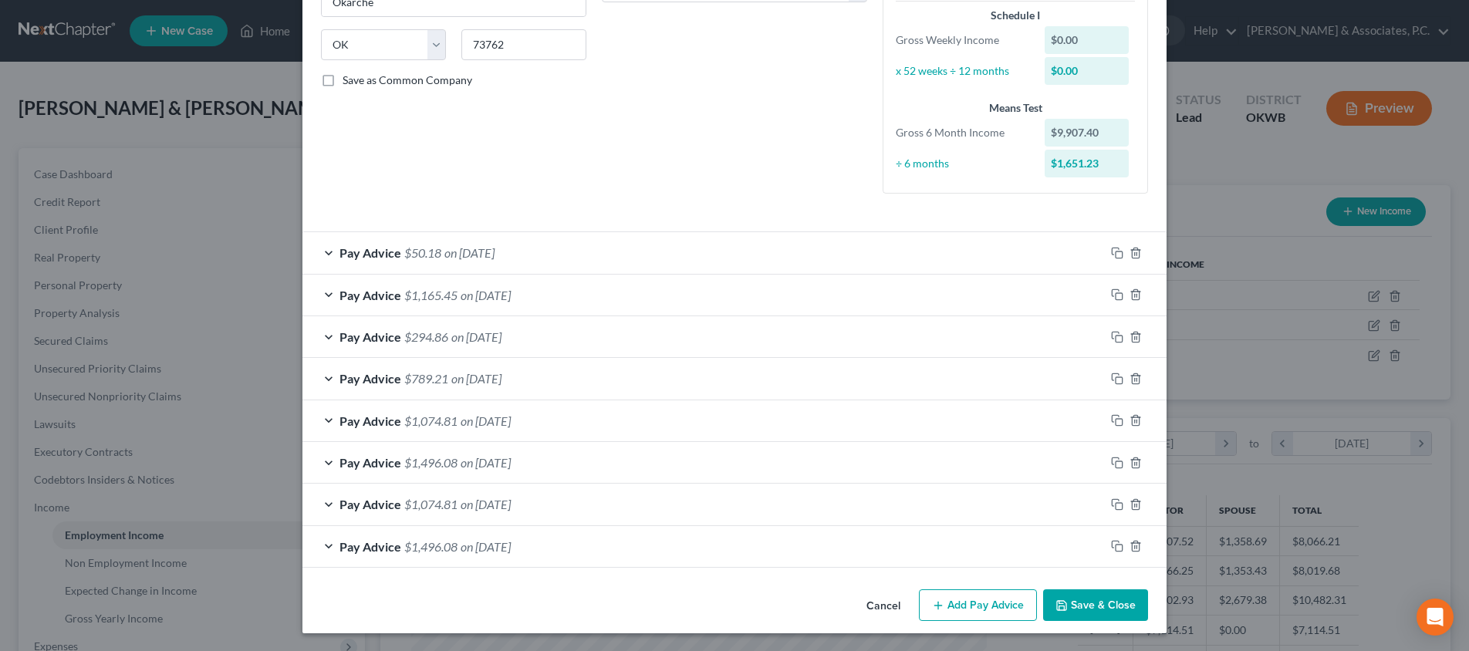
scroll to position [285, 0]
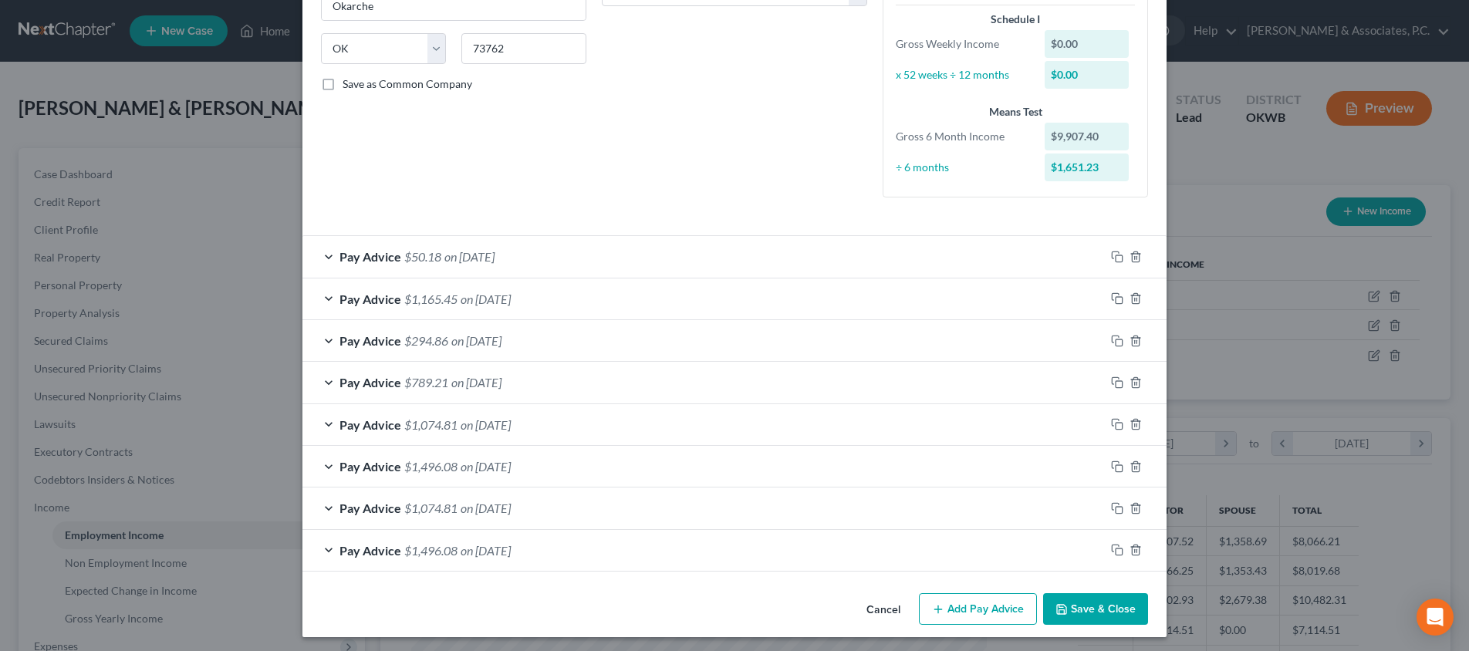
click at [1099, 603] on button "Save & Close" at bounding box center [1095, 609] width 105 height 32
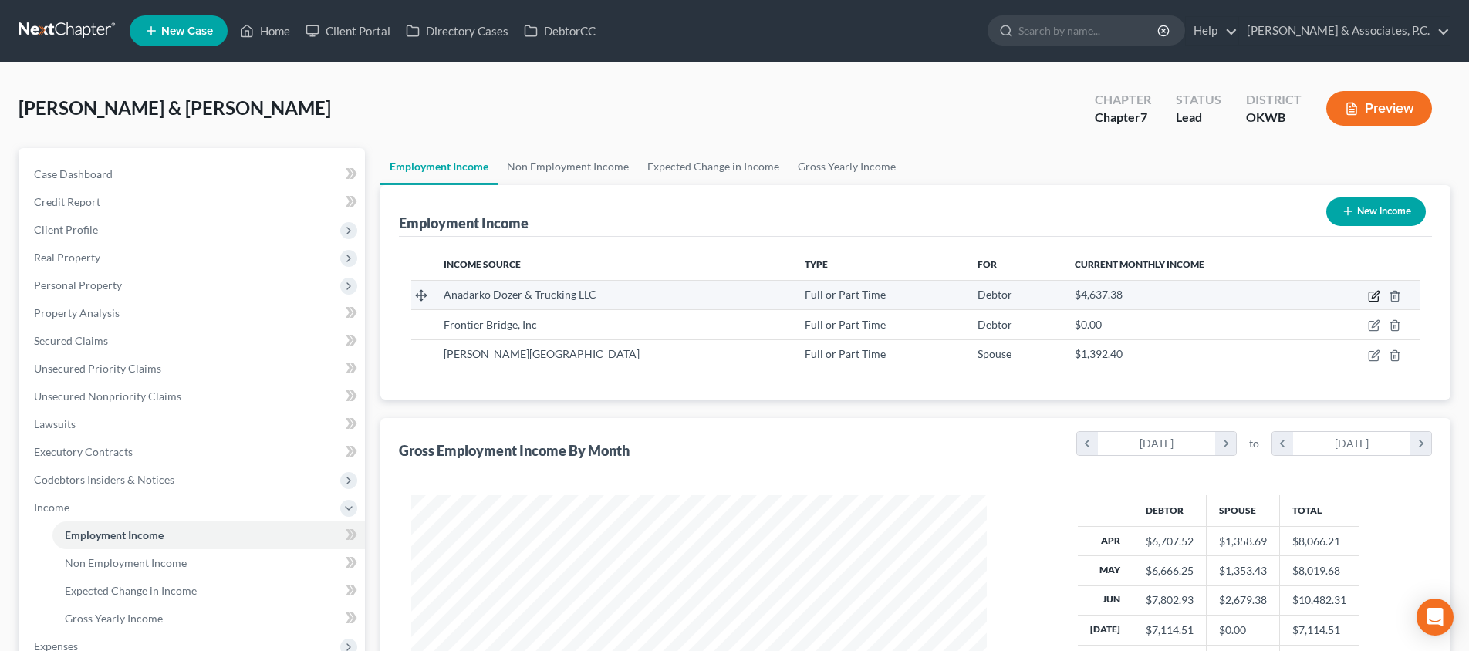
click at [1372, 297] on icon "button" at bounding box center [1374, 296] width 12 height 12
select select "0"
select select "37"
select select "2"
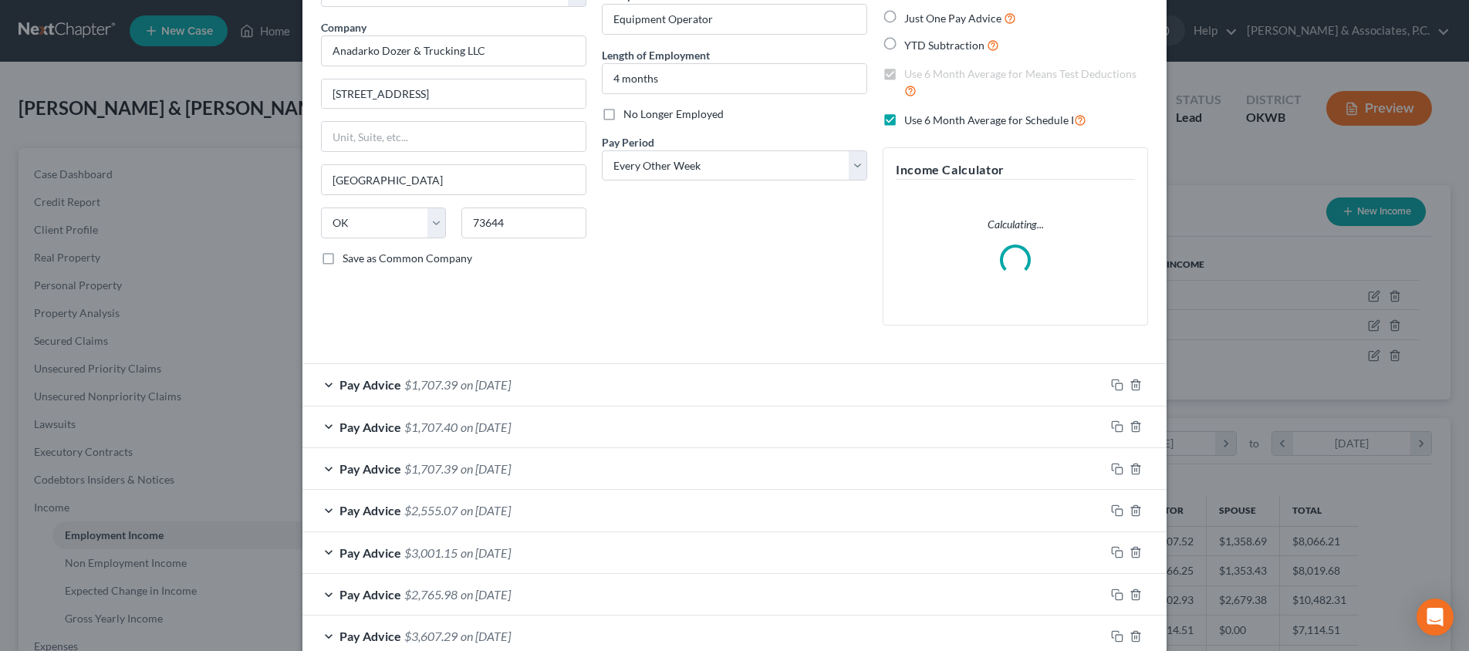
scroll to position [19, 0]
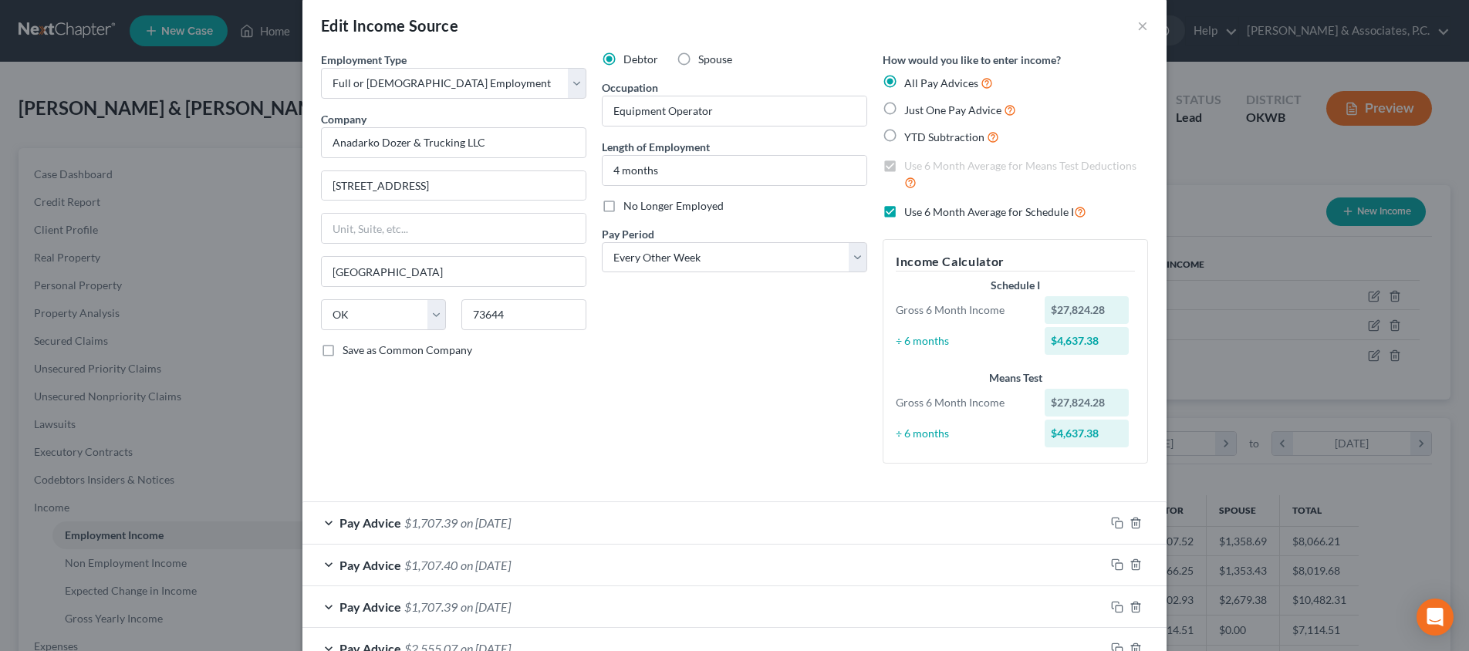
click at [904, 211] on label "Use 6 Month Average for Schedule I" at bounding box center [995, 212] width 182 height 18
click at [910, 211] on input "Use 6 Month Average for Schedule I" at bounding box center [915, 208] width 10 height 10
checkbox input "false"
click at [904, 165] on label "Use 6 Month Average for Means Test Deductions" at bounding box center [1026, 174] width 244 height 33
click at [910, 165] on input "Use 6 Month Average for Means Test Deductions" at bounding box center [915, 163] width 10 height 10
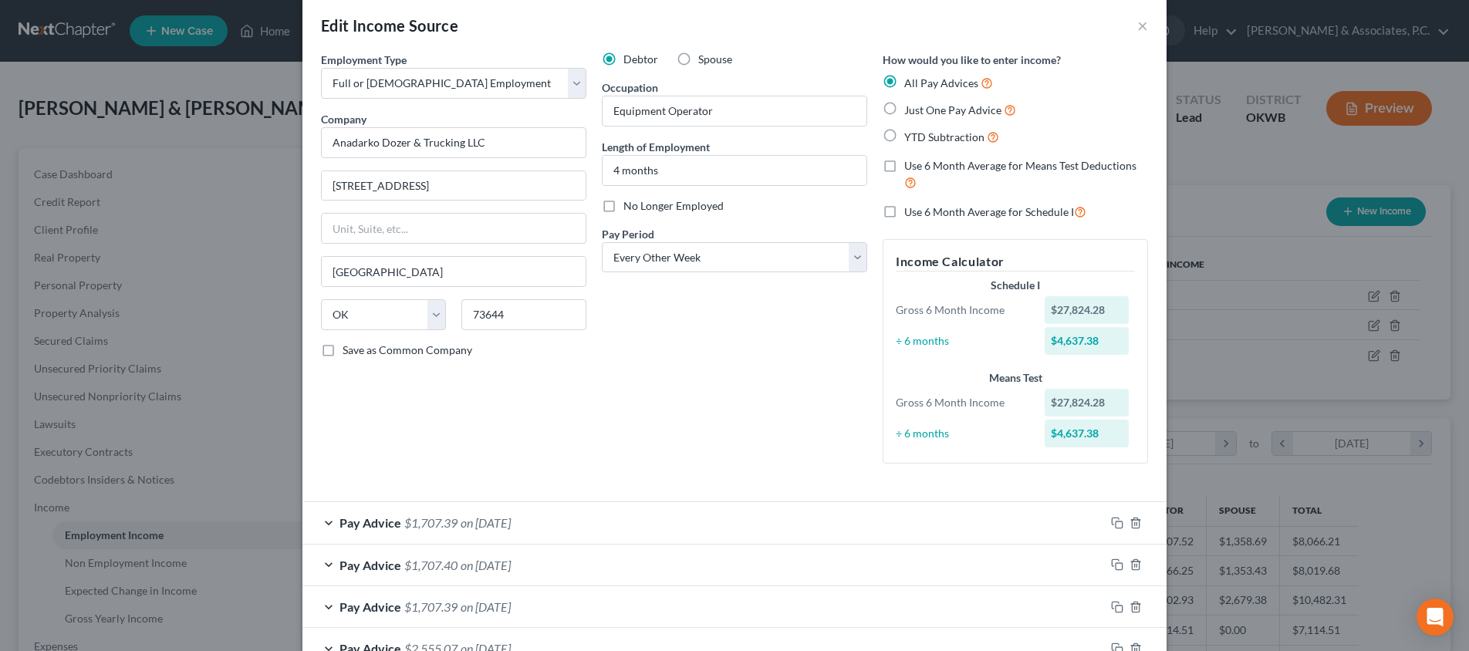
drag, startPoint x: 893, startPoint y: 164, endPoint x: 892, endPoint y: 191, distance: 27.0
click at [904, 165] on label "Use 6 Month Average for Means Test Deductions" at bounding box center [1026, 174] width 244 height 33
click at [910, 165] on input "Use 6 Month Average for Means Test Deductions" at bounding box center [915, 163] width 10 height 10
checkbox input "true"
click at [904, 207] on label "Use 6 Month Average for Schedule I" at bounding box center [995, 212] width 182 height 18
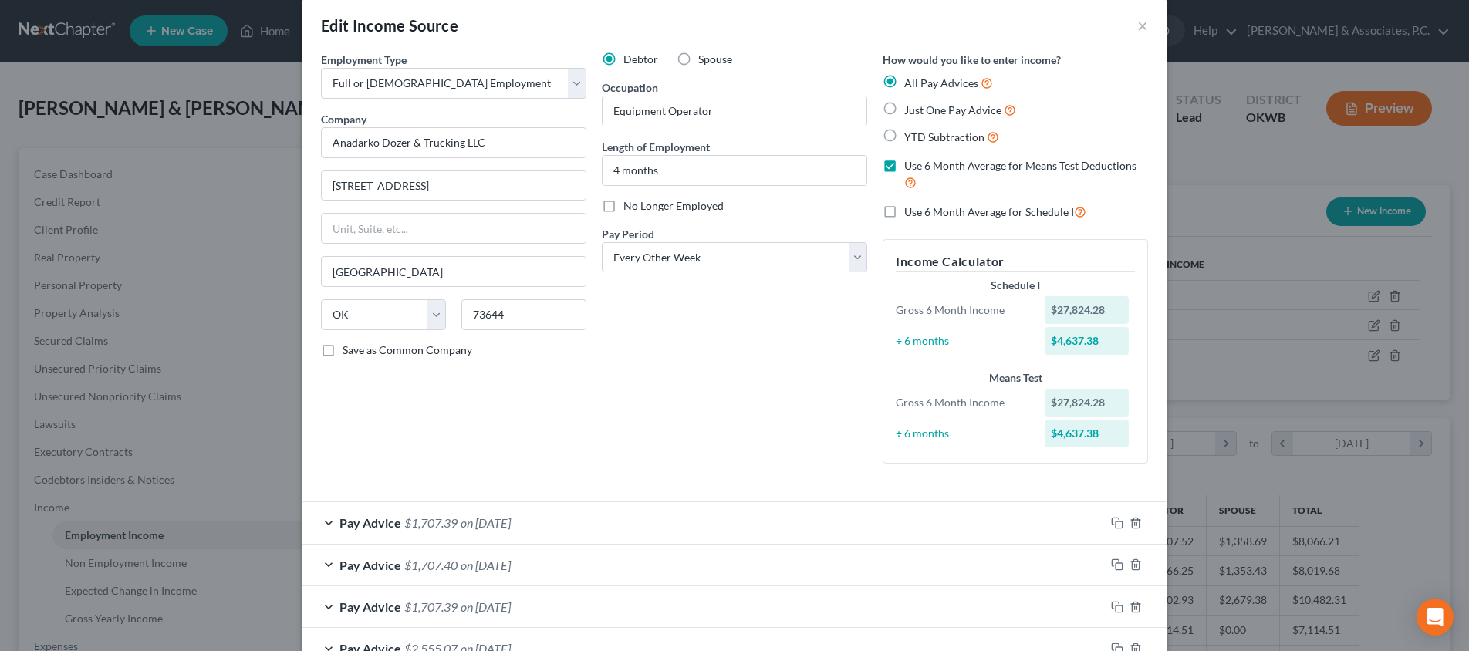
click at [910, 207] on input "Use 6 Month Average for Schedule I" at bounding box center [915, 208] width 10 height 10
checkbox input "true"
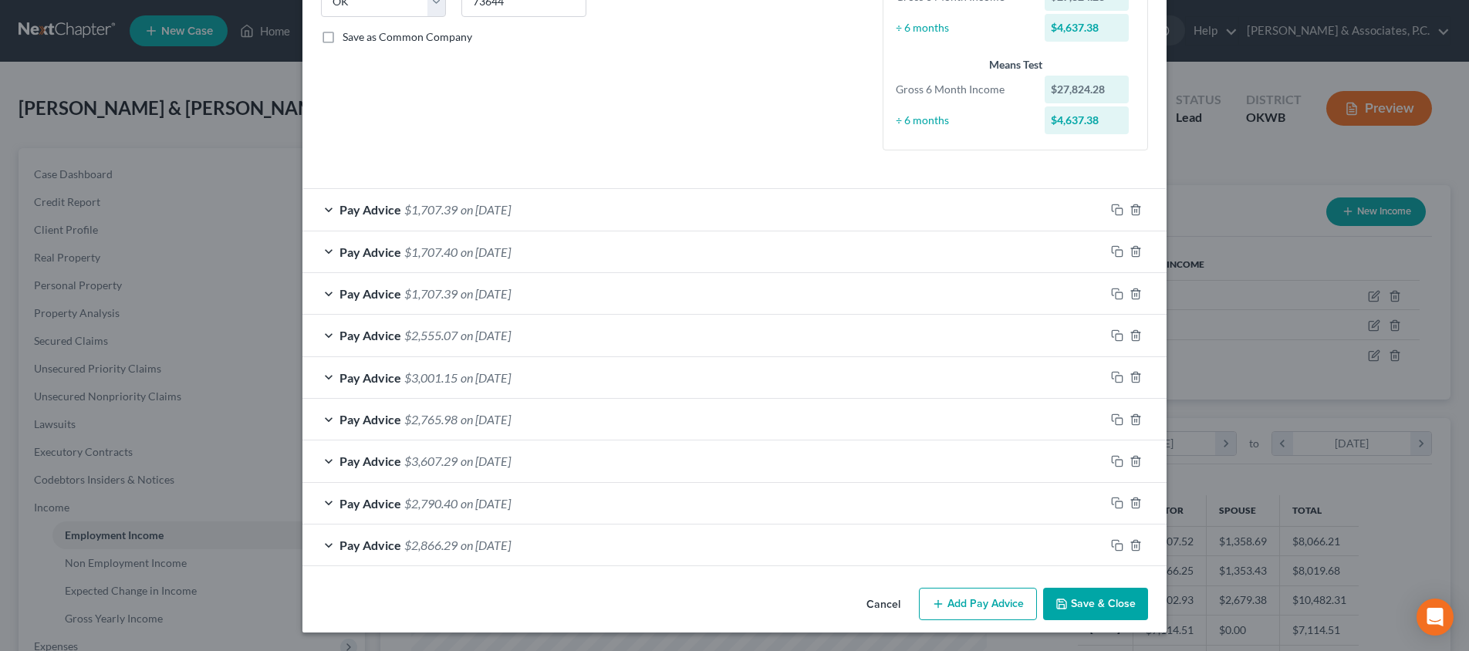
scroll to position [327, 0]
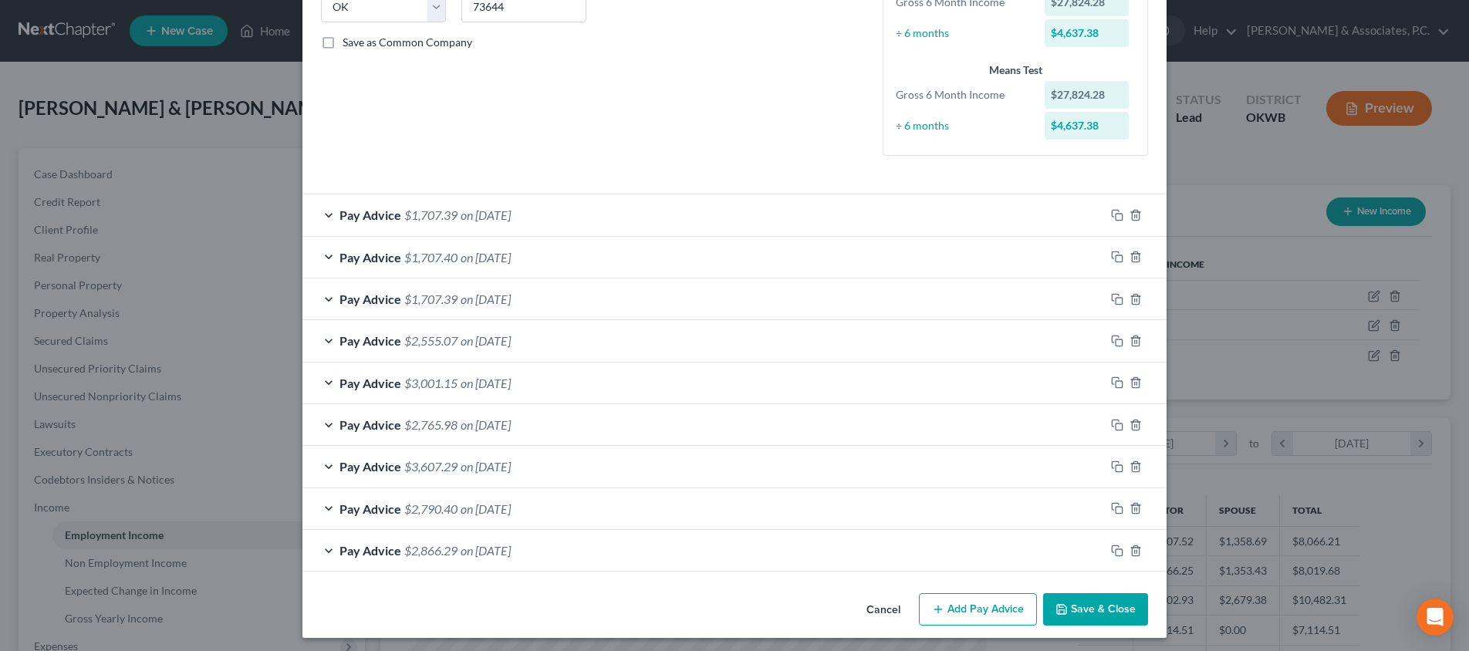
drag, startPoint x: 1082, startPoint y: 606, endPoint x: 1078, endPoint y: 621, distance: 16.1
click at [1082, 606] on button "Save & Close" at bounding box center [1095, 609] width 105 height 32
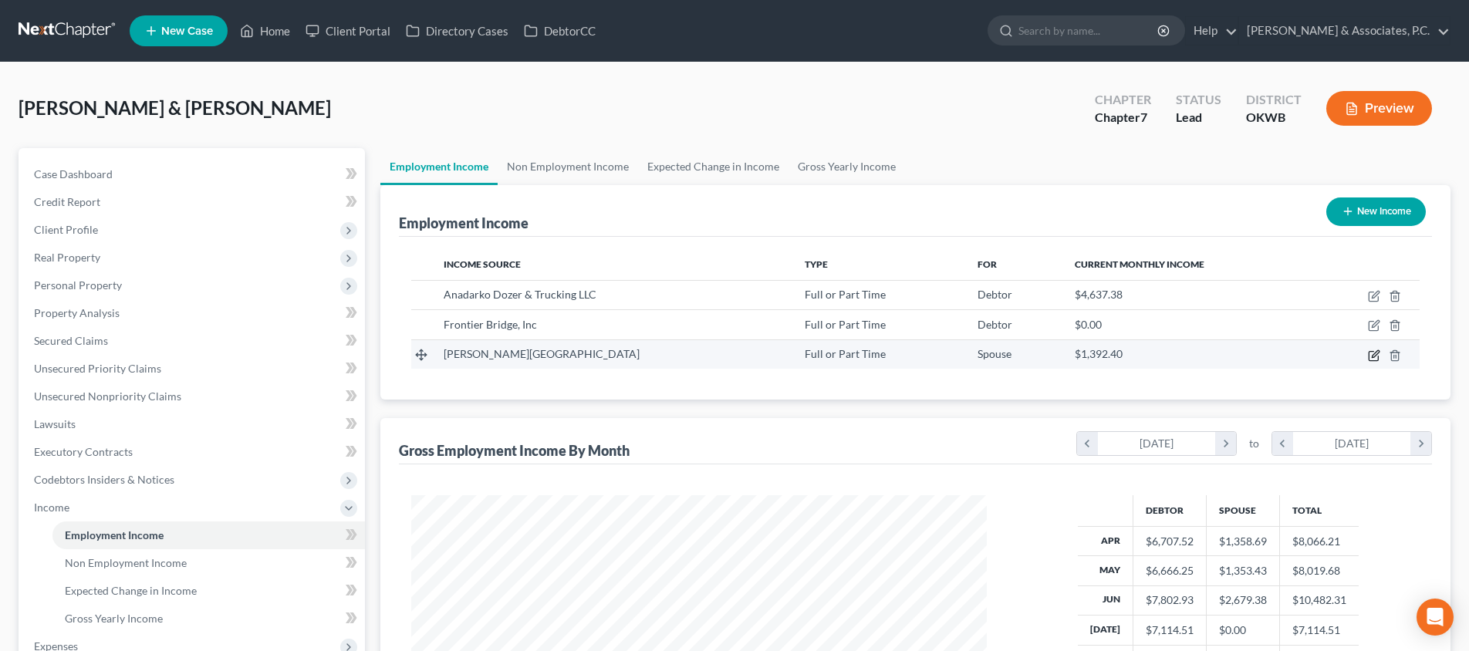
click at [1374, 350] on icon "button" at bounding box center [1374, 355] width 12 height 12
select select "0"
select select "37"
select select "0"
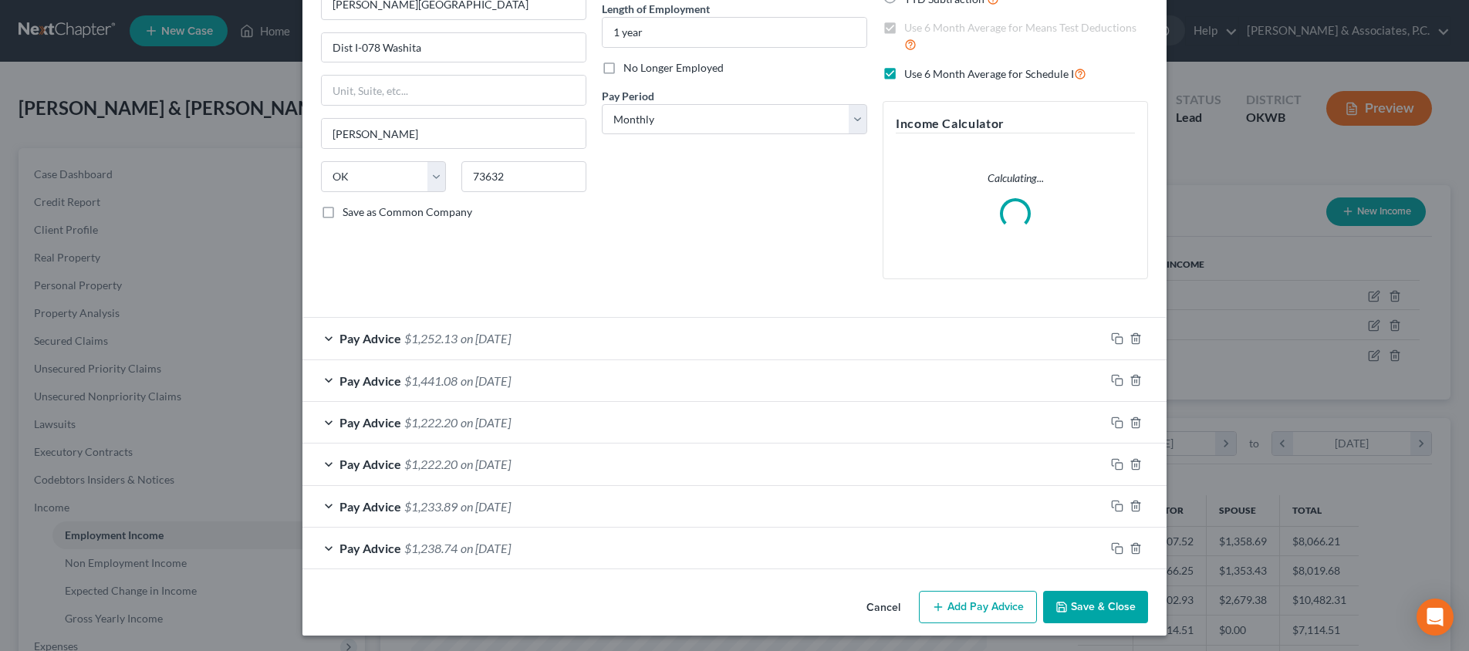
scroll to position [156, 0]
click at [1095, 602] on button "Save & Close" at bounding box center [1095, 609] width 105 height 32
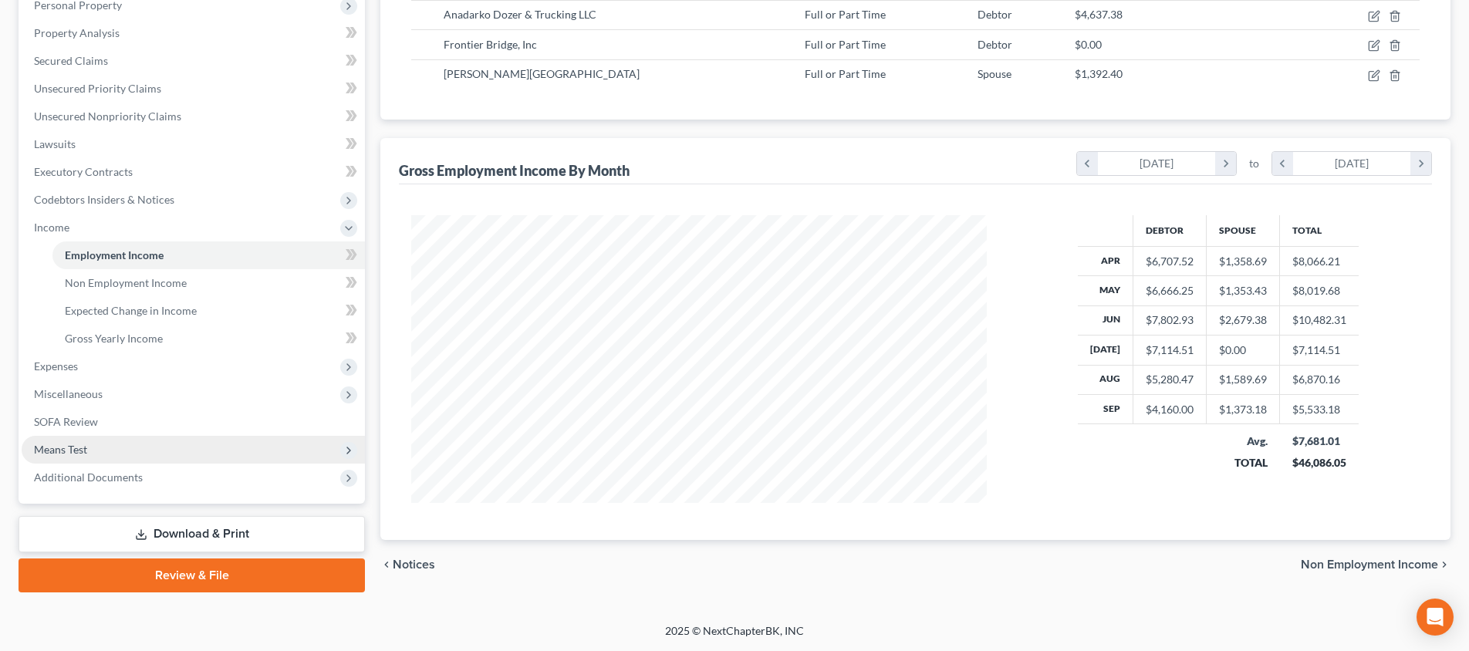
scroll to position [280, 0]
click at [241, 451] on span "Means Test" at bounding box center [193, 450] width 343 height 28
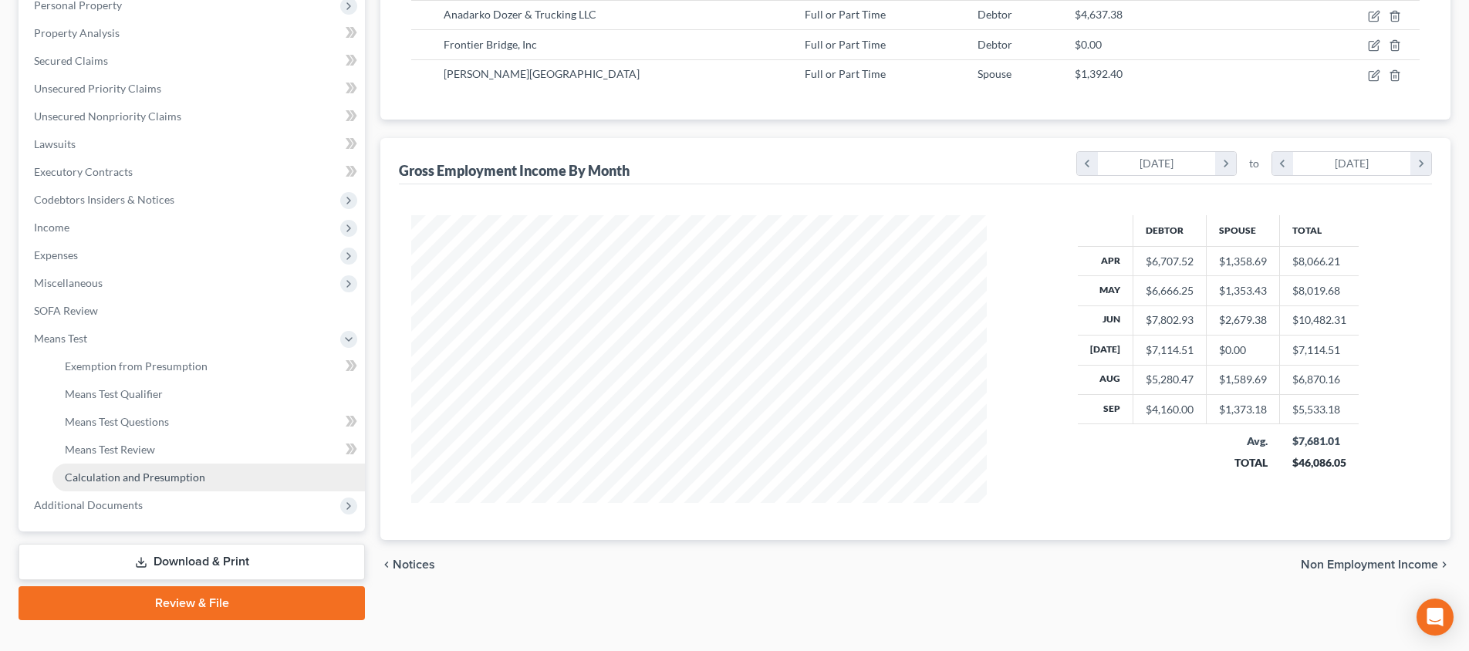
click at [239, 481] on link "Calculation and Presumption" at bounding box center [208, 478] width 312 height 28
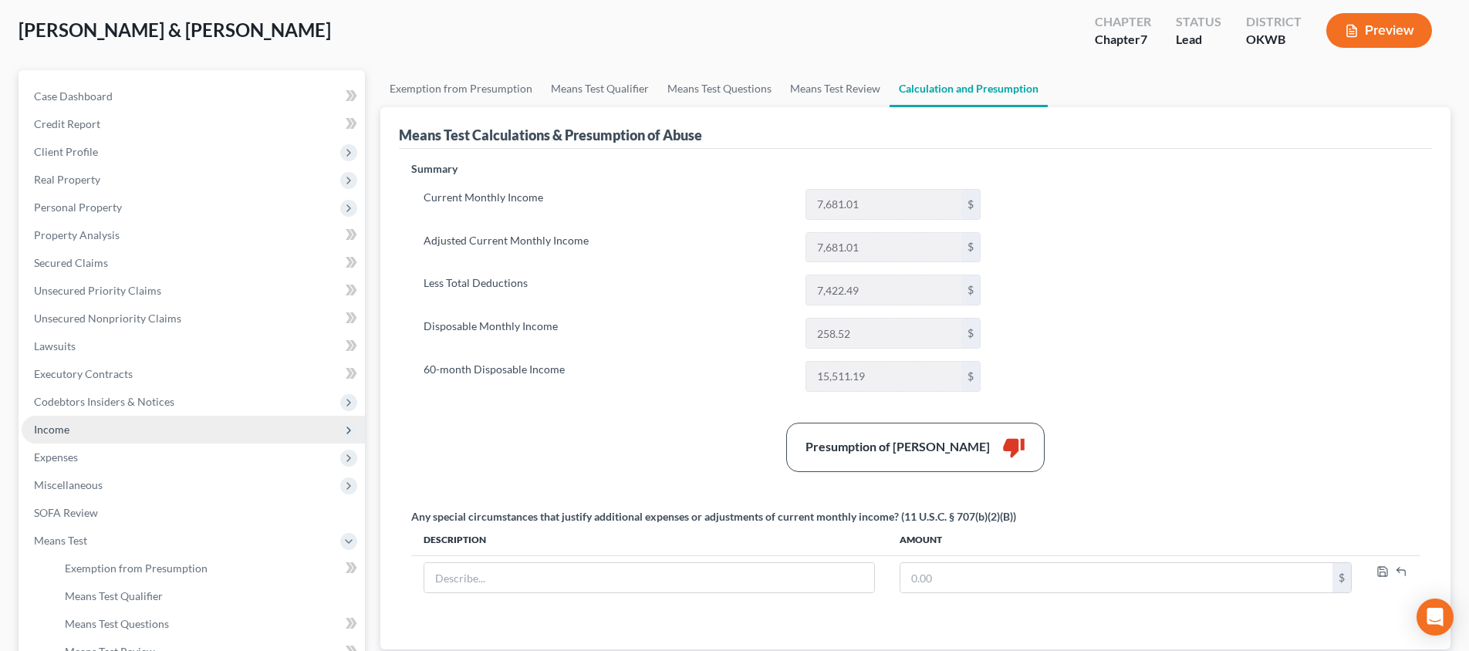
scroll to position [100, 0]
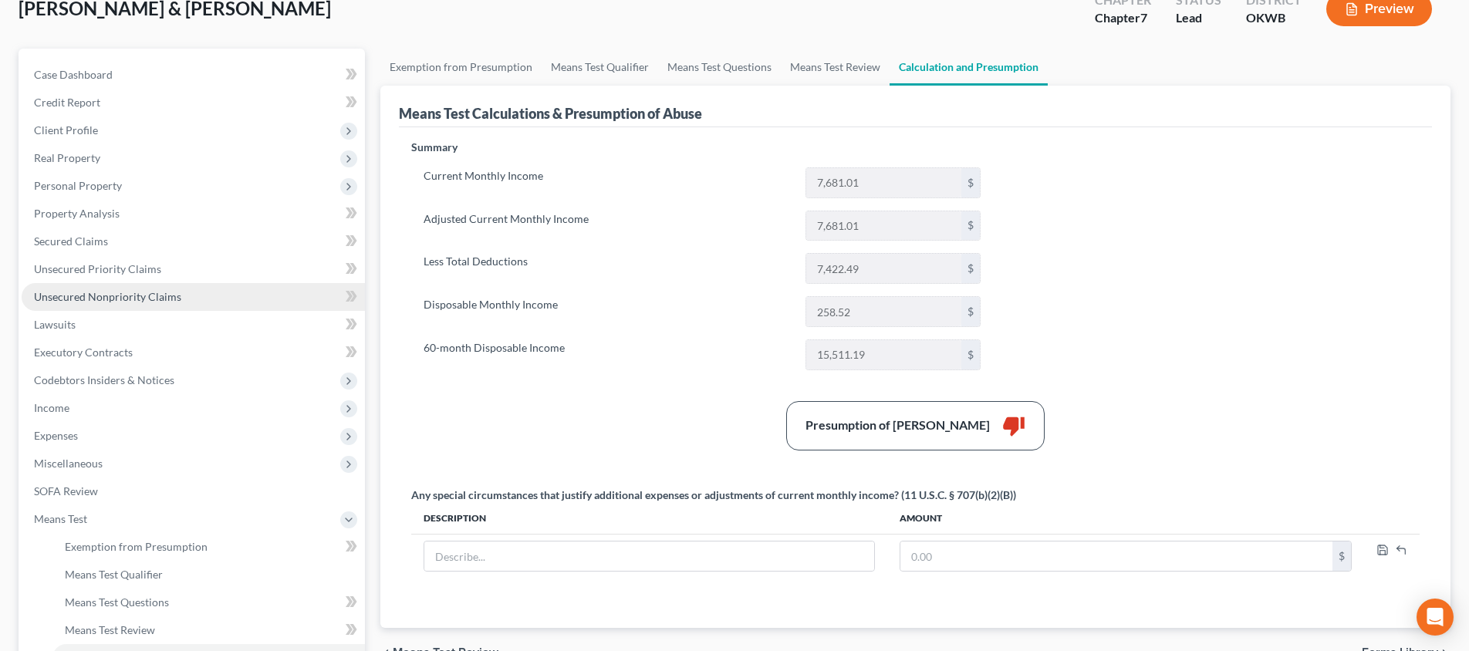
click at [179, 305] on link "Unsecured Nonpriority Claims" at bounding box center [193, 297] width 343 height 28
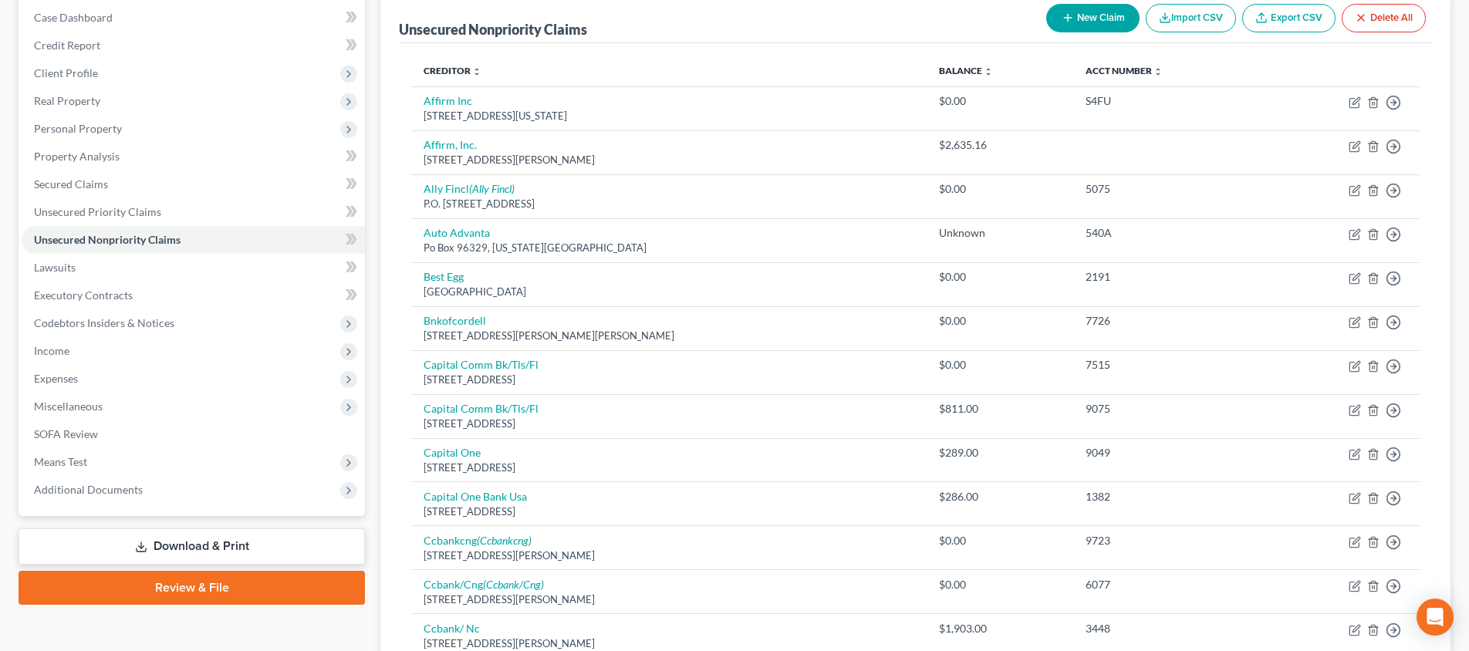
scroll to position [98, 0]
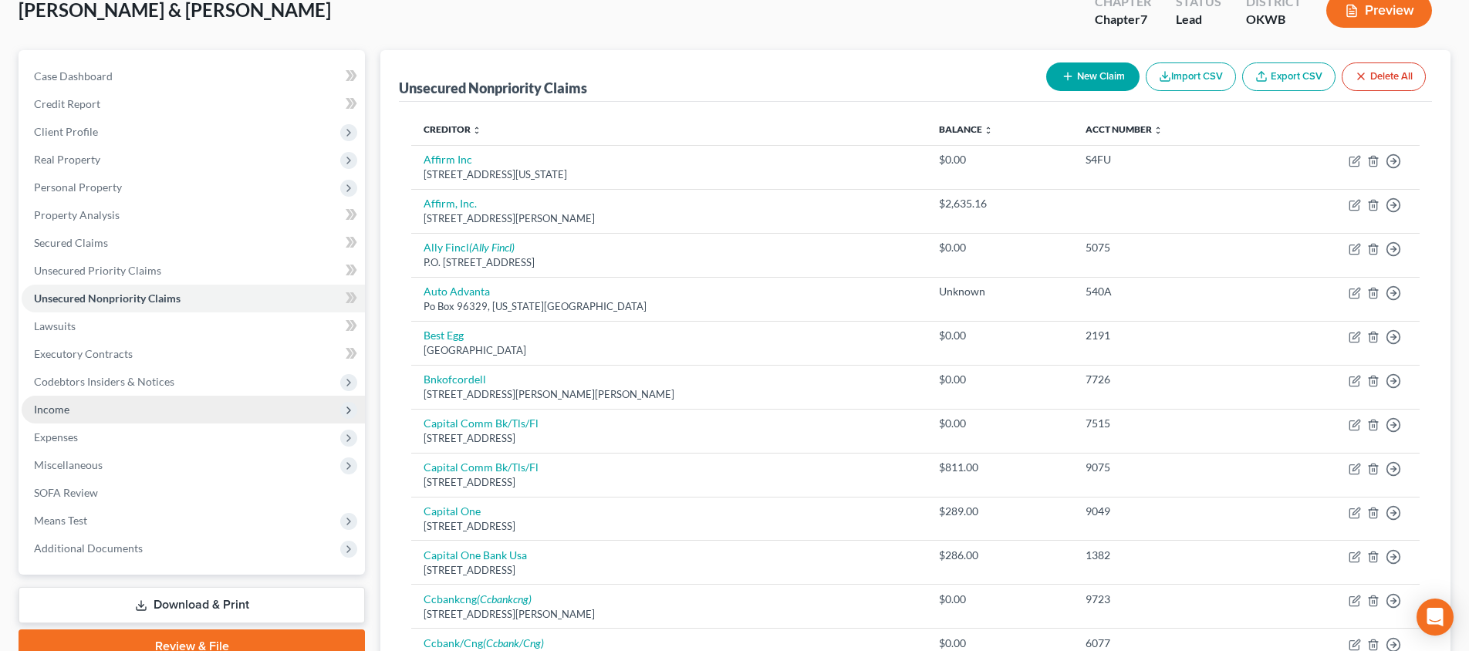
click at [191, 405] on span "Income" at bounding box center [193, 410] width 343 height 28
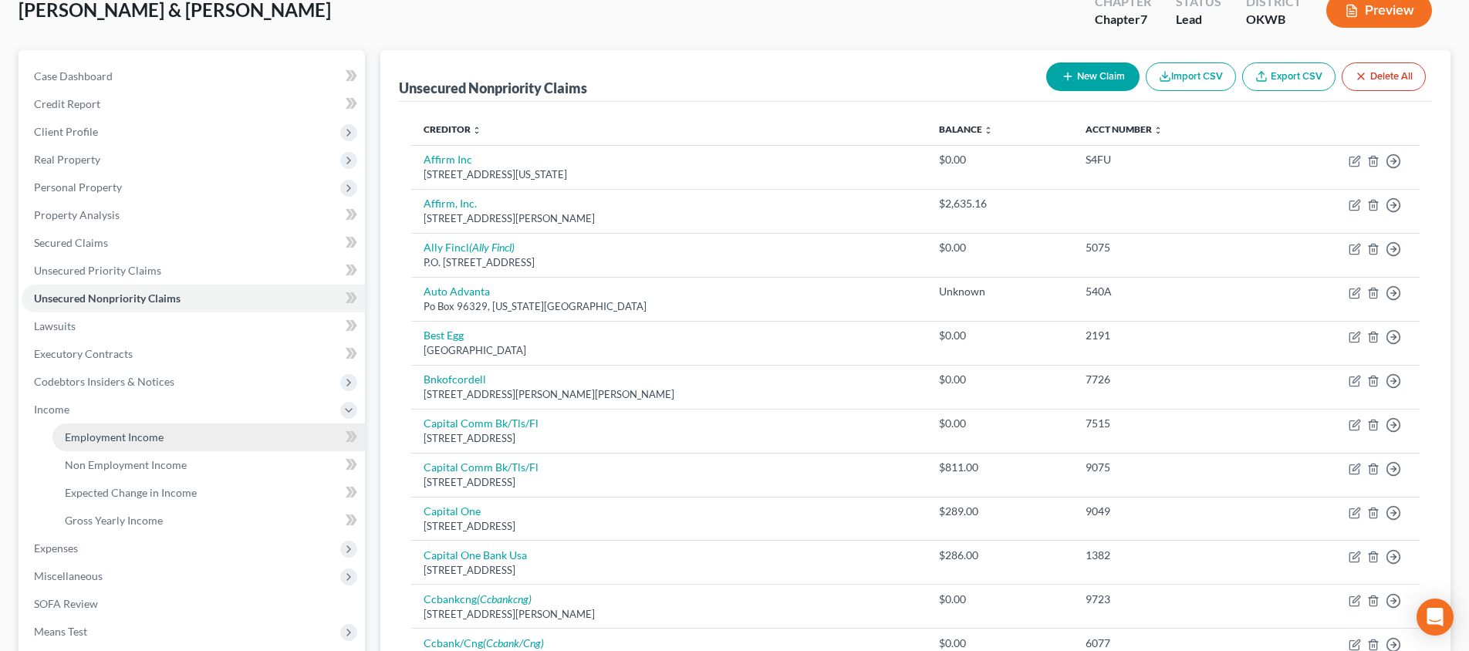
click at [189, 445] on link "Employment Income" at bounding box center [208, 438] width 312 height 28
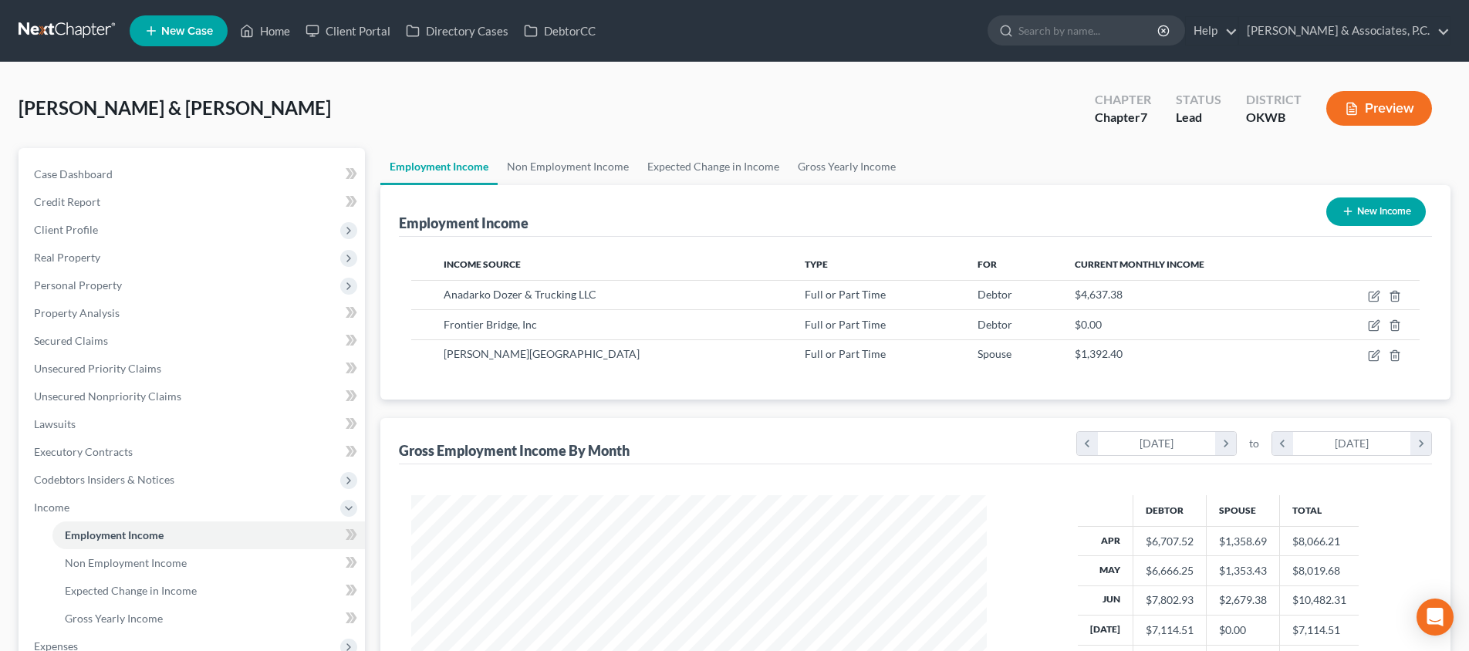
scroll to position [288, 606]
click at [1370, 354] on icon "button" at bounding box center [1374, 355] width 12 height 12
select select "0"
select select "37"
select select "0"
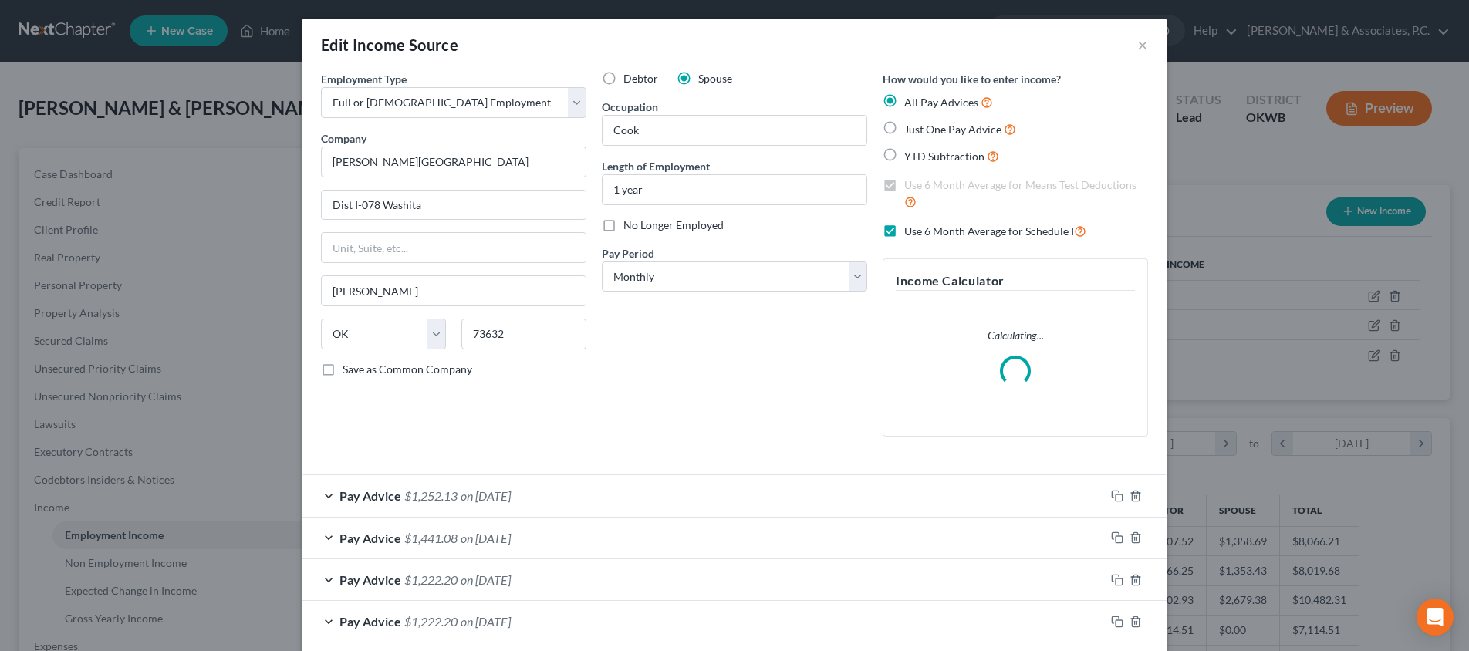
click at [904, 225] on label "Use 6 Month Average for Schedule I" at bounding box center [995, 231] width 182 height 18
click at [910, 225] on input "Use 6 Month Average for Schedule I" at bounding box center [915, 227] width 10 height 10
checkbox input "false"
click at [904, 184] on label "Use 6 Month Average for Means Test Deductions" at bounding box center [1026, 193] width 244 height 33
click at [910, 184] on input "Use 6 Month Average for Means Test Deductions" at bounding box center [915, 182] width 10 height 10
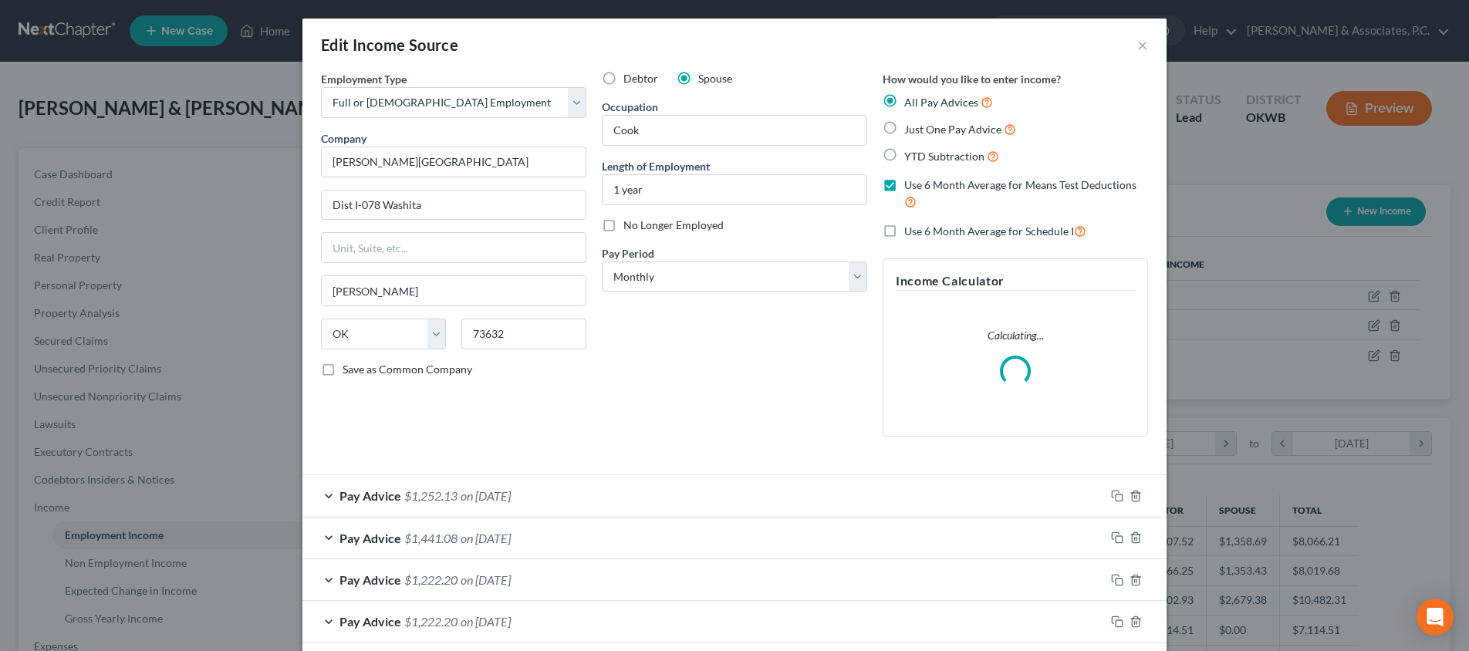
checkbox input "false"
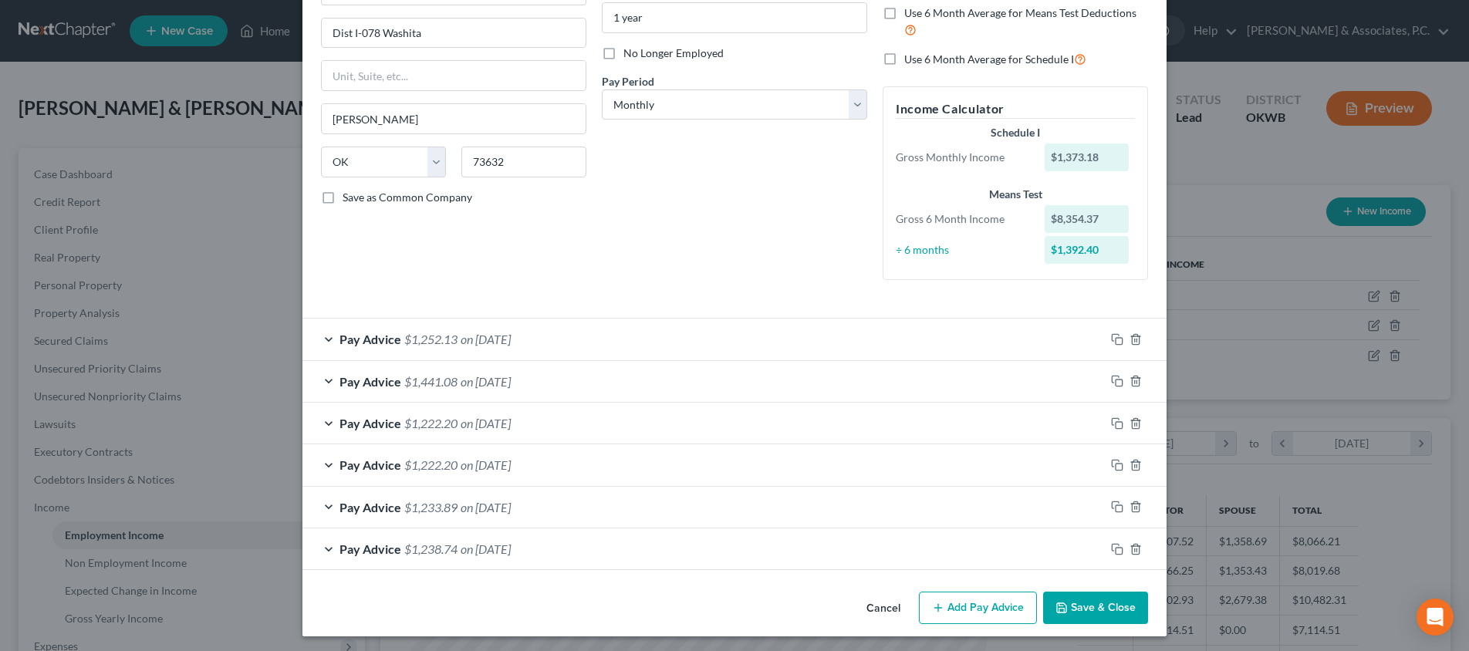
scroll to position [171, 0]
drag, startPoint x: 1123, startPoint y: 604, endPoint x: 1110, endPoint y: 603, distance: 13.2
click at [1123, 604] on button "Save & Close" at bounding box center [1095, 609] width 105 height 32
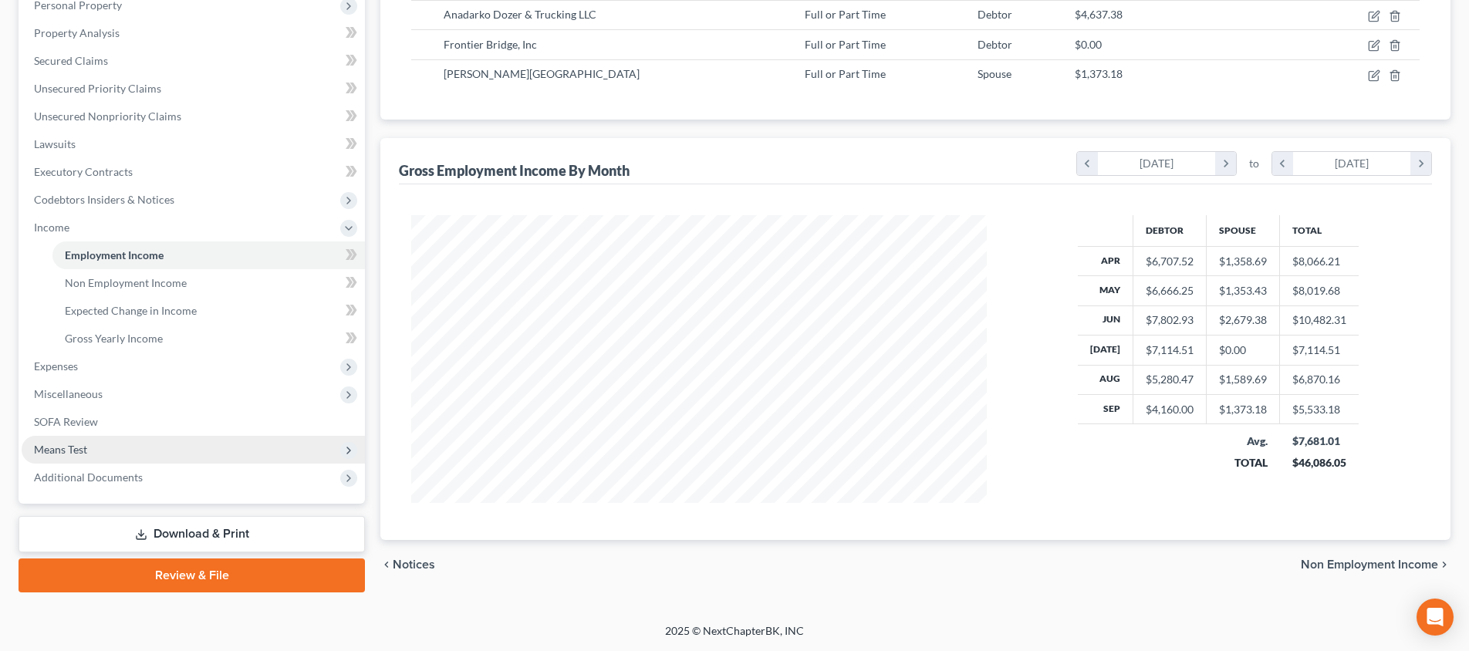
scroll to position [280, 0]
click at [176, 443] on span "Means Test" at bounding box center [193, 450] width 343 height 28
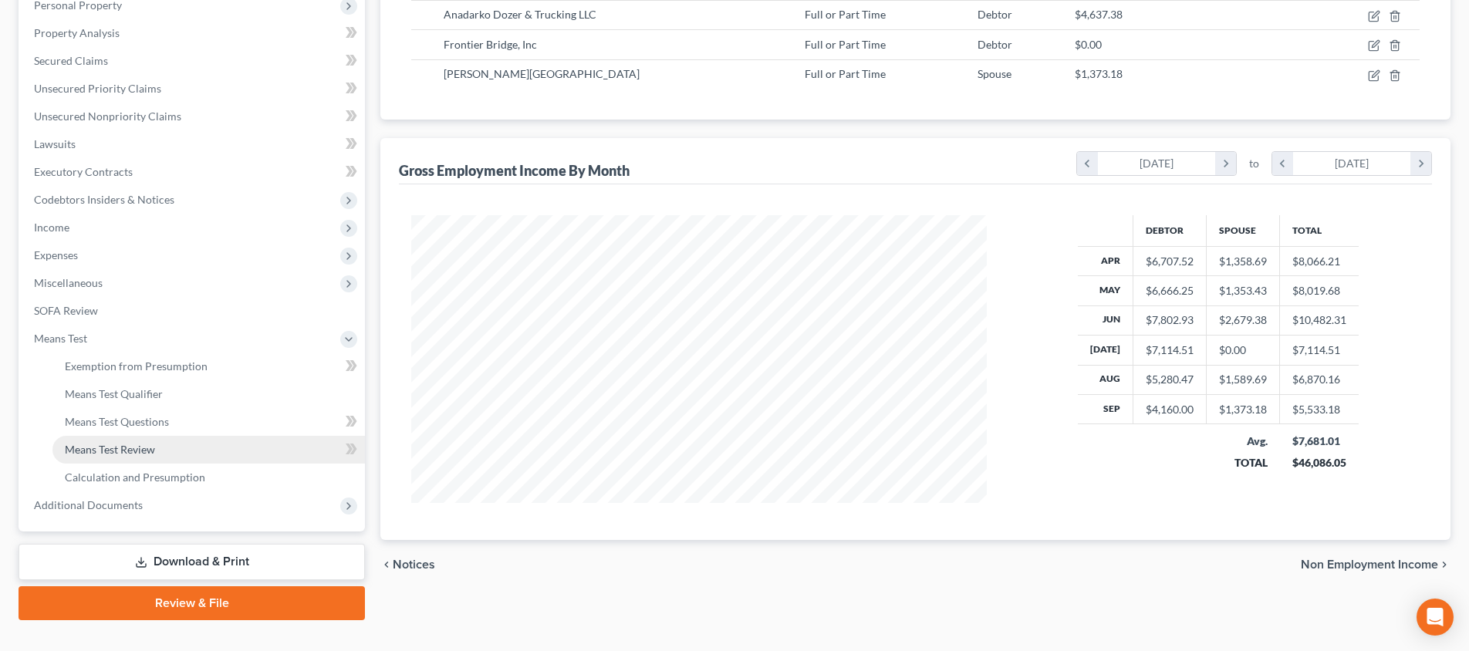
click at [156, 452] on link "Means Test Review" at bounding box center [208, 450] width 312 height 28
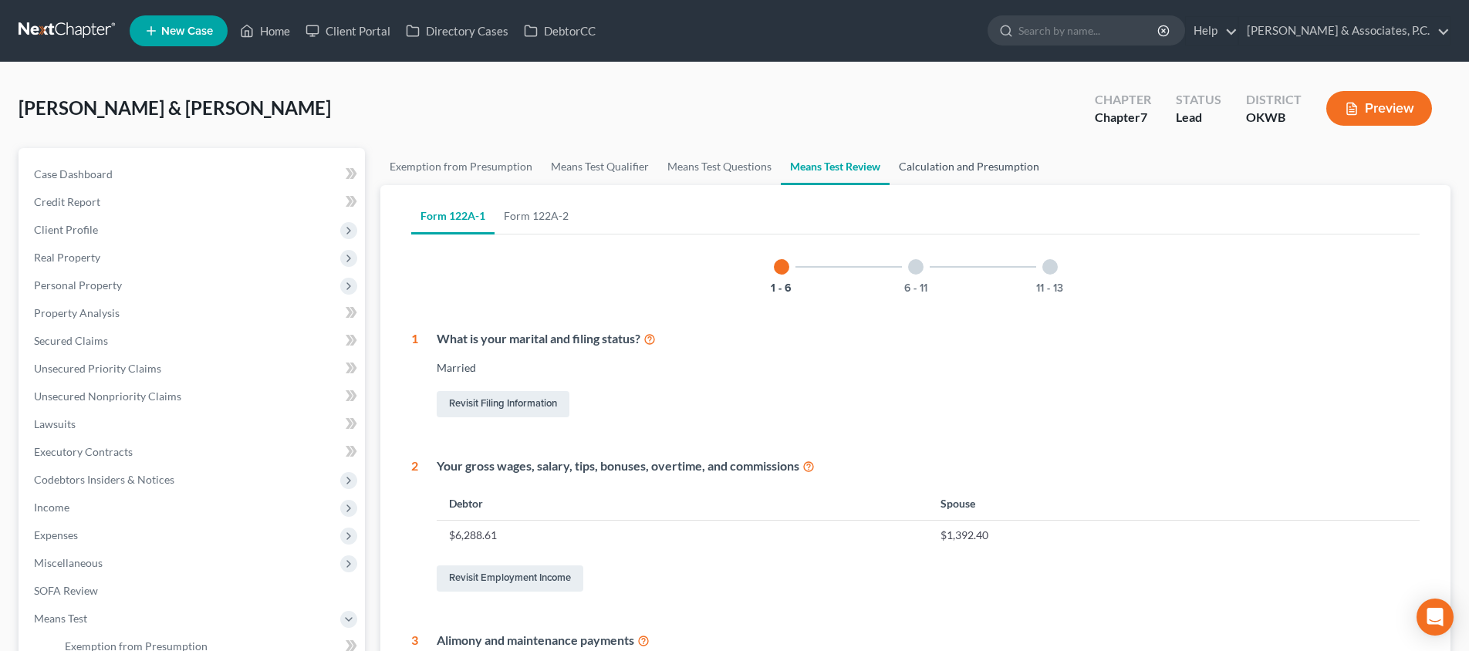
click at [928, 177] on link "Calculation and Presumption" at bounding box center [969, 166] width 159 height 37
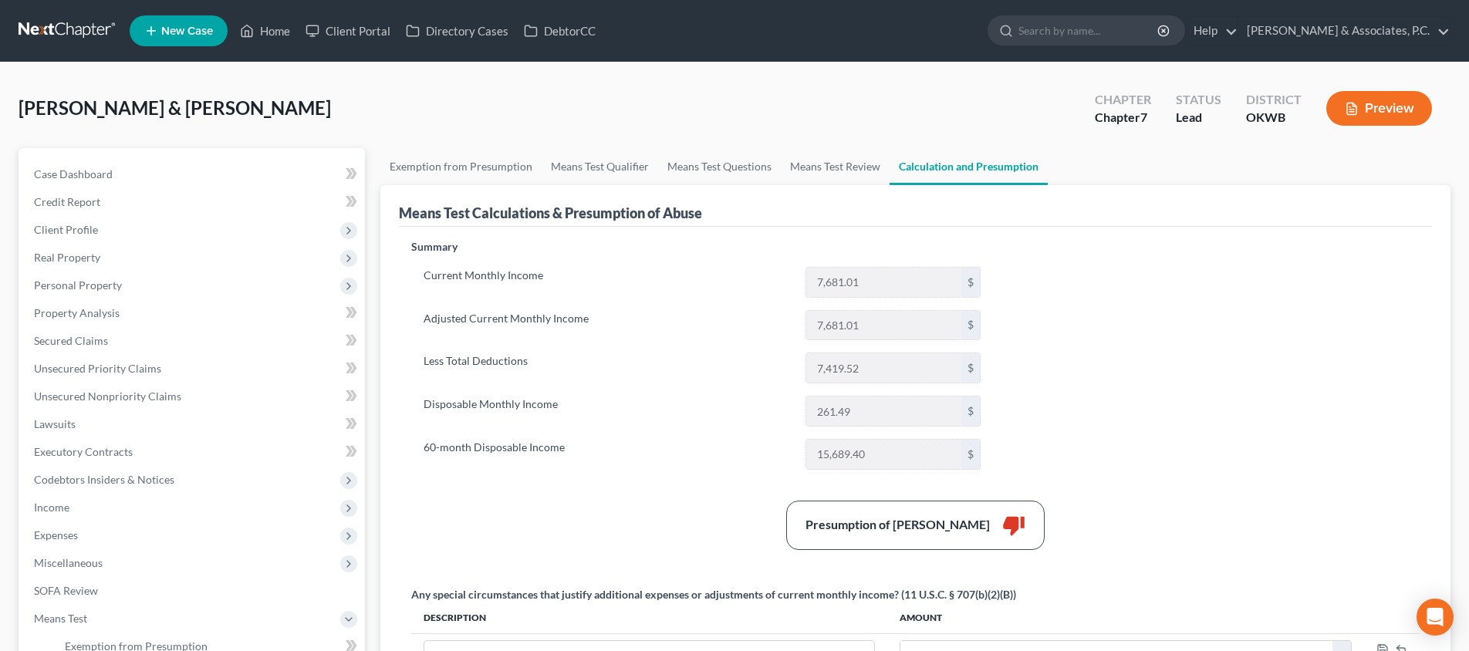
scroll to position [116, 0]
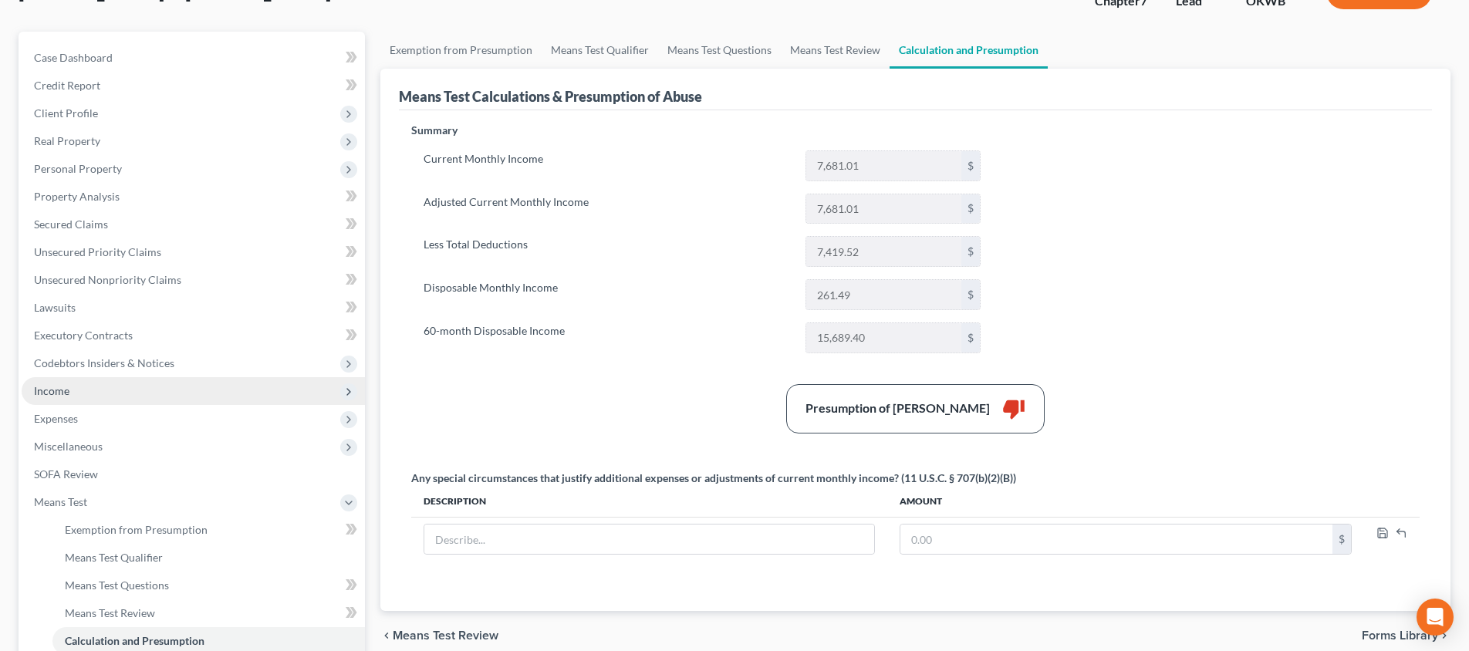
click at [201, 393] on span "Income" at bounding box center [193, 391] width 343 height 28
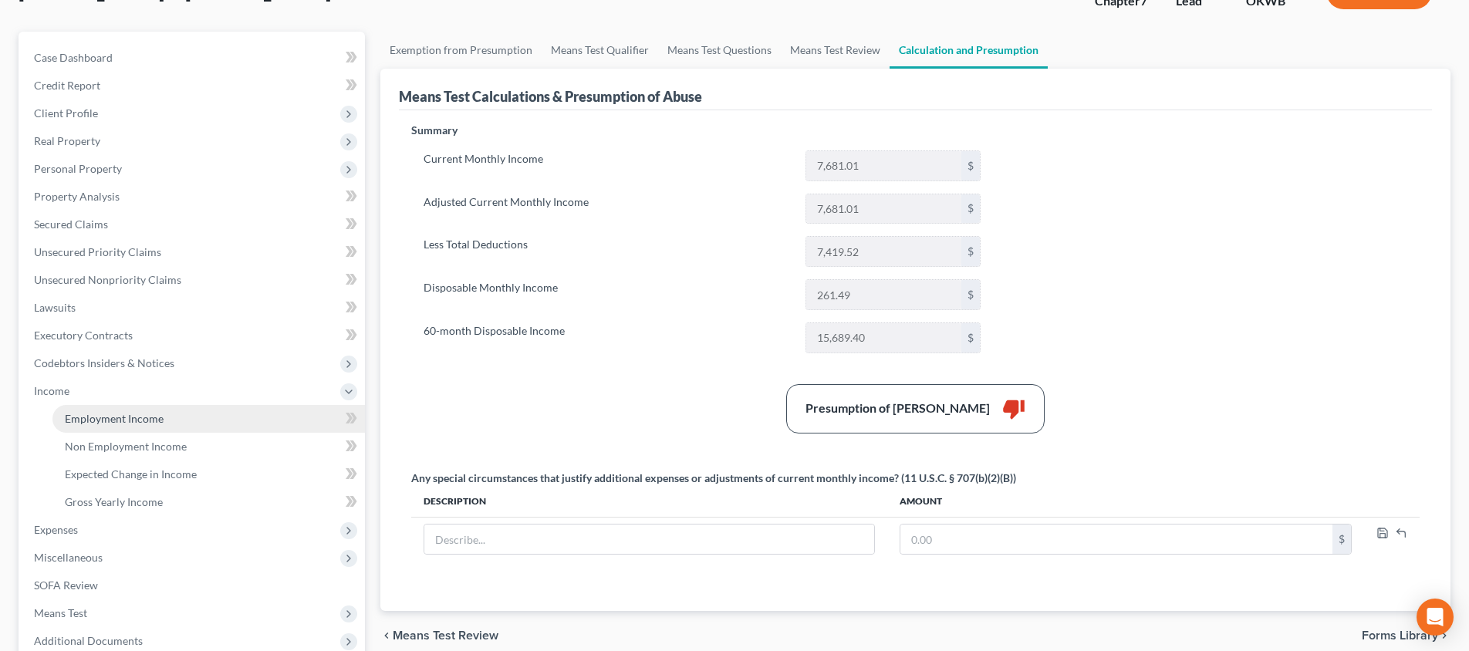
click at [196, 414] on link "Employment Income" at bounding box center [208, 419] width 312 height 28
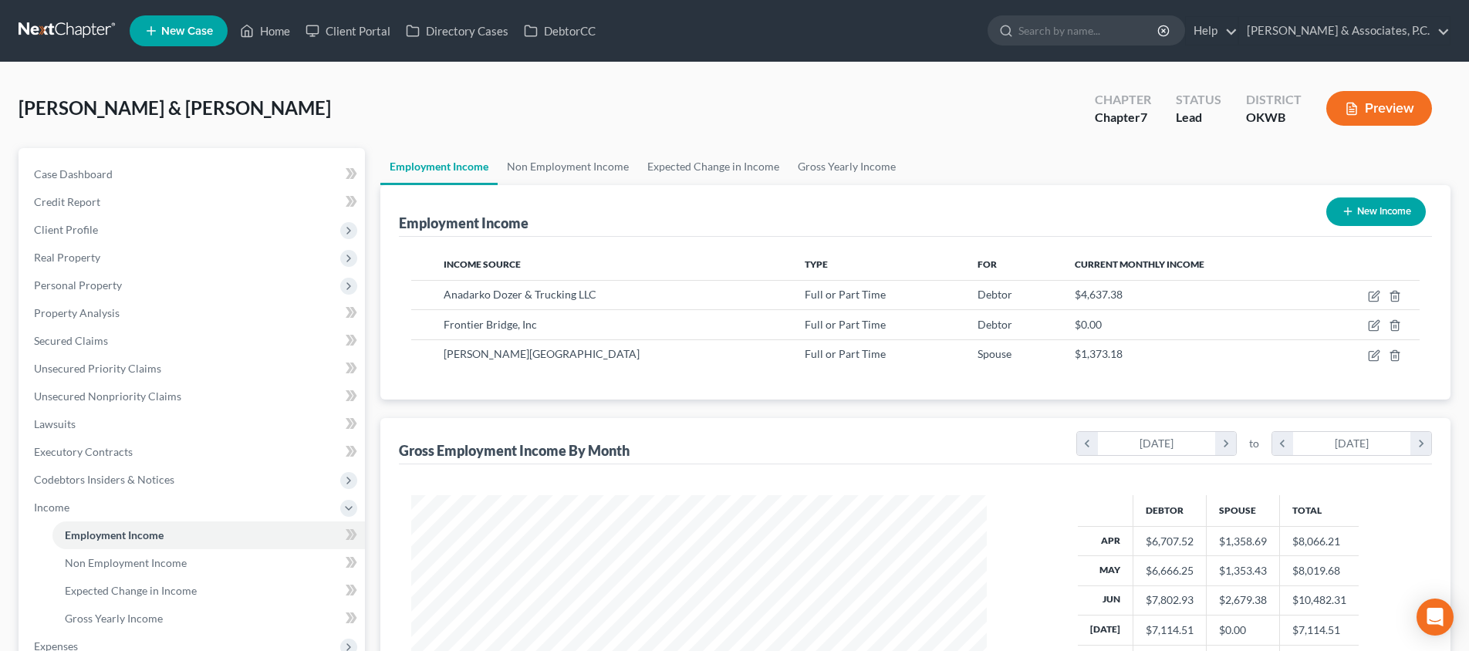
scroll to position [288, 606]
click at [1378, 296] on icon "button" at bounding box center [1374, 296] width 12 height 12
select select "0"
select select "37"
select select "2"
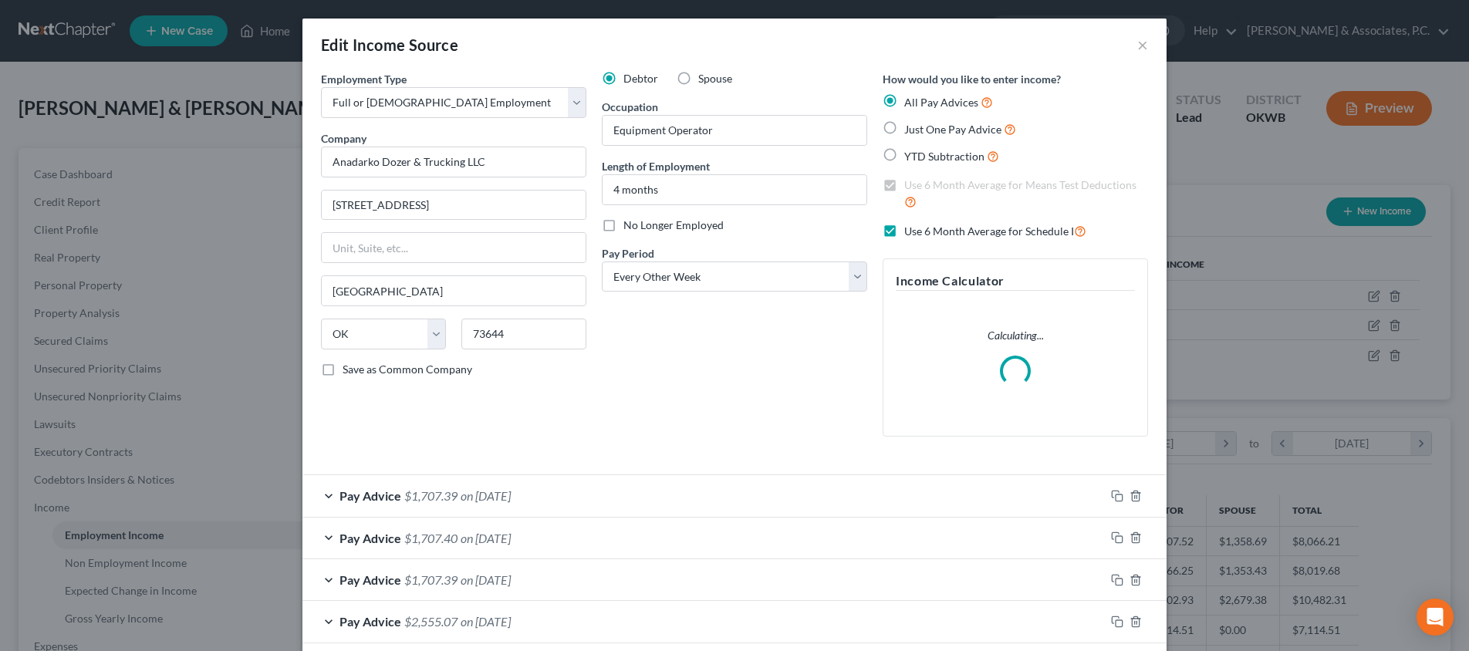
click at [904, 229] on label "Use 6 Month Average for Schedule I" at bounding box center [995, 231] width 182 height 18
click at [910, 229] on input "Use 6 Month Average for Schedule I" at bounding box center [915, 227] width 10 height 10
checkbox input "false"
click at [904, 181] on label "Use 6 Month Average for Means Test Deductions" at bounding box center [1026, 193] width 244 height 33
click at [910, 181] on input "Use 6 Month Average for Means Test Deductions" at bounding box center [915, 182] width 10 height 10
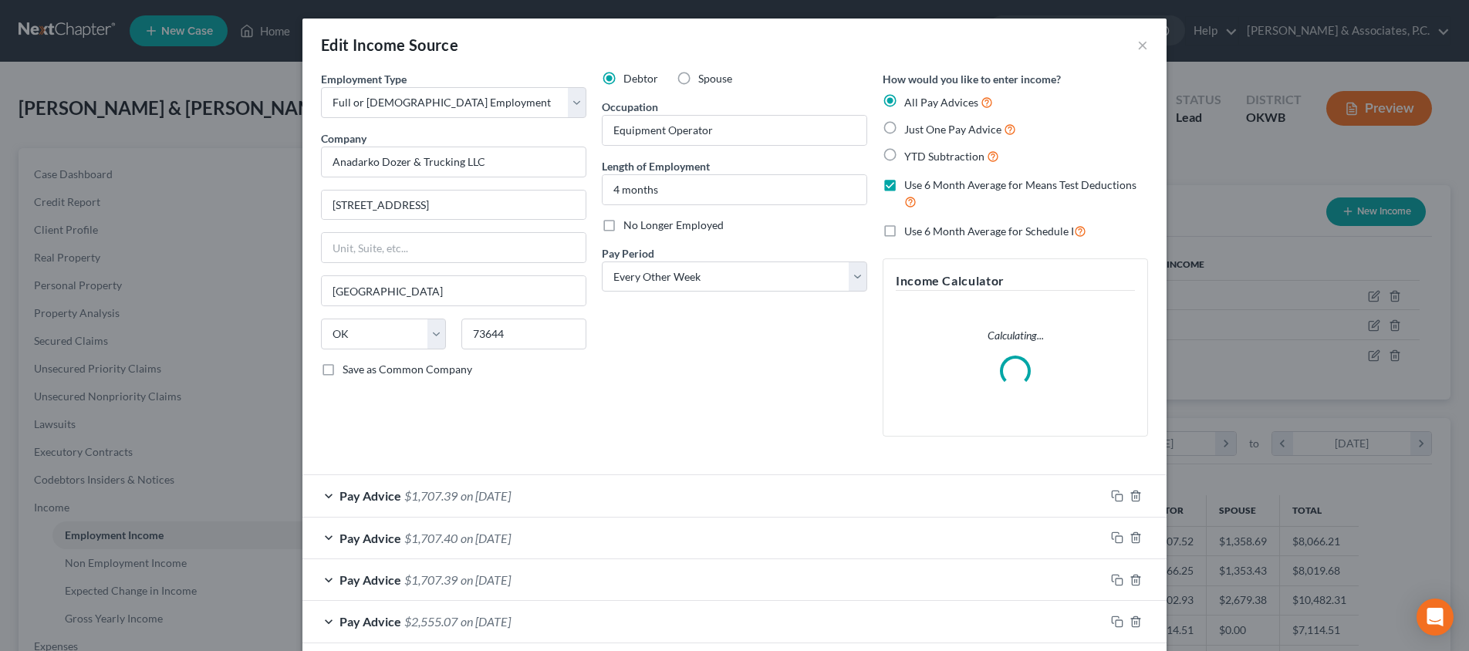
checkbox input "false"
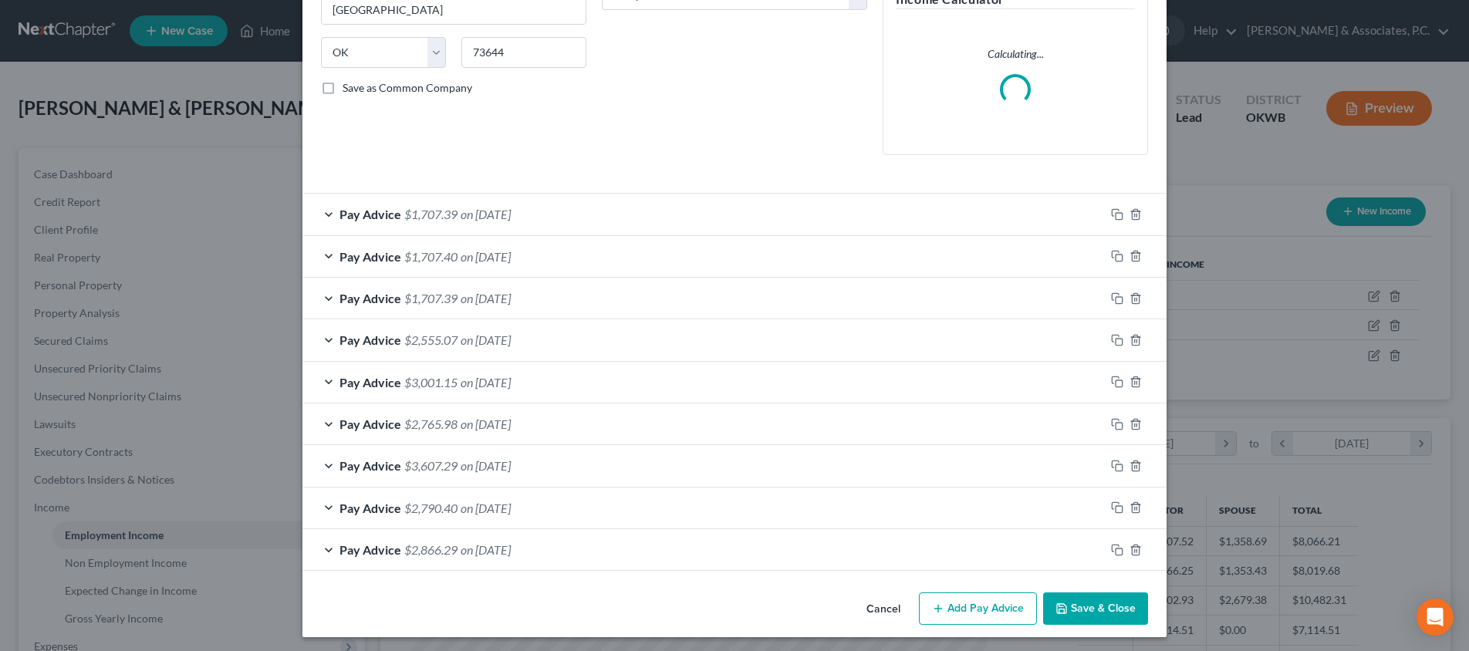
scroll to position [281, 0]
click at [1069, 594] on button "Save & Close" at bounding box center [1095, 609] width 105 height 32
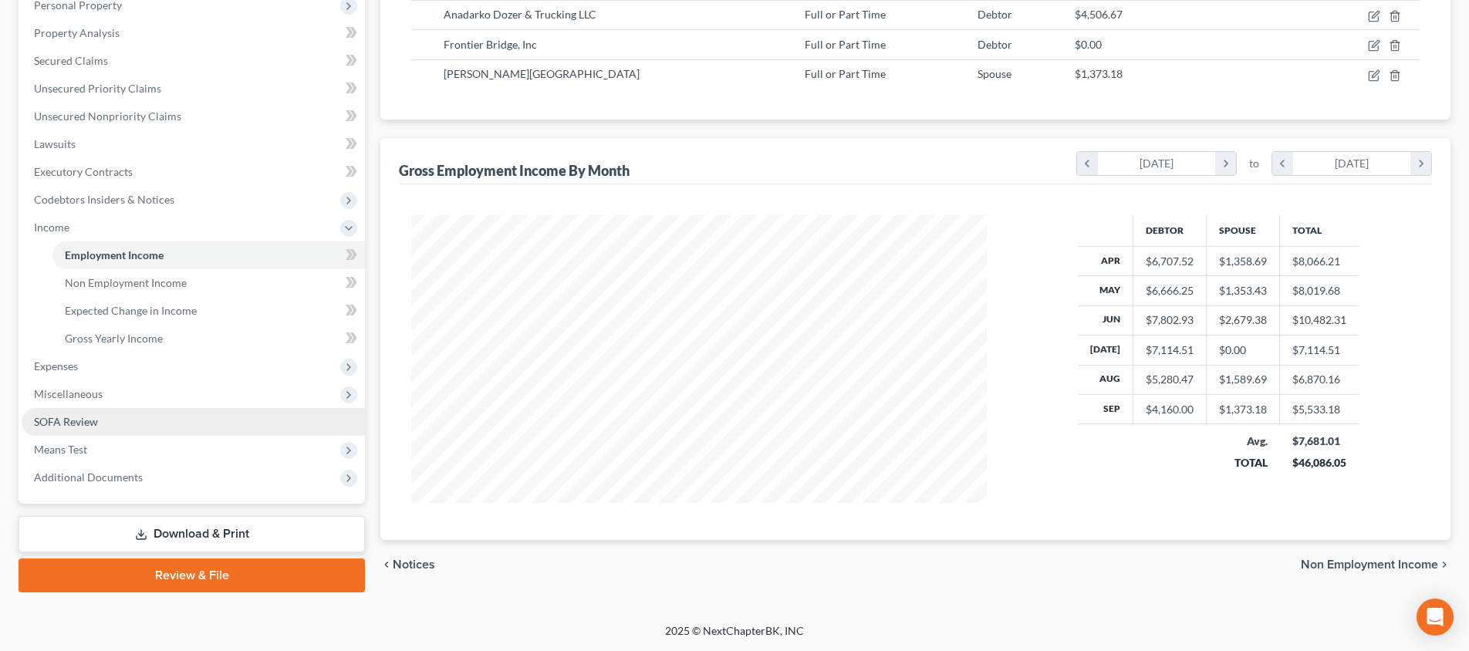
scroll to position [280, 0]
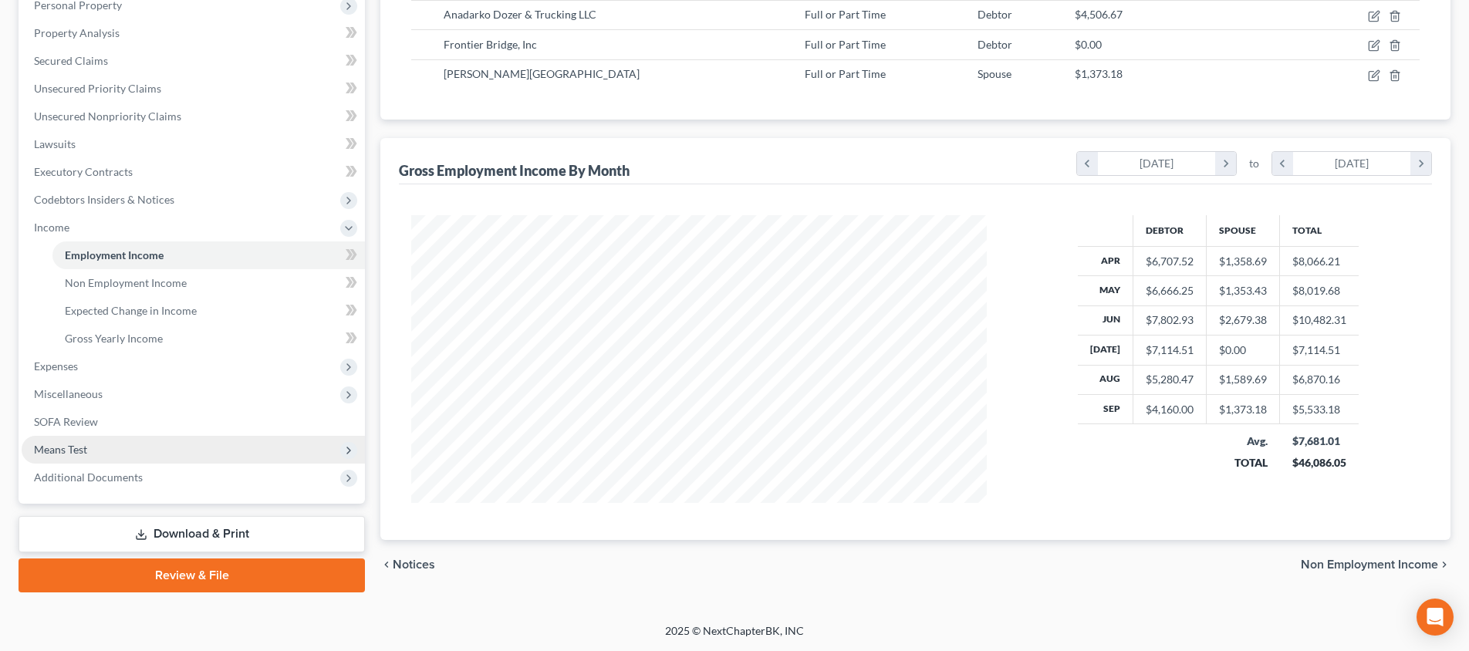
click at [174, 458] on span "Means Test" at bounding box center [193, 450] width 343 height 28
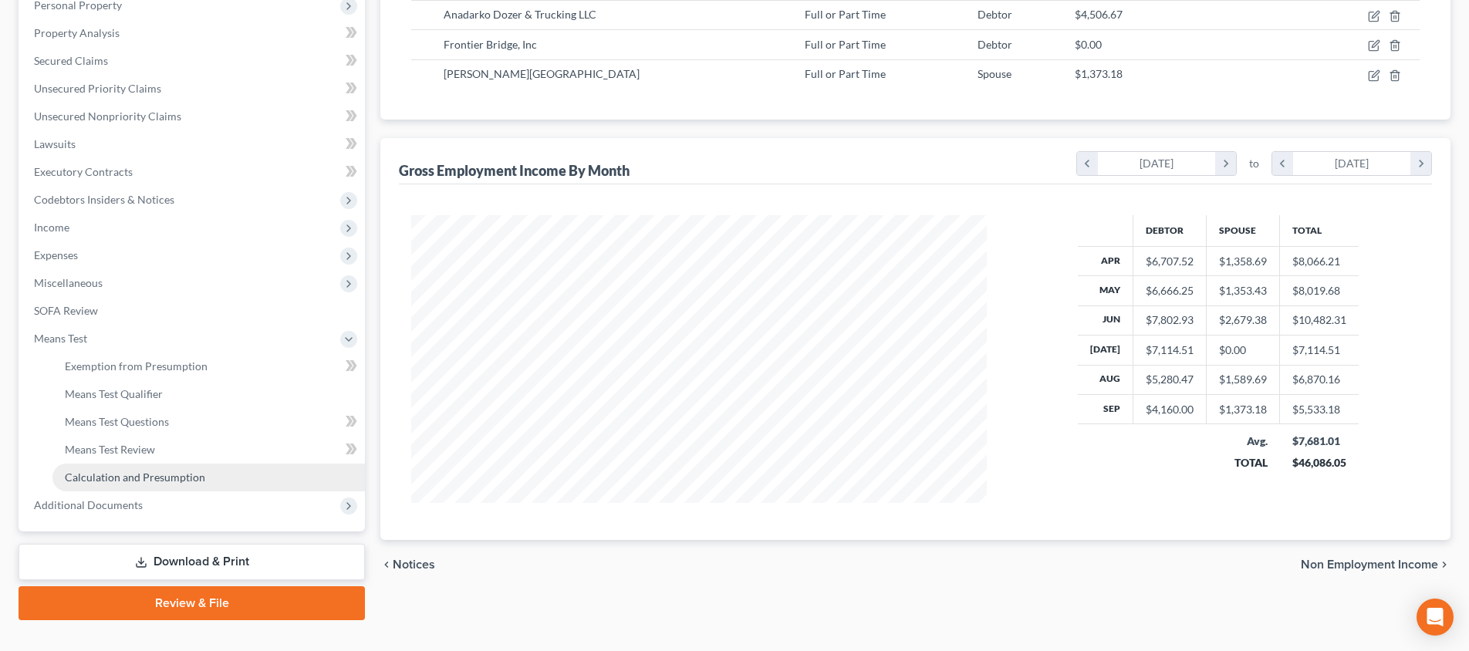
click at [171, 484] on link "Calculation and Presumption" at bounding box center [208, 478] width 312 height 28
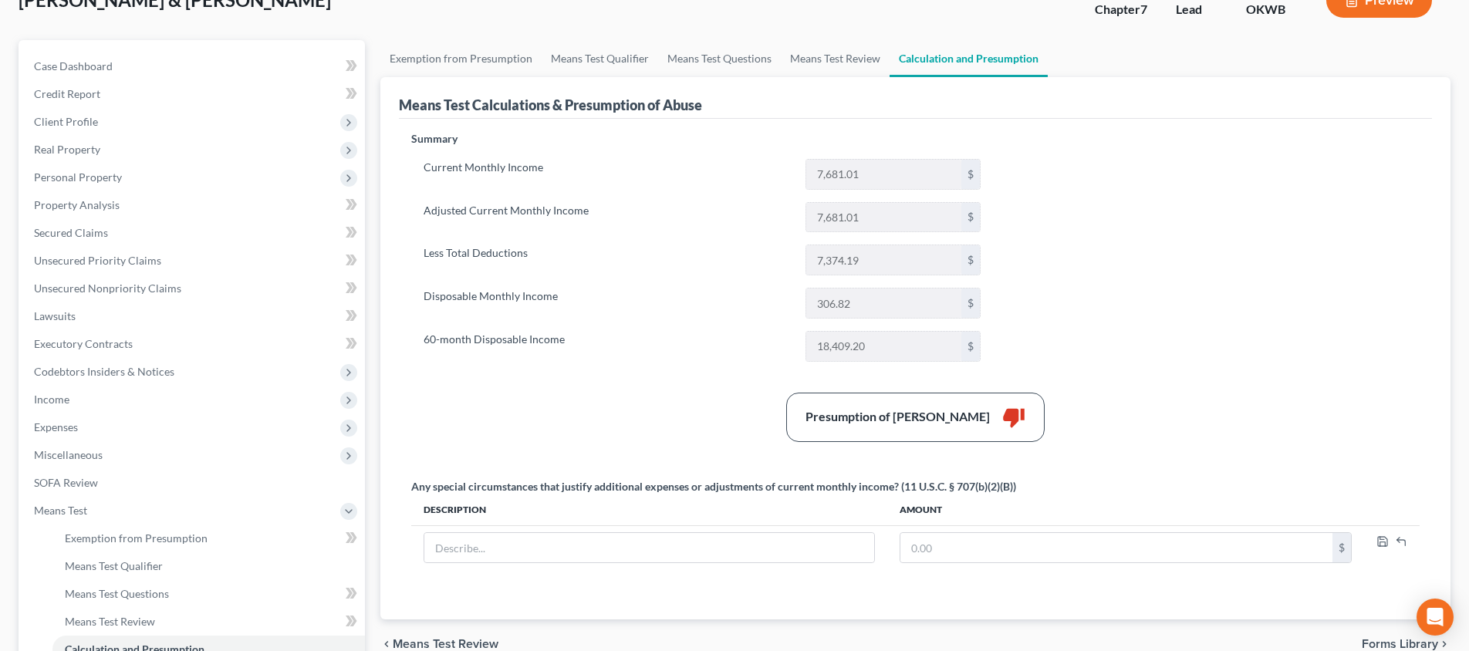
scroll to position [174, 0]
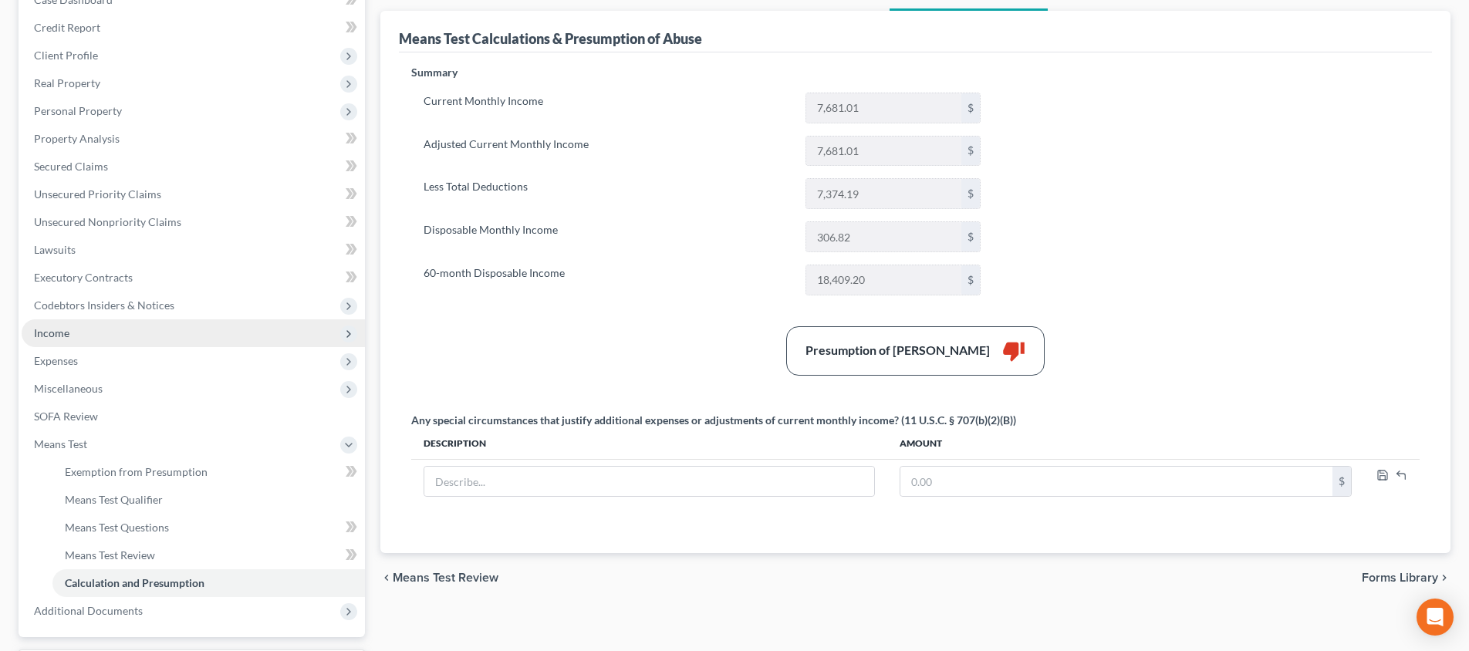
click at [200, 340] on span "Income" at bounding box center [193, 333] width 343 height 28
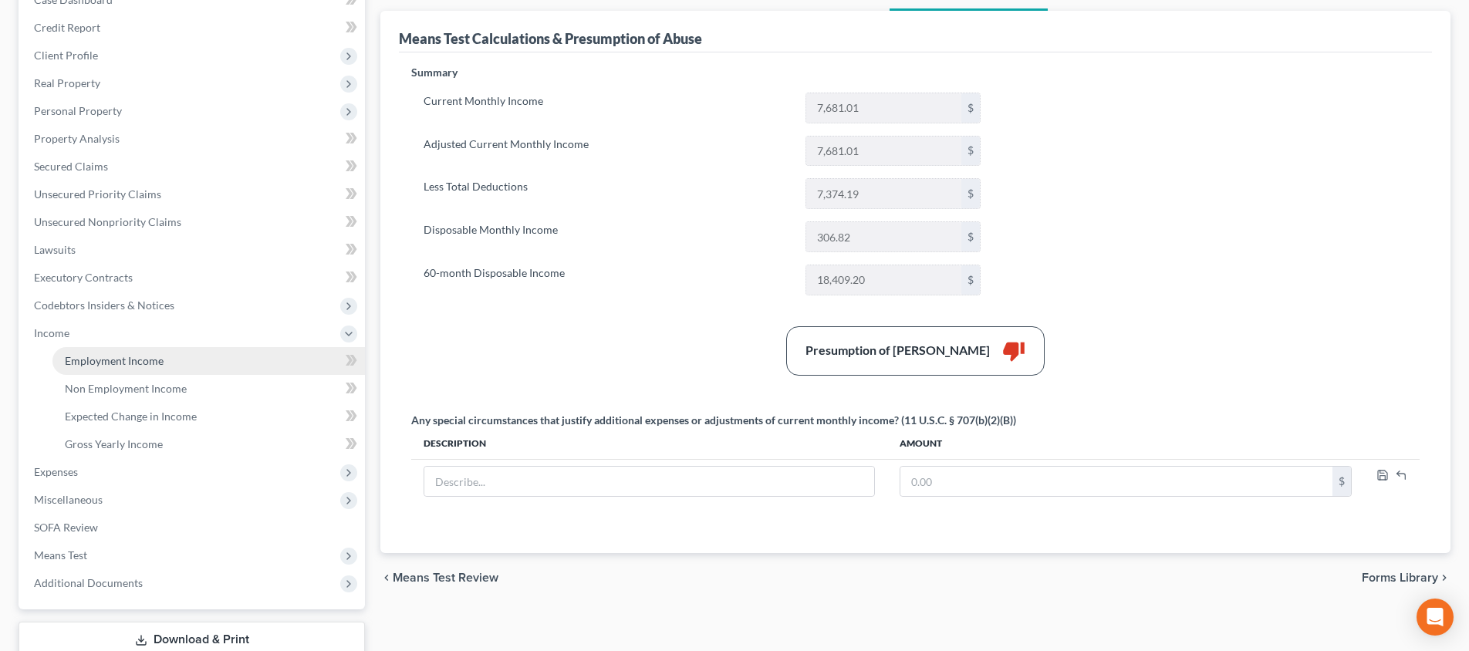
click at [198, 351] on link "Employment Income" at bounding box center [208, 361] width 312 height 28
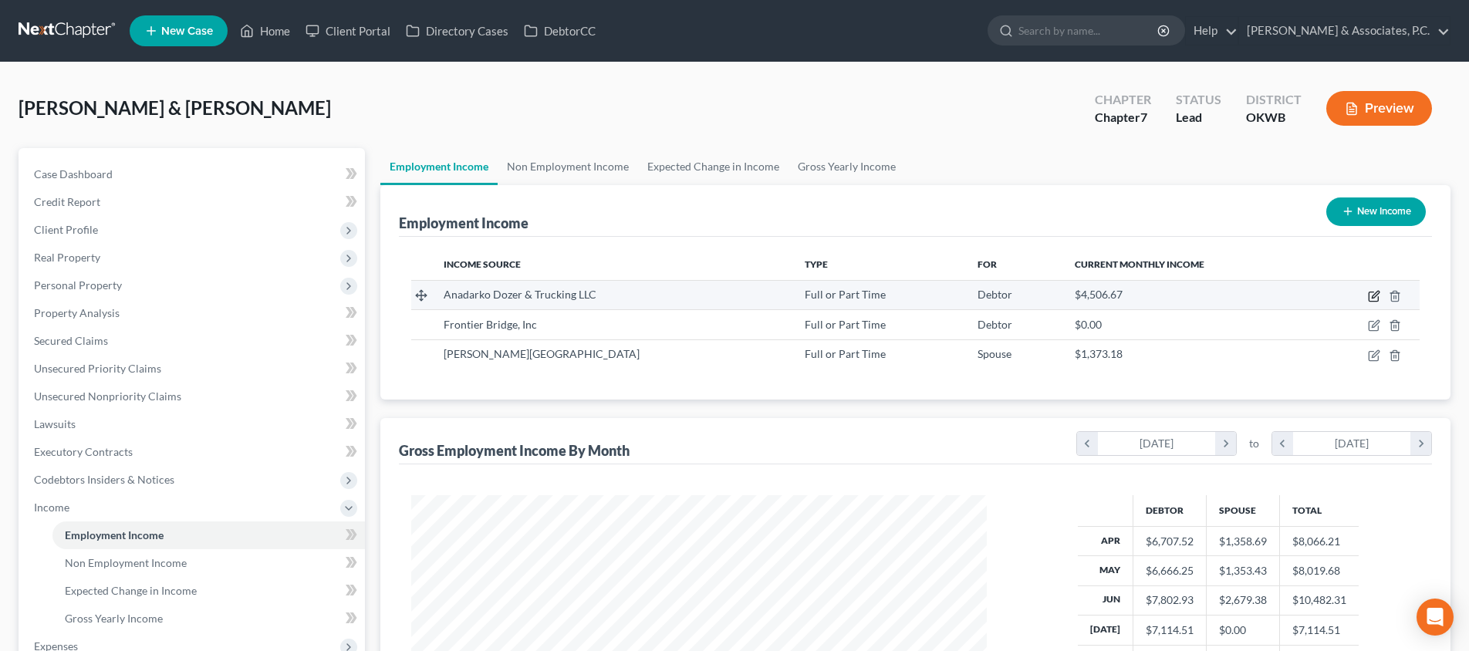
click at [1379, 300] on icon "button" at bounding box center [1374, 296] width 12 height 12
select select "0"
select select "37"
select select "2"
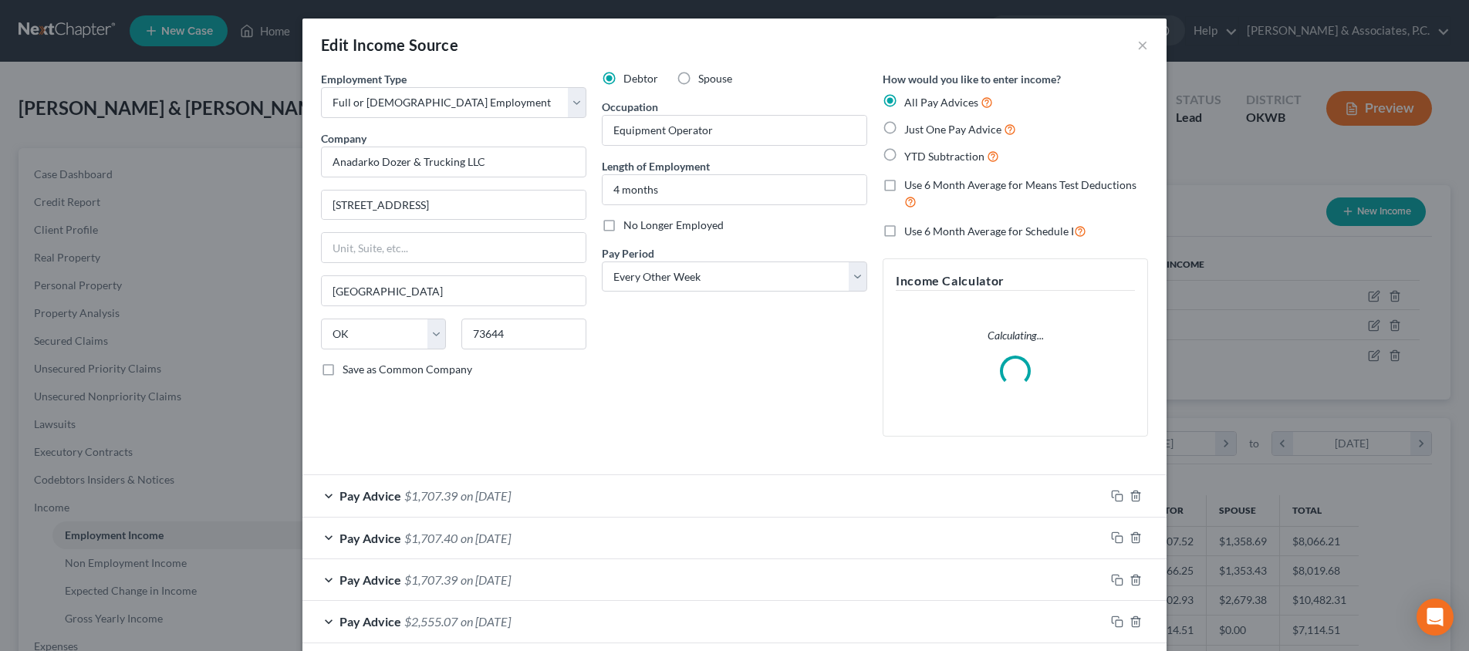
click at [904, 184] on label "Use 6 Month Average for Means Test Deductions" at bounding box center [1026, 193] width 244 height 33
click at [910, 184] on input "Use 6 Month Average for Means Test Deductions" at bounding box center [915, 182] width 10 height 10
checkbox input "true"
click at [904, 222] on label "Use 6 Month Average for Schedule I" at bounding box center [995, 231] width 182 height 18
click at [910, 222] on input "Use 6 Month Average for Schedule I" at bounding box center [915, 227] width 10 height 10
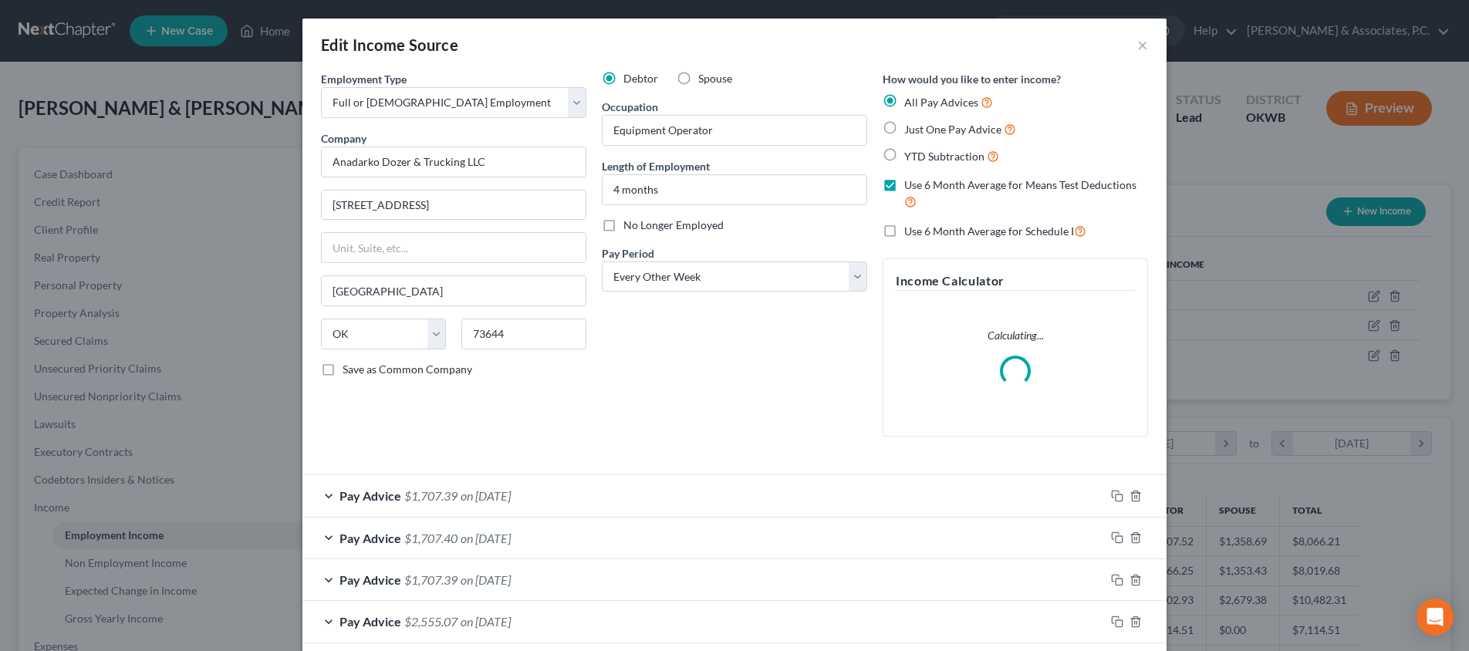
checkbox input "true"
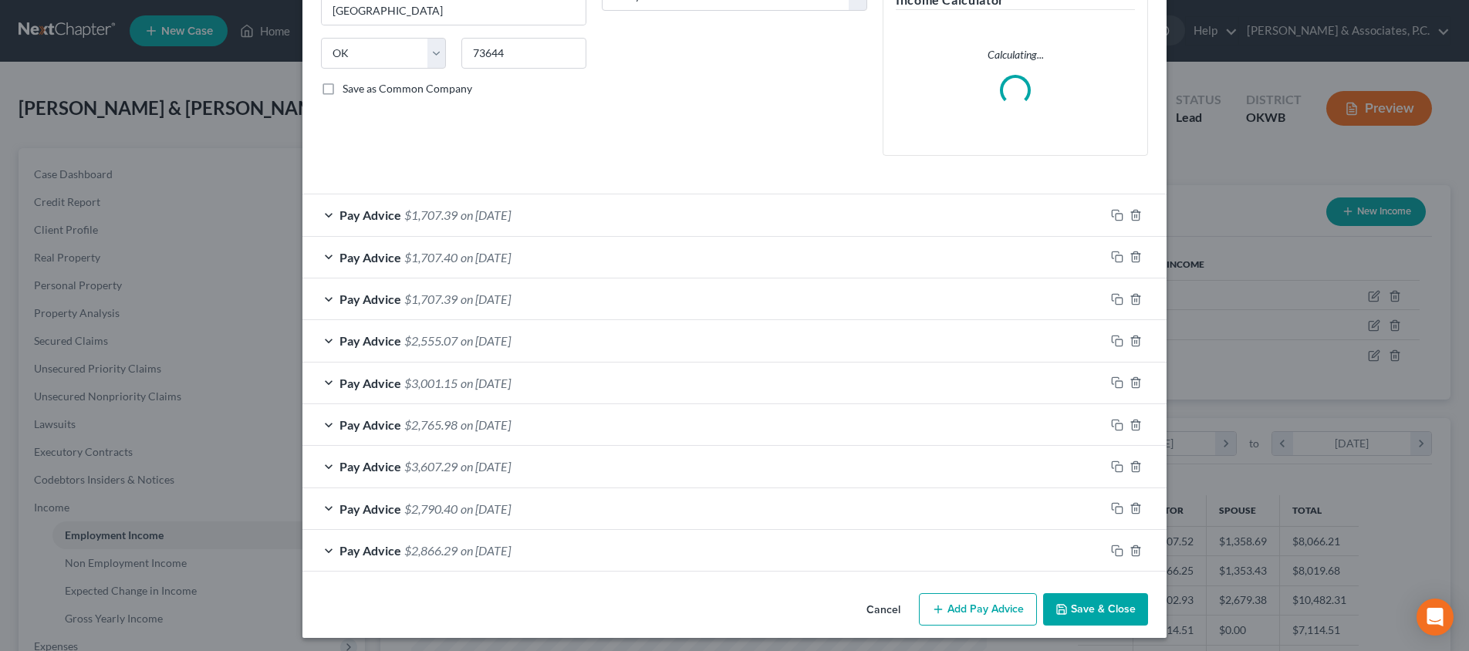
click at [1083, 595] on button "Save & Close" at bounding box center [1095, 609] width 105 height 32
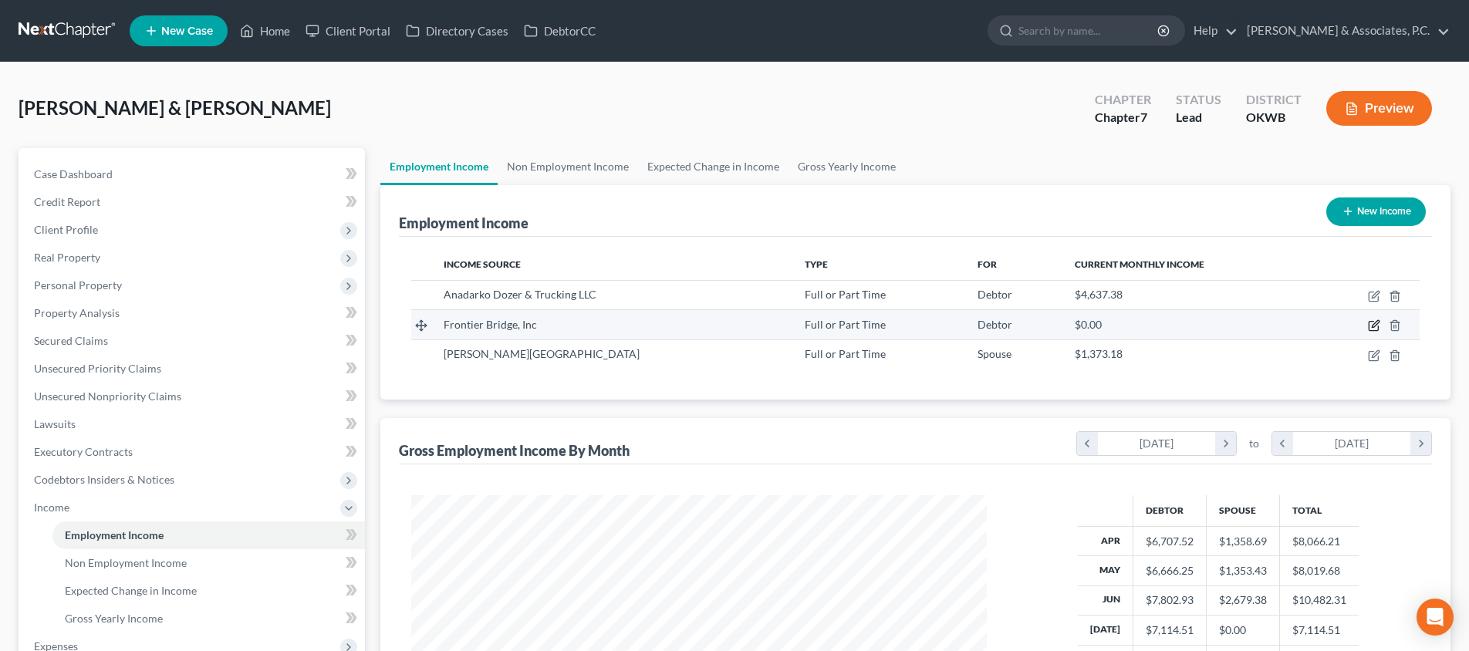
click at [1372, 326] on icon "button" at bounding box center [1374, 325] width 12 height 12
select select "0"
select select "37"
select select "3"
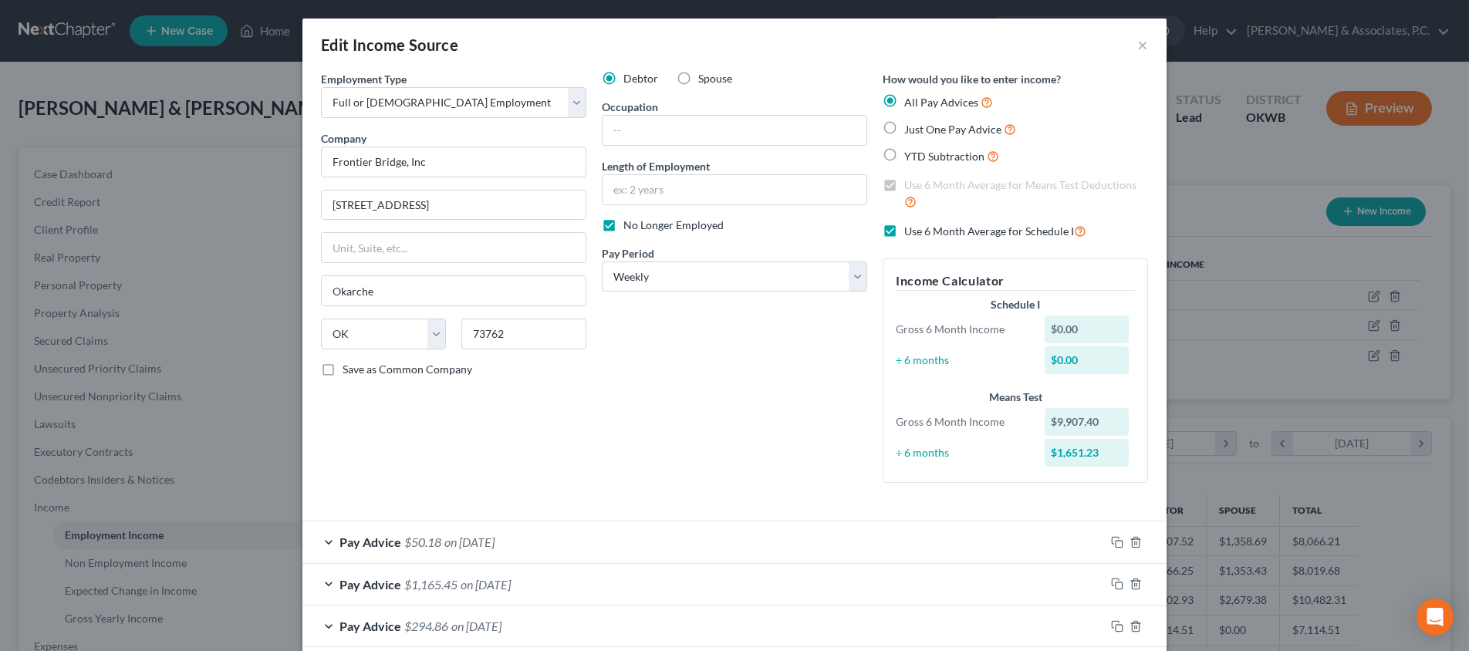
click at [904, 229] on label "Use 6 Month Average for Schedule I" at bounding box center [995, 231] width 182 height 18
click at [910, 229] on input "Use 6 Month Average for Schedule I" at bounding box center [915, 227] width 10 height 10
checkbox input "false"
click at [904, 184] on label "Use 6 Month Average for Means Test Deductions" at bounding box center [1026, 193] width 244 height 33
click at [910, 184] on input "Use 6 Month Average for Means Test Deductions" at bounding box center [915, 182] width 10 height 10
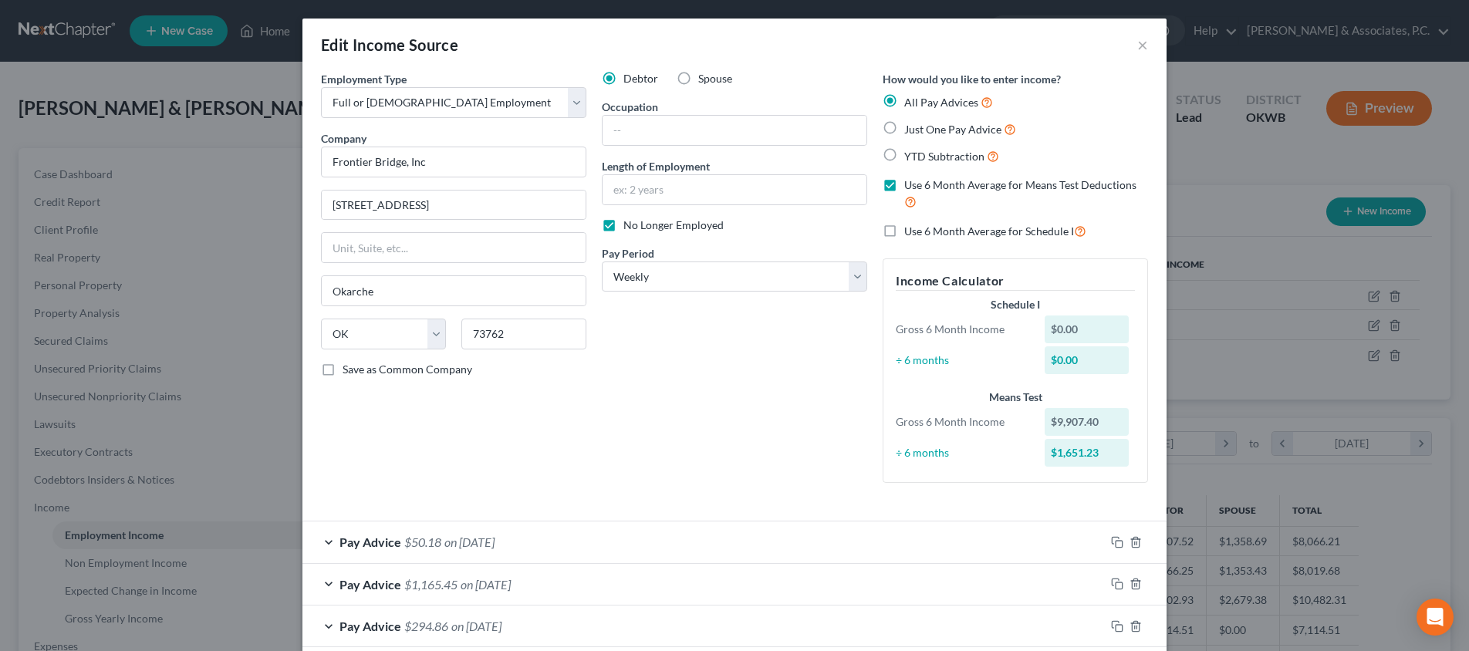
checkbox input "false"
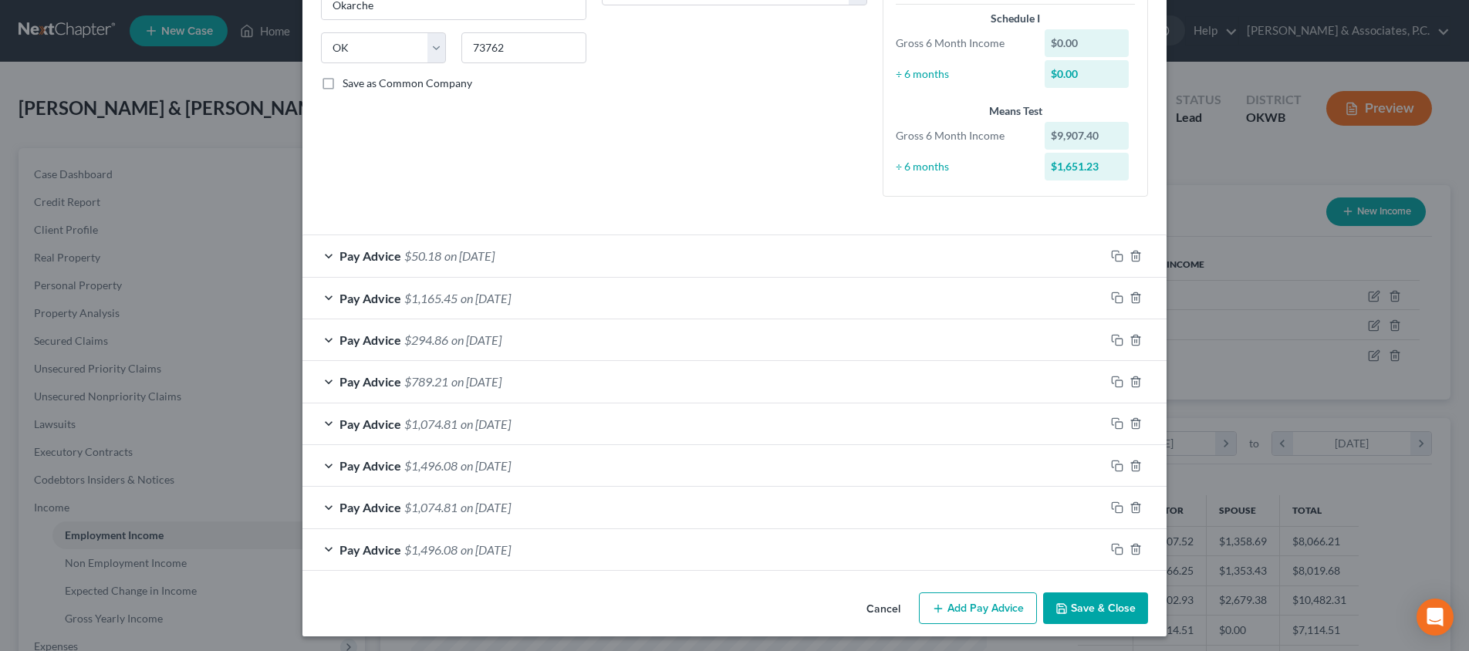
scroll to position [285, 0]
click at [1110, 603] on button "Save & Close" at bounding box center [1095, 609] width 105 height 32
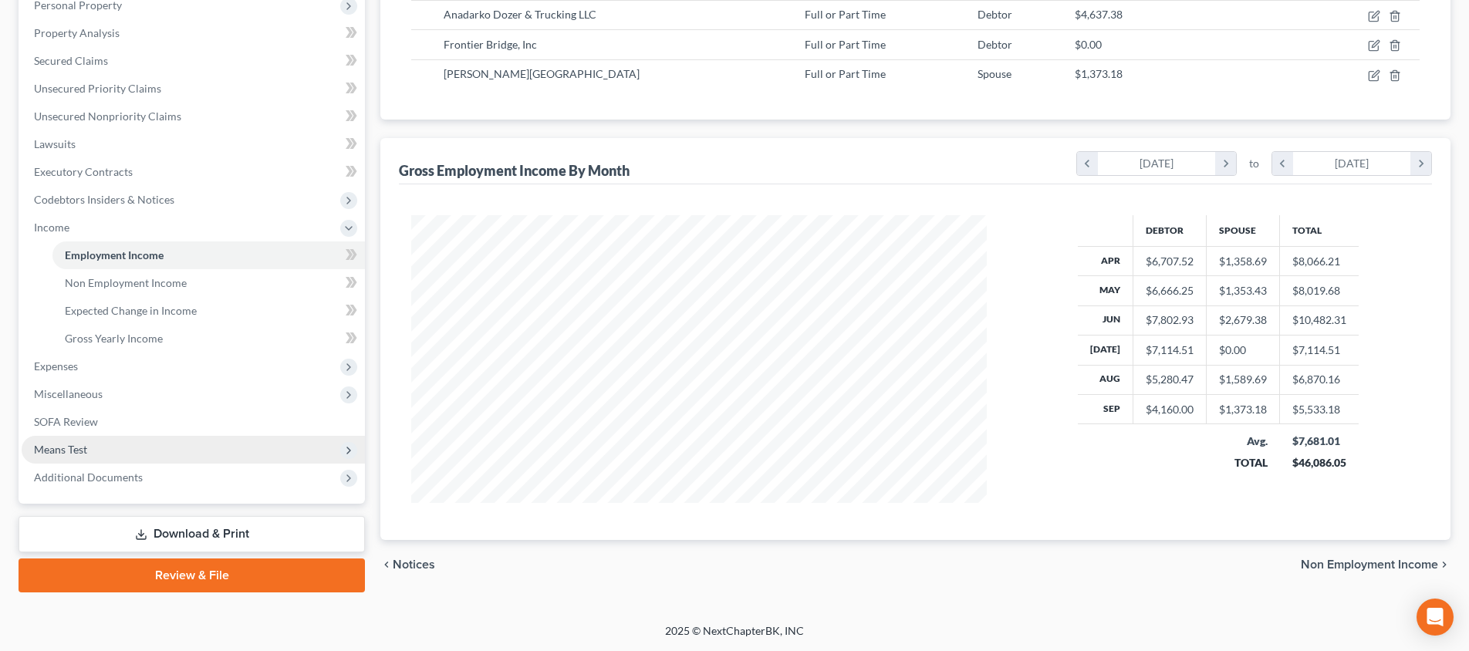
scroll to position [280, 0]
click at [68, 449] on span "Means Test" at bounding box center [60, 449] width 53 height 13
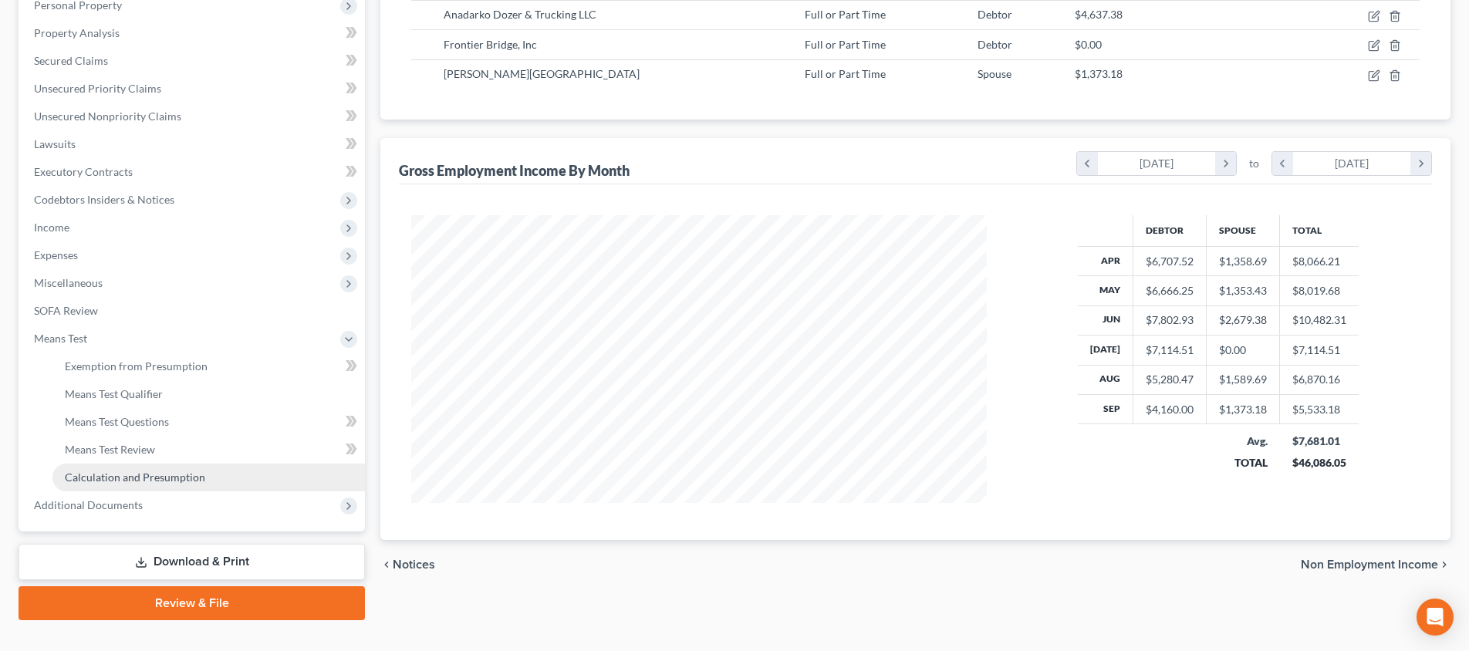
click at [145, 479] on span "Calculation and Presumption" at bounding box center [135, 477] width 140 height 13
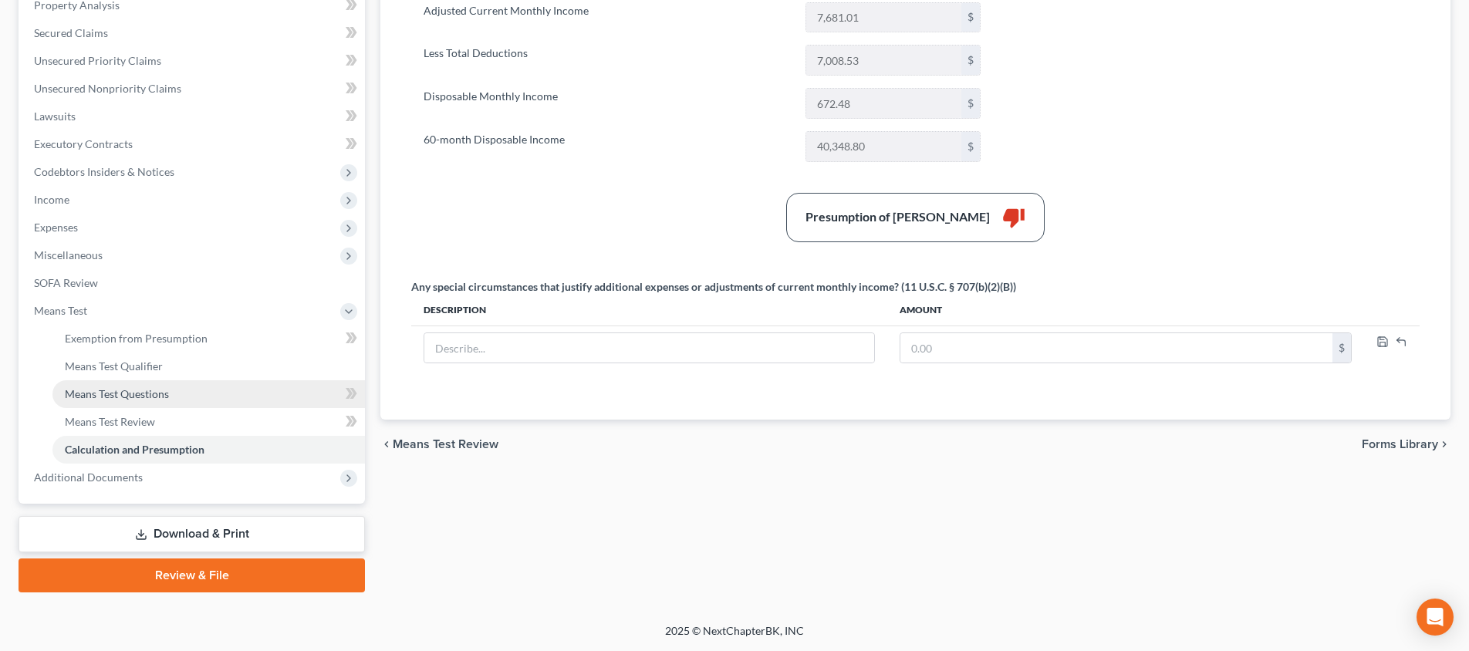
scroll to position [308, 0]
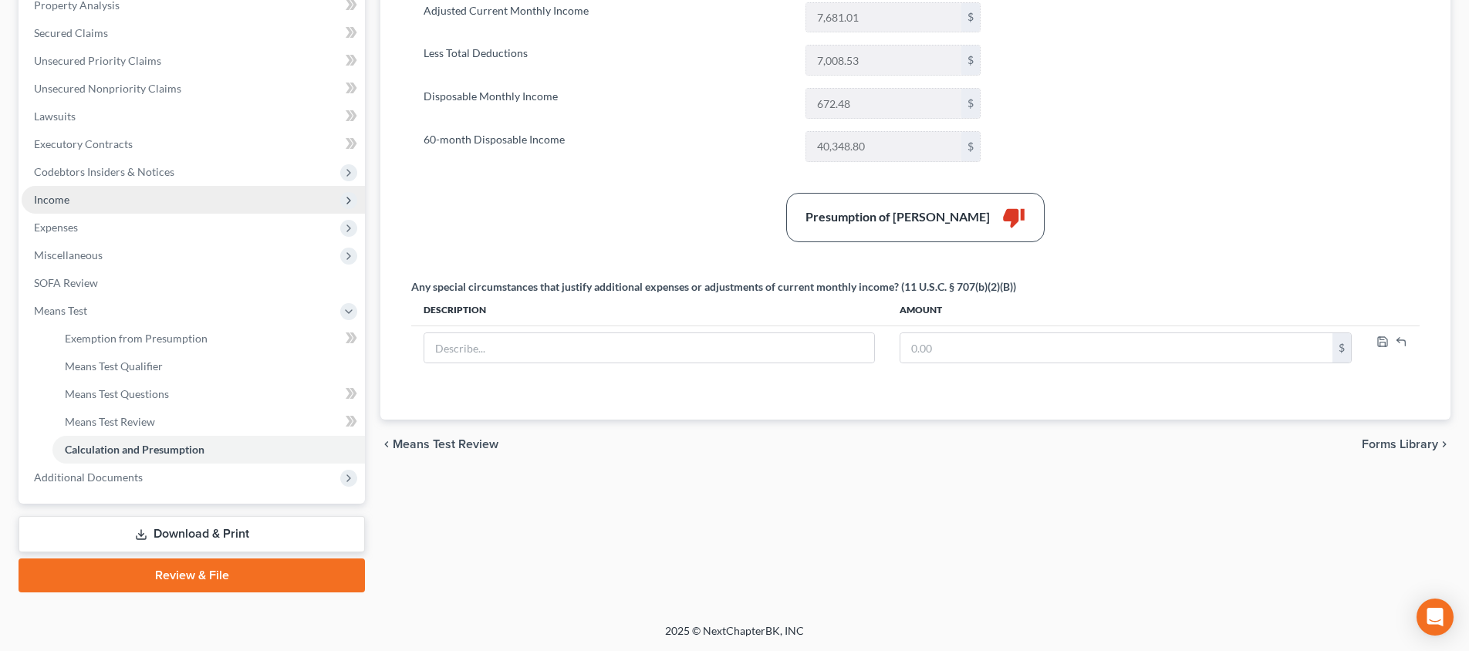
click at [137, 200] on span "Income" at bounding box center [193, 200] width 343 height 28
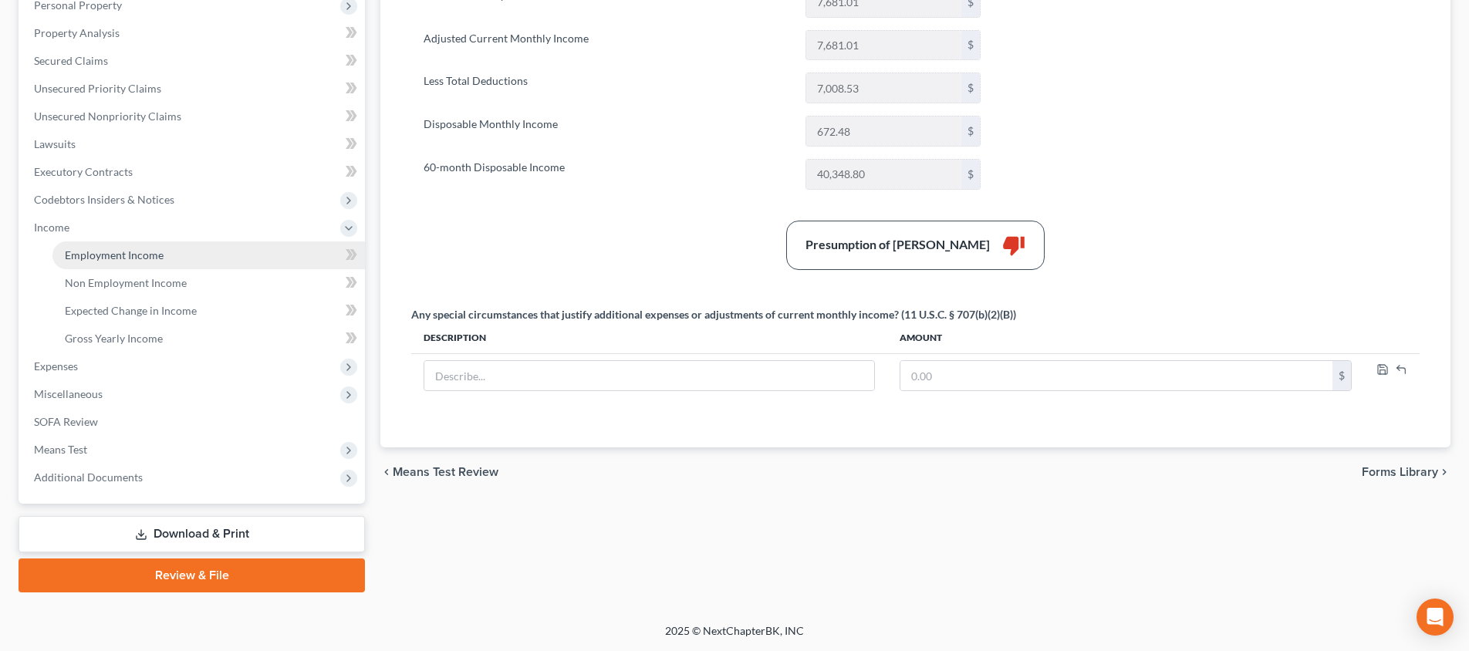
click at [140, 253] on span "Employment Income" at bounding box center [114, 254] width 99 height 13
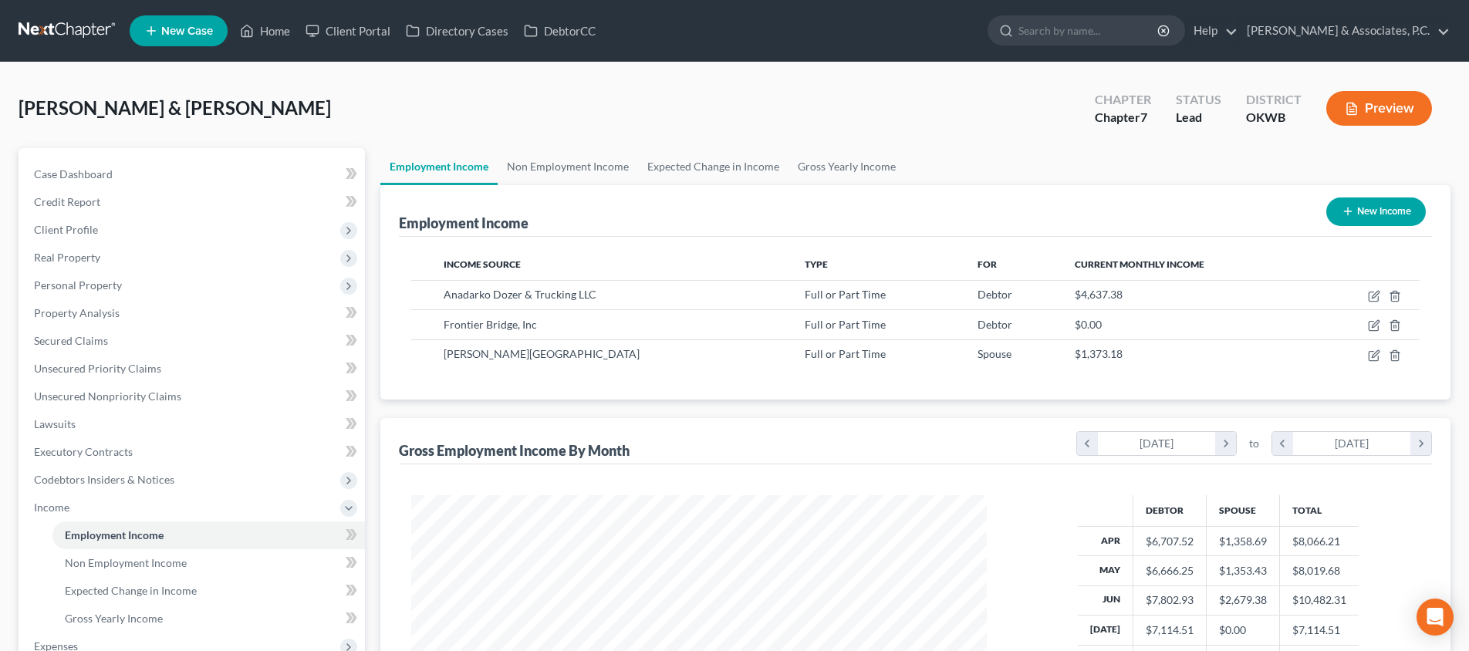
scroll to position [288, 606]
click at [1374, 326] on icon "button" at bounding box center [1374, 325] width 12 height 12
select select "0"
select select "37"
select select "3"
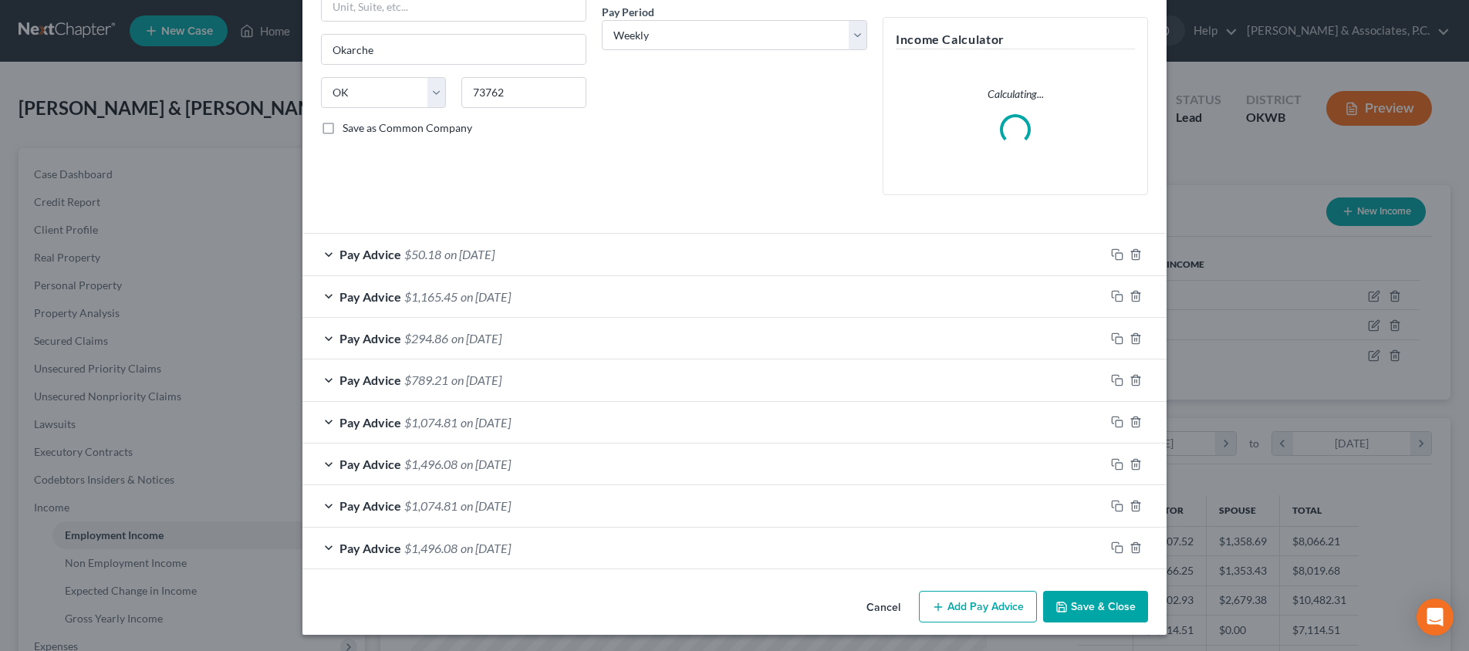
scroll to position [239, 0]
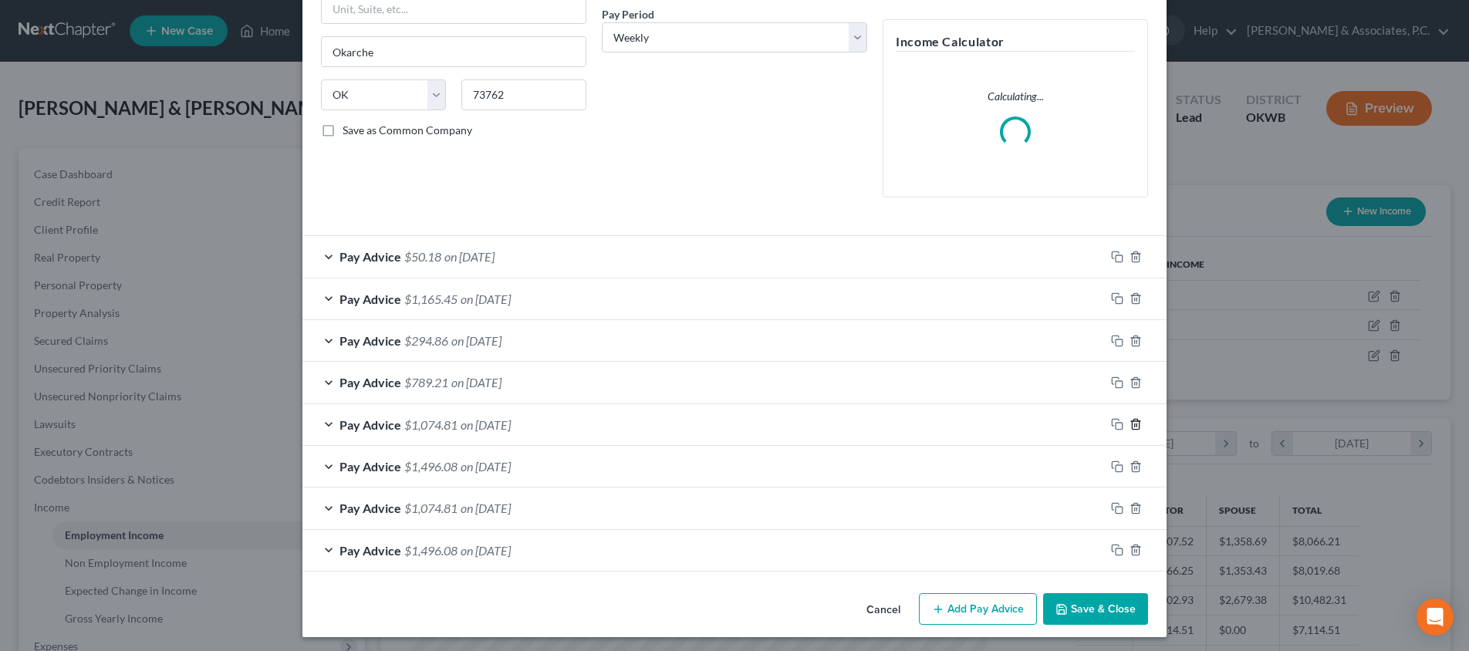
click at [1136, 421] on icon "button" at bounding box center [1135, 424] width 12 height 12
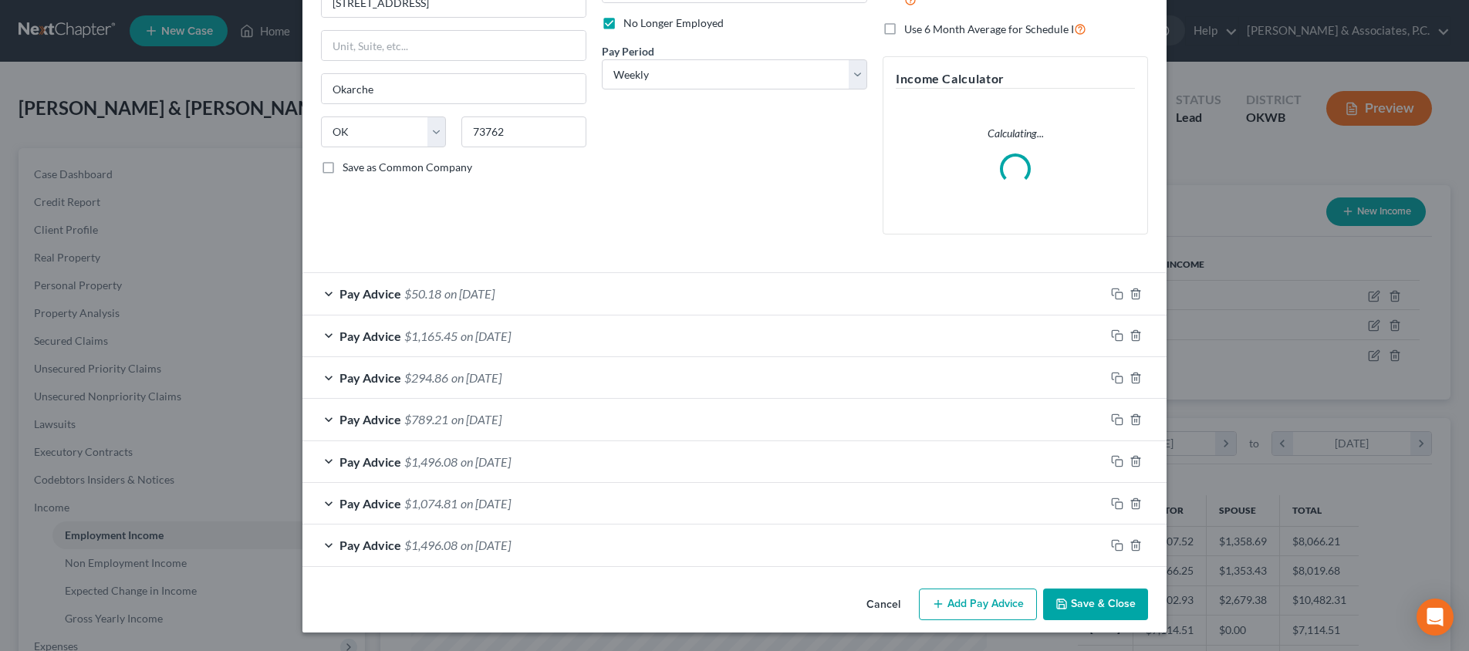
scroll to position [198, 0]
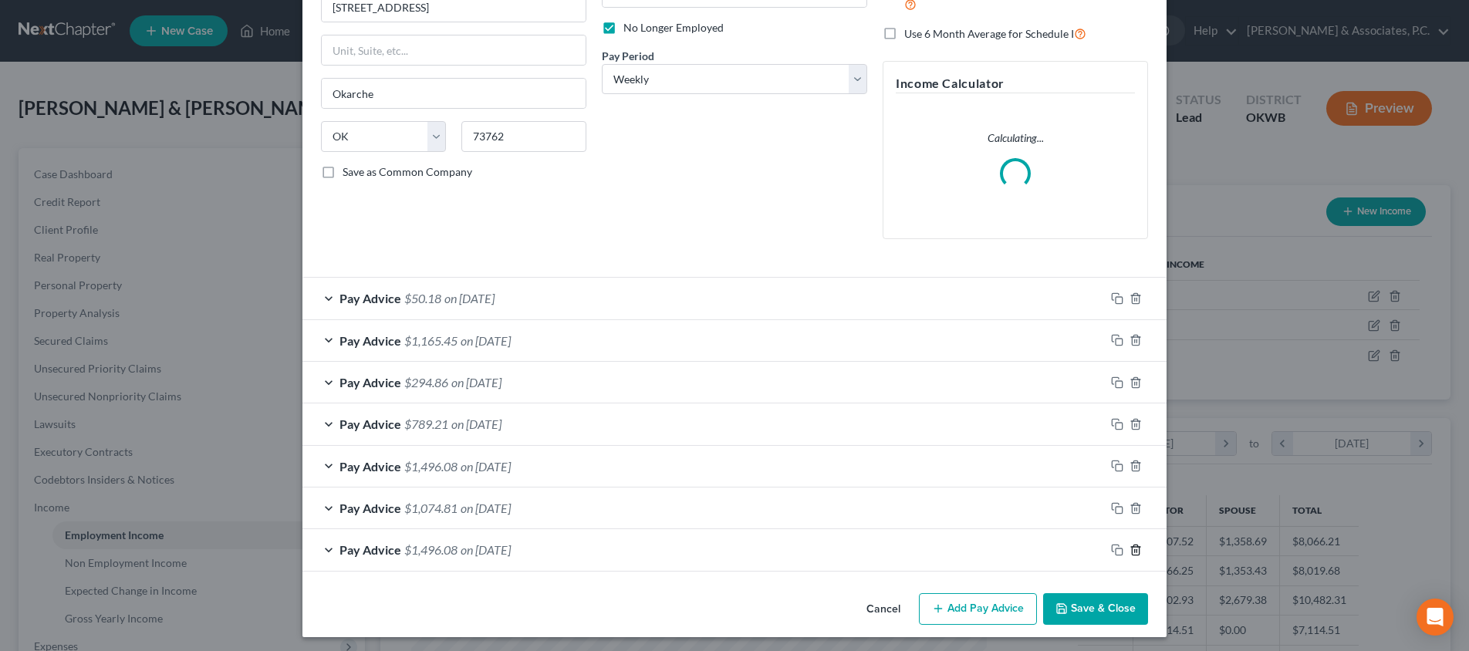
click at [1136, 549] on line "button" at bounding box center [1136, 550] width 0 height 3
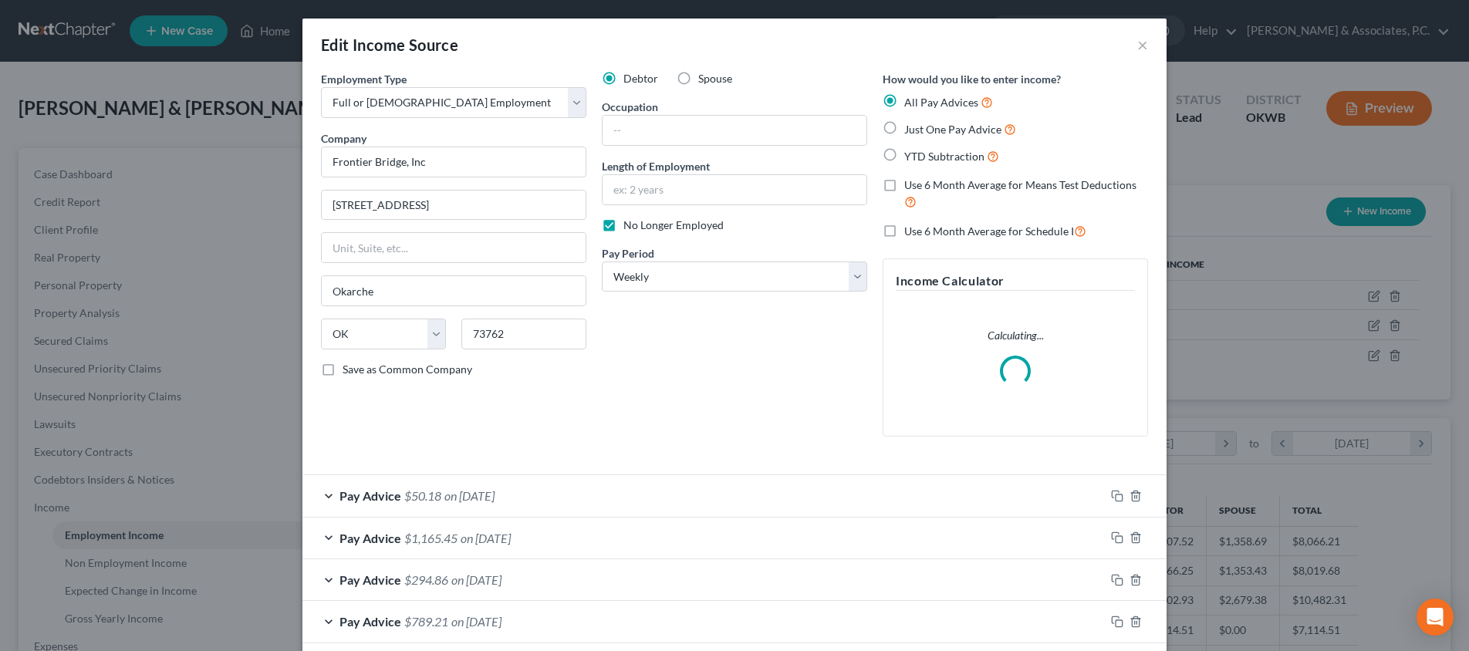
scroll to position [0, 0]
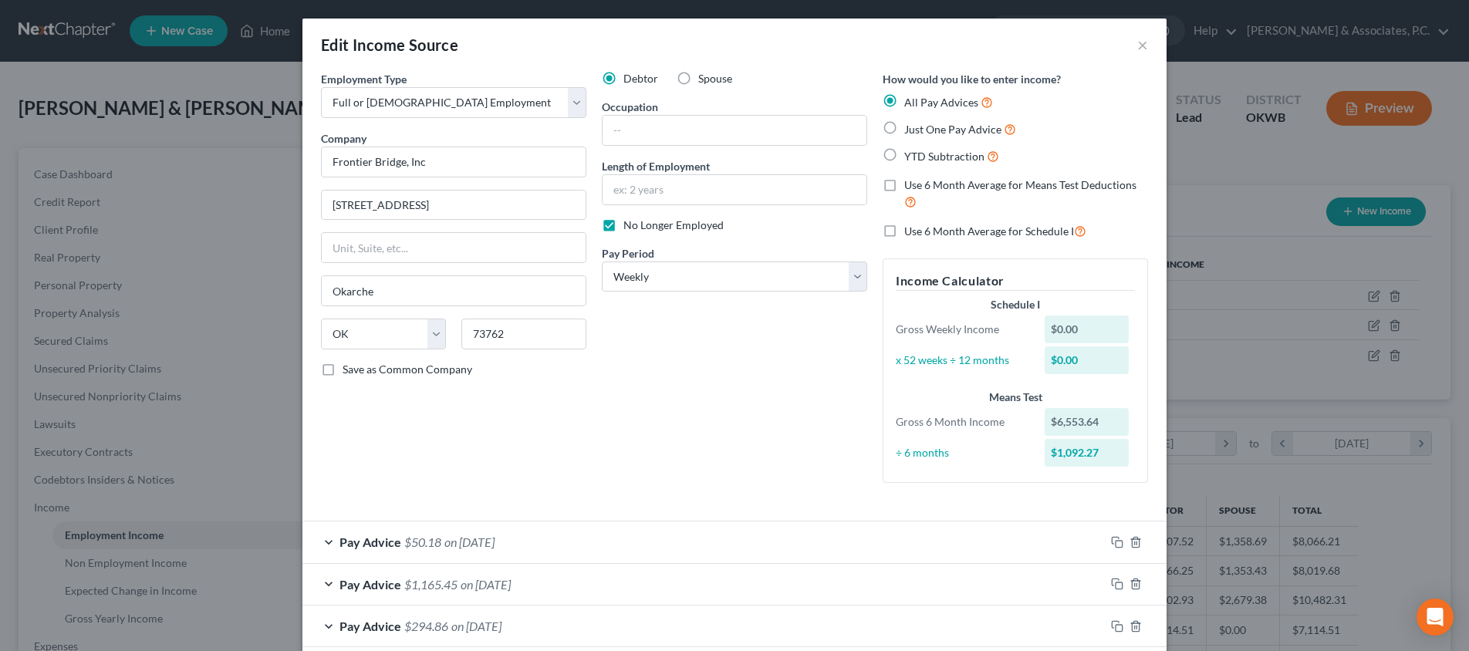
click at [904, 230] on label "Use 6 Month Average for Schedule I" at bounding box center [995, 231] width 182 height 18
click at [910, 230] on input "Use 6 Month Average for Schedule I" at bounding box center [915, 227] width 10 height 10
checkbox input "true"
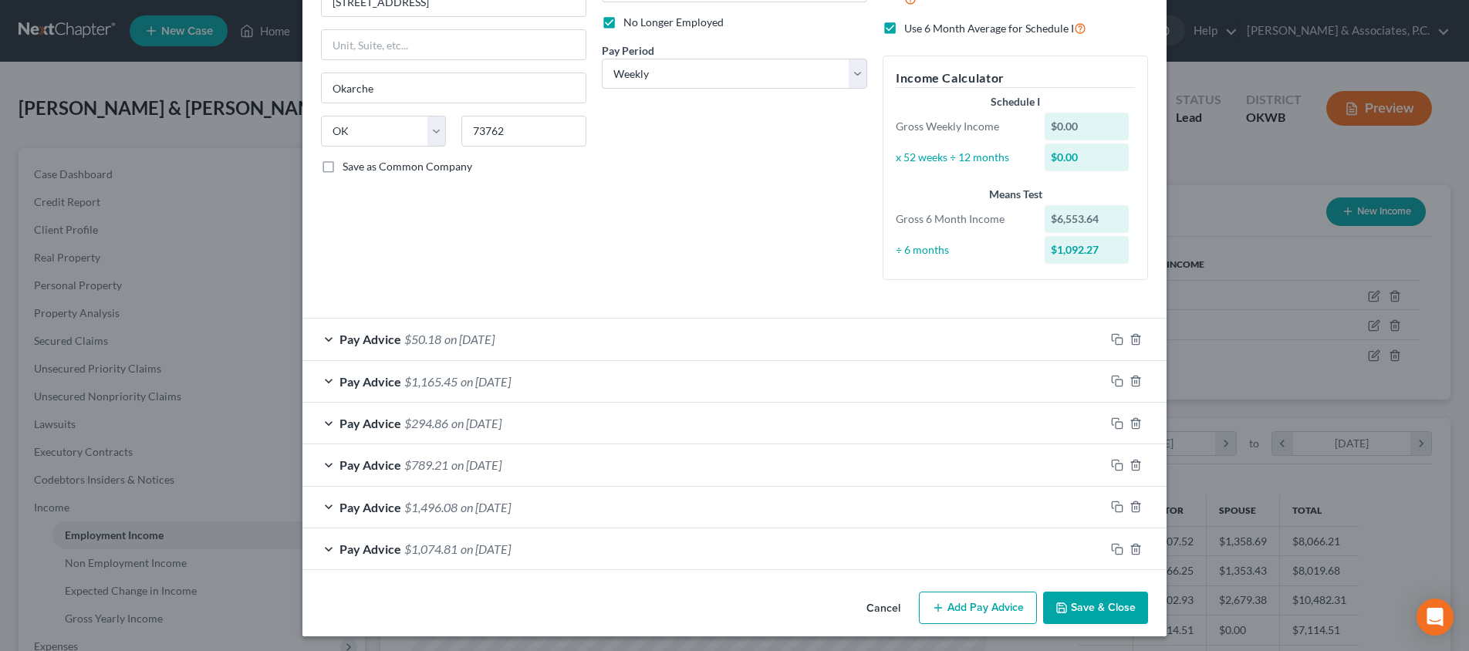
scroll to position [202, 0]
click at [1084, 596] on button "Save & Close" at bounding box center [1095, 609] width 105 height 32
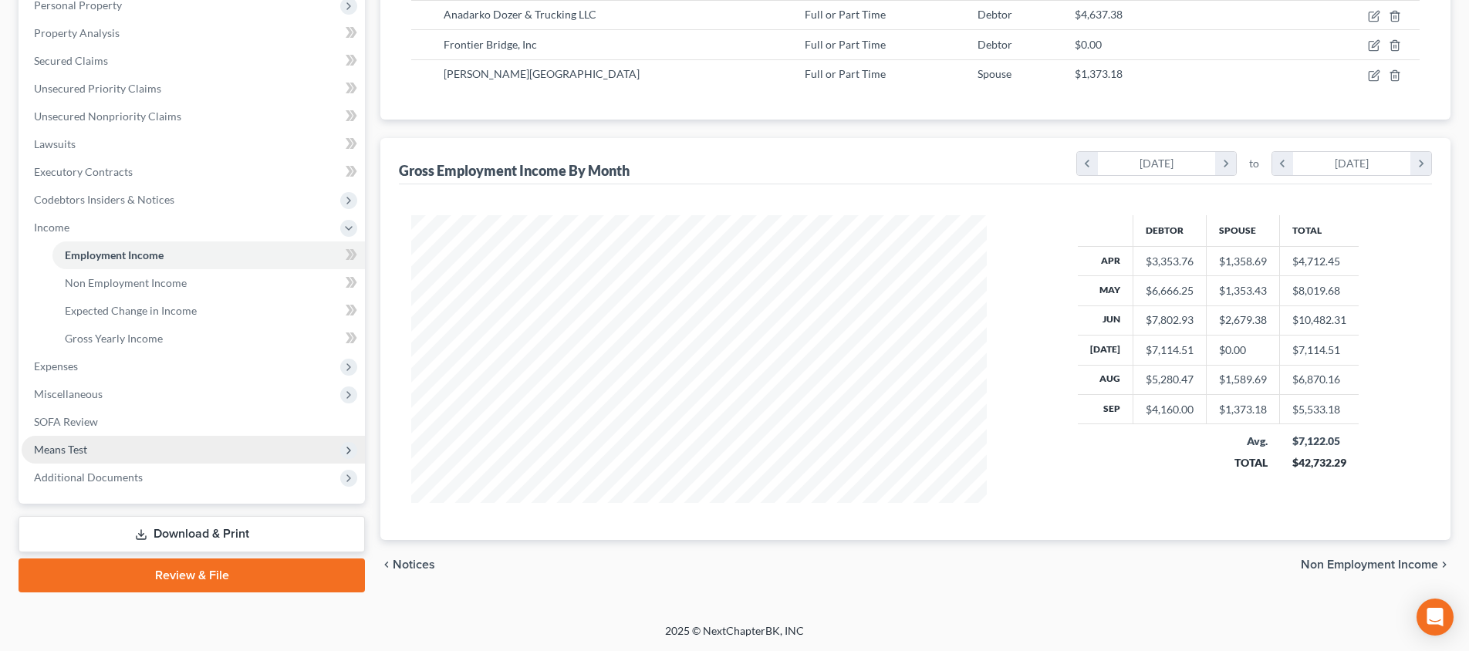
scroll to position [280, 0]
click at [184, 453] on span "Means Test" at bounding box center [193, 450] width 343 height 28
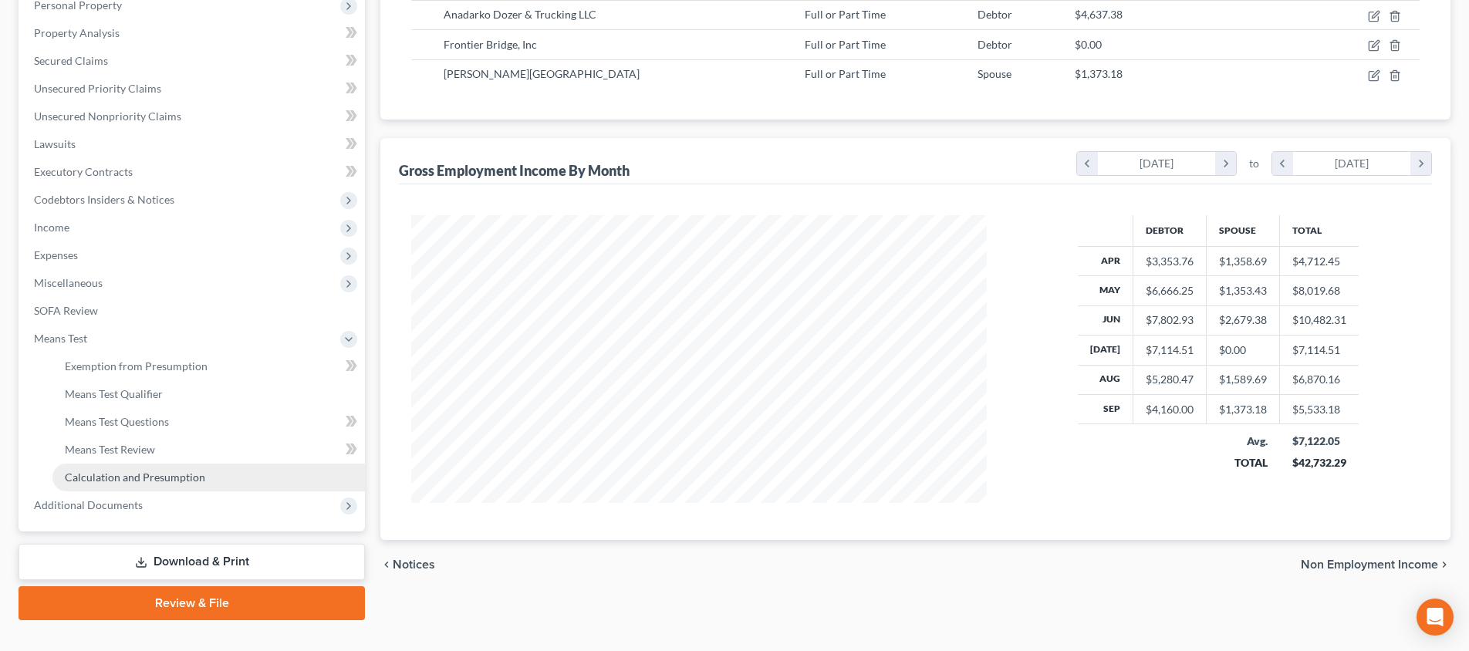
click at [192, 475] on span "Calculation and Presumption" at bounding box center [135, 477] width 140 height 13
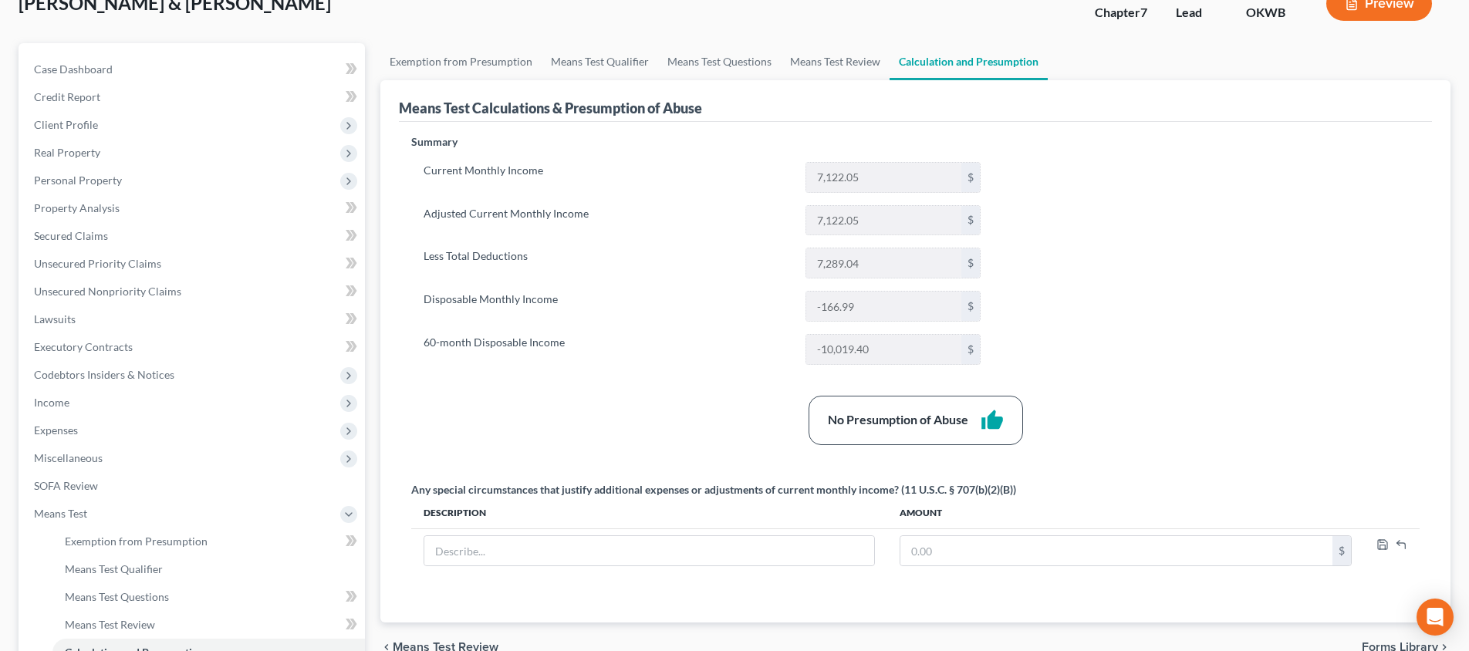
scroll to position [79, 0]
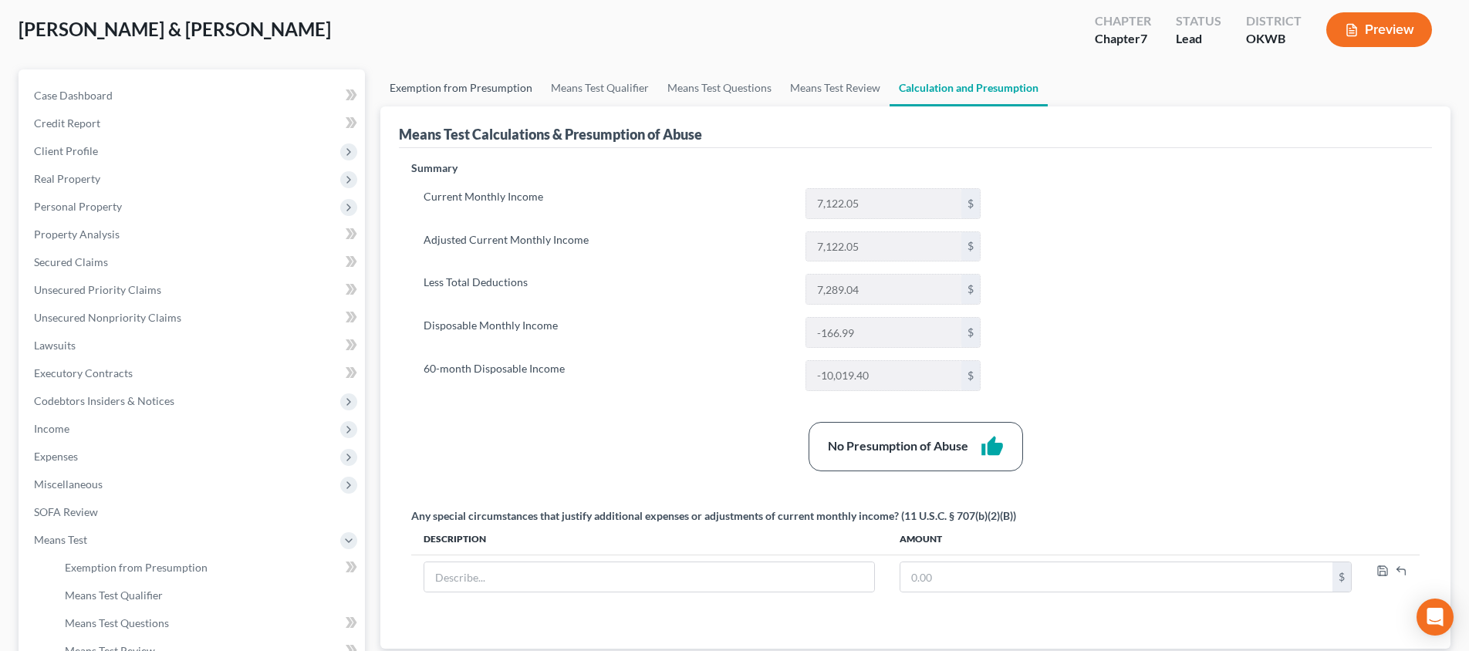
click at [492, 91] on link "Exemption from Presumption" at bounding box center [460, 87] width 161 height 37
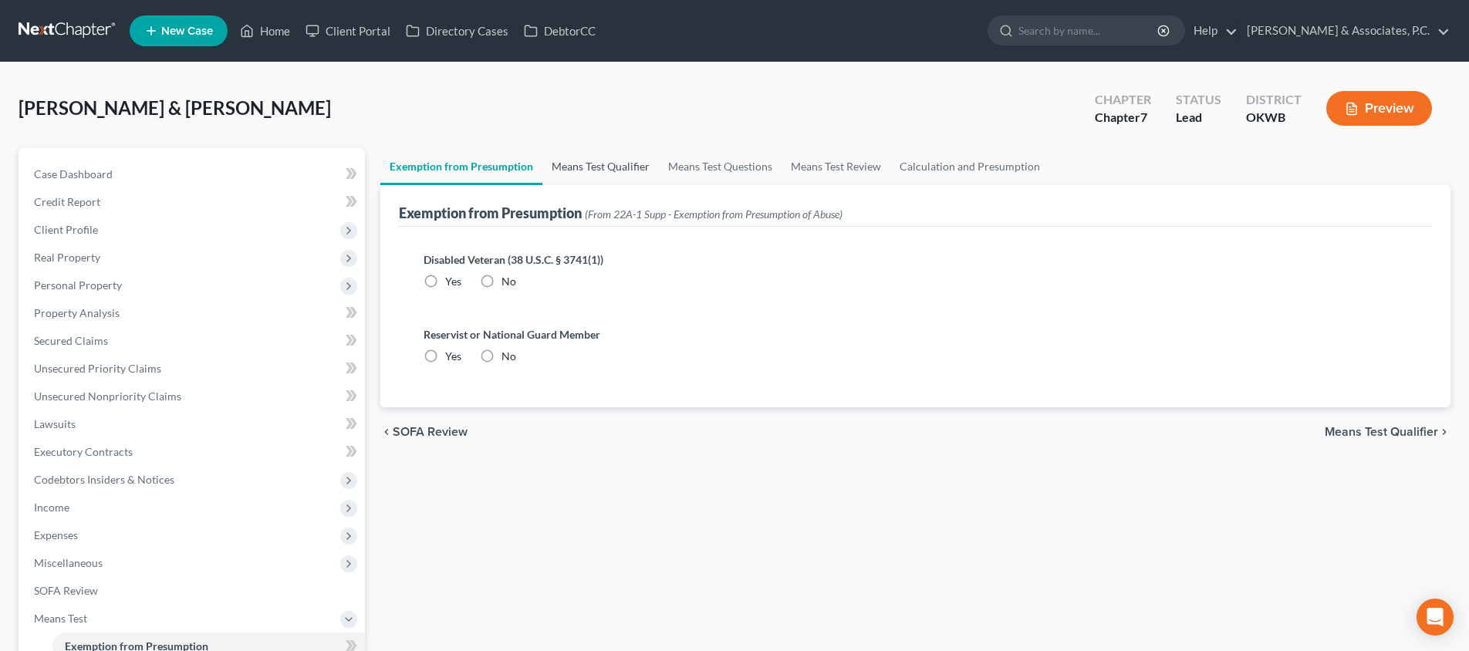
click at [579, 166] on link "Means Test Qualifier" at bounding box center [600, 166] width 116 height 37
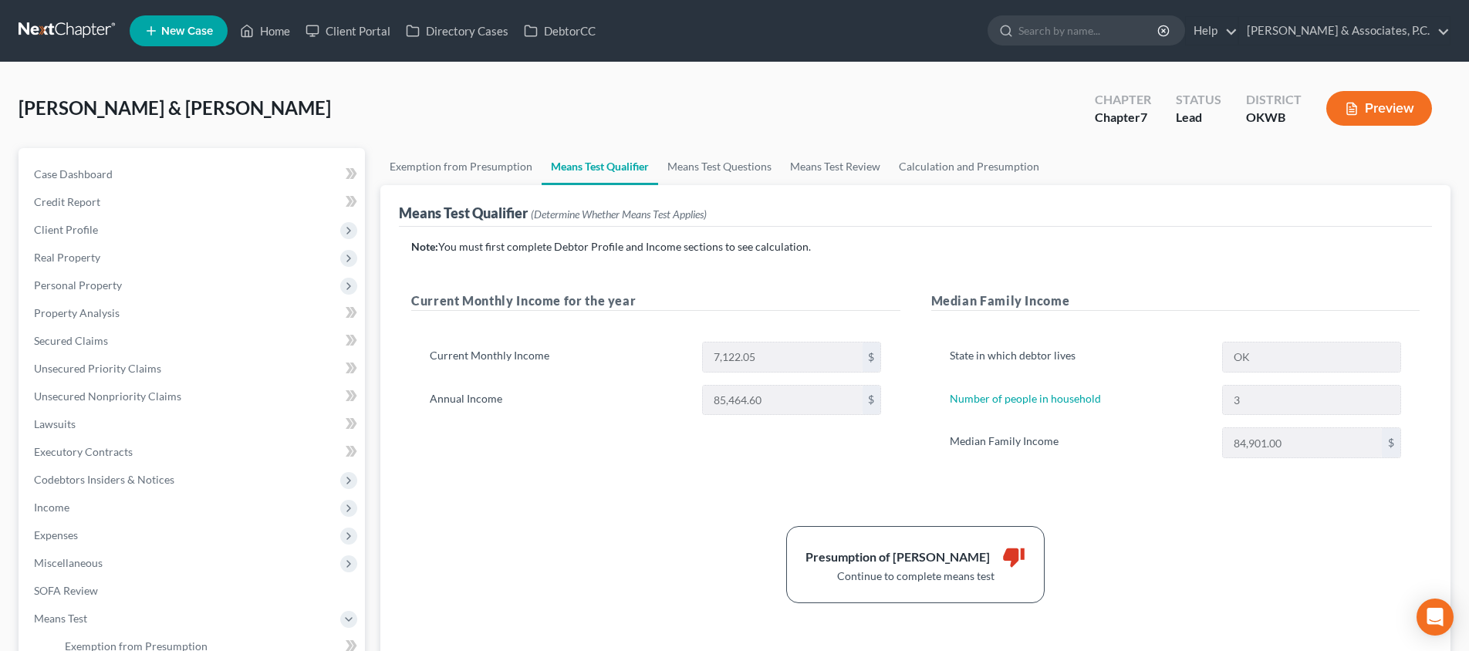
drag, startPoint x: 276, startPoint y: 25, endPoint x: 312, endPoint y: 102, distance: 84.5
click at [276, 25] on link "Home" at bounding box center [265, 31] width 66 height 28
